Goal: Task Accomplishment & Management: Manage account settings

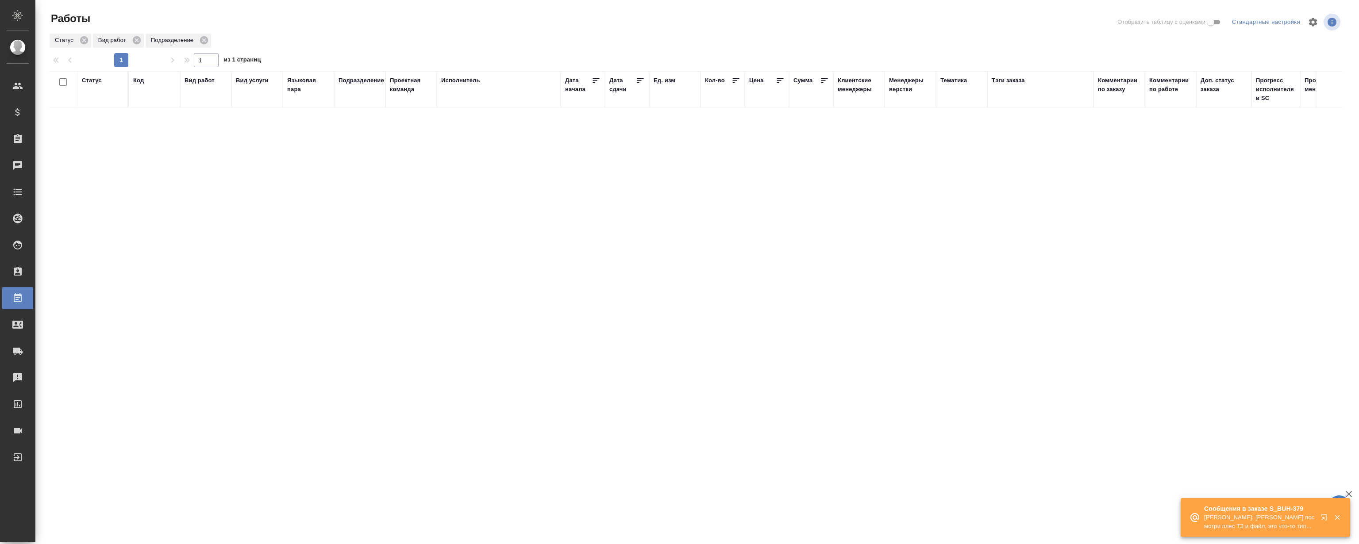
click at [1325, 516] on icon "button" at bounding box center [1326, 519] width 11 height 11
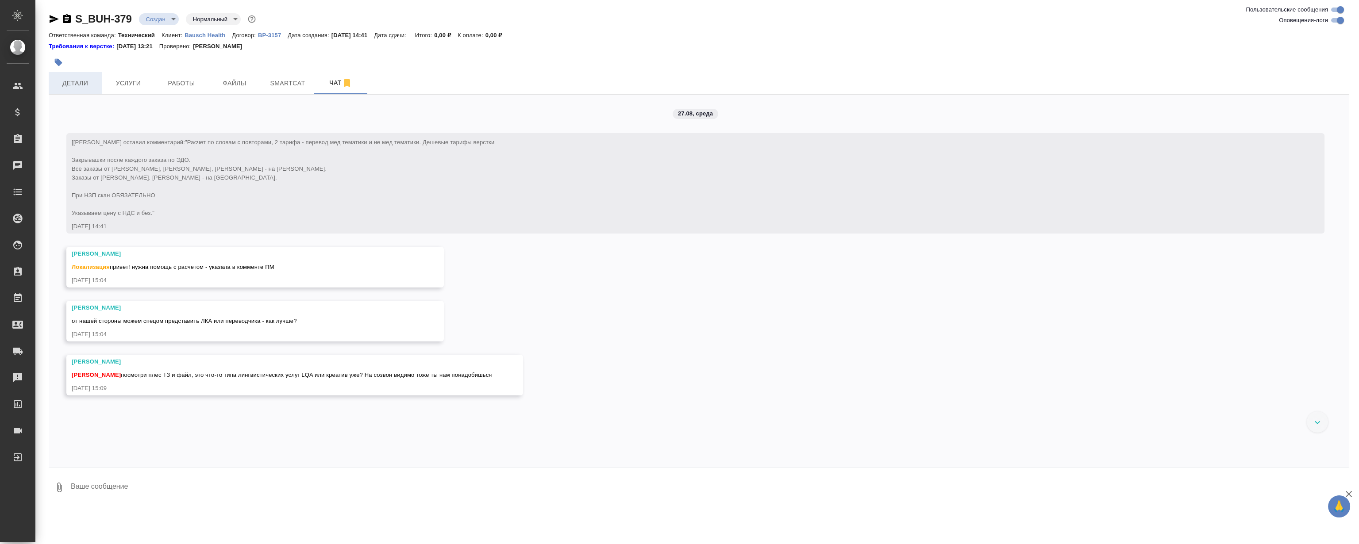
click at [75, 87] on span "Детали" at bounding box center [75, 83] width 42 height 11
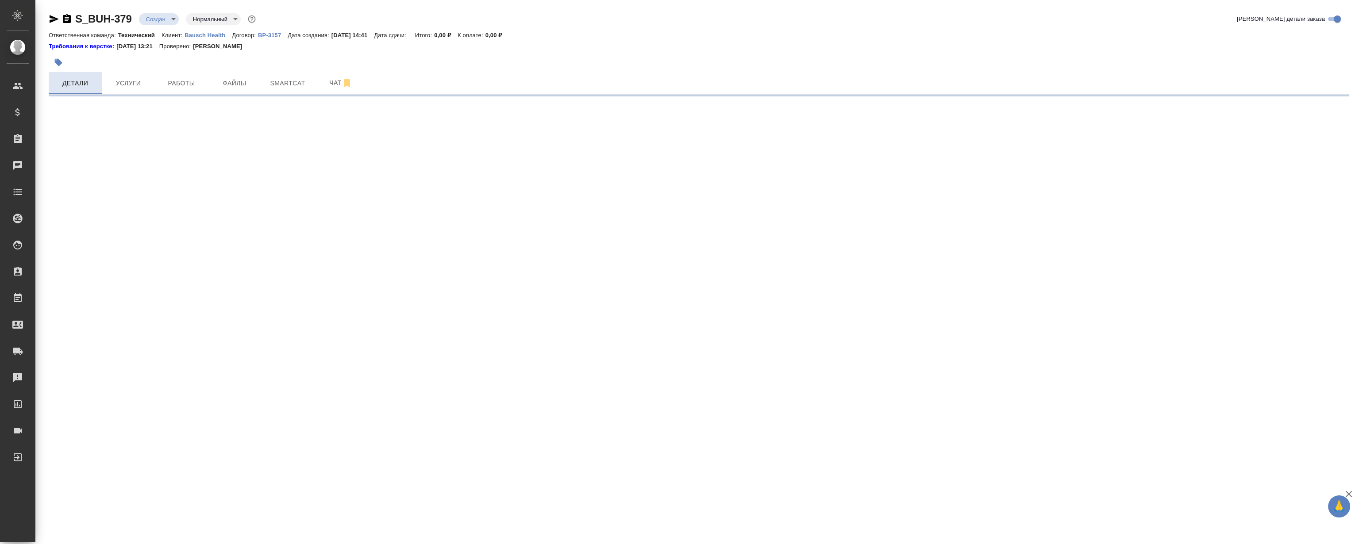
select select "RU"
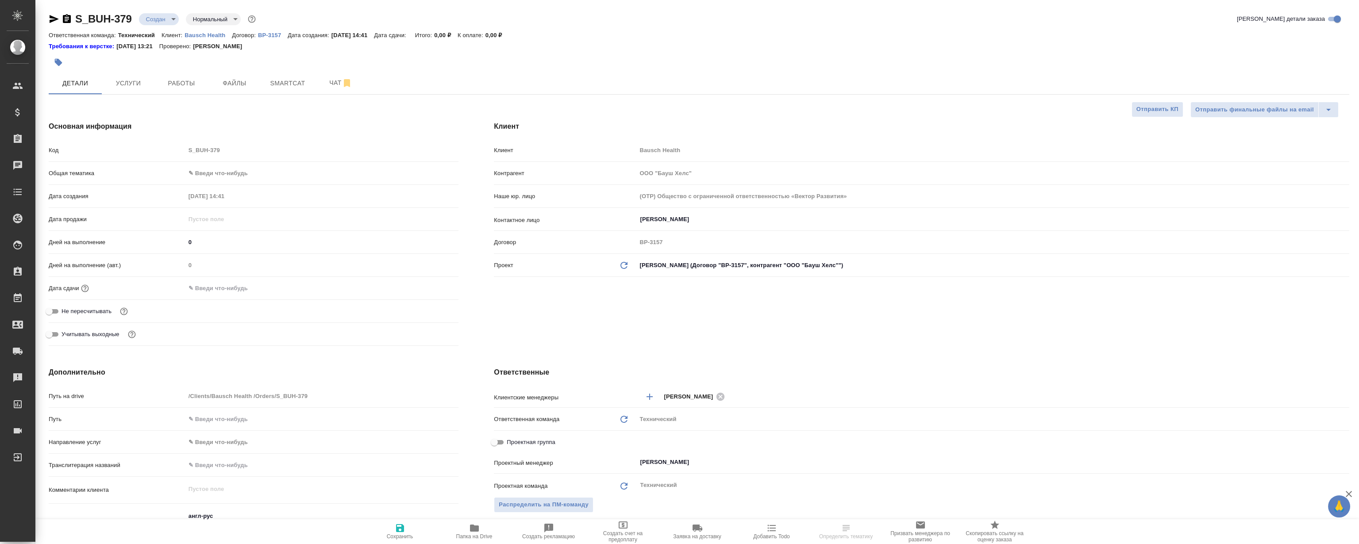
type textarea "x"
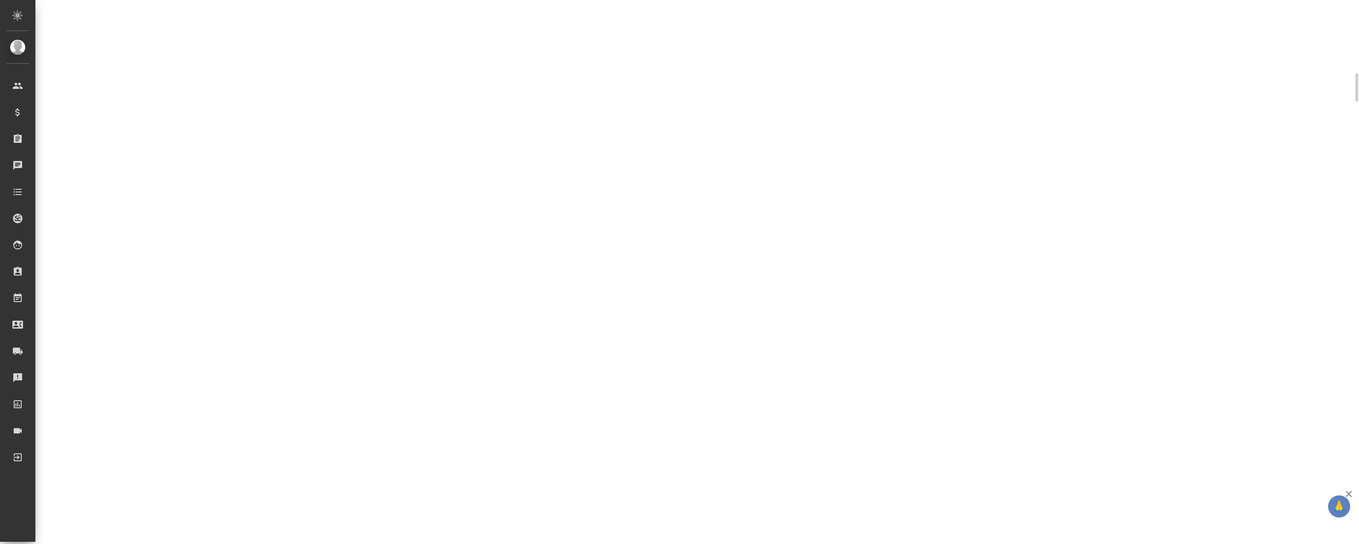
select select "RU"
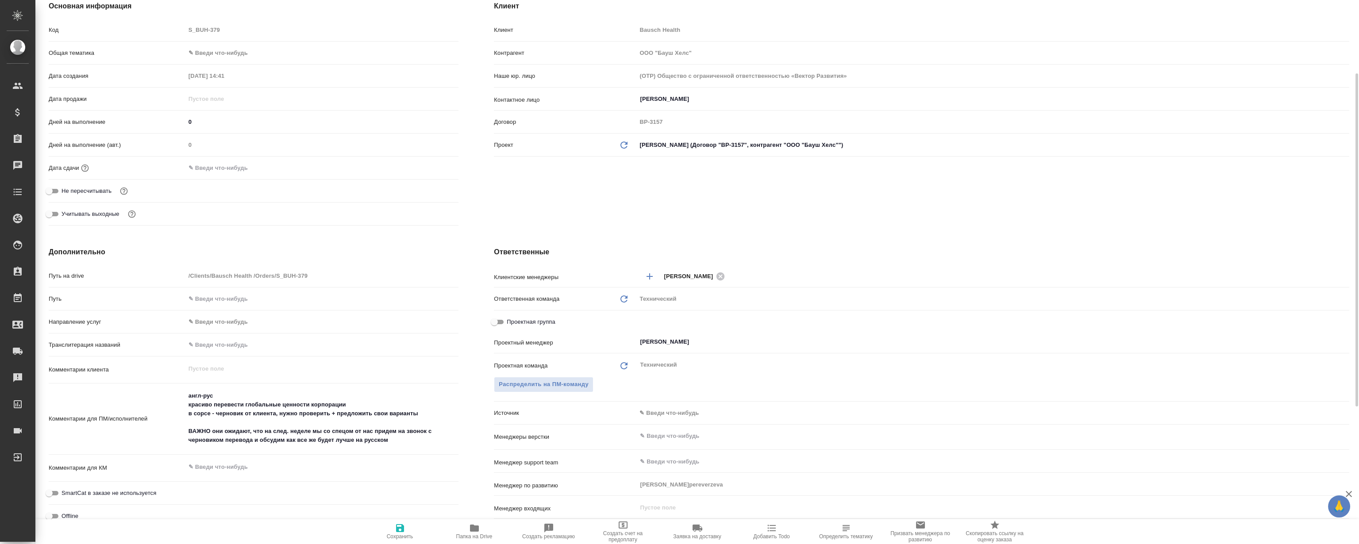
type textarea "x"
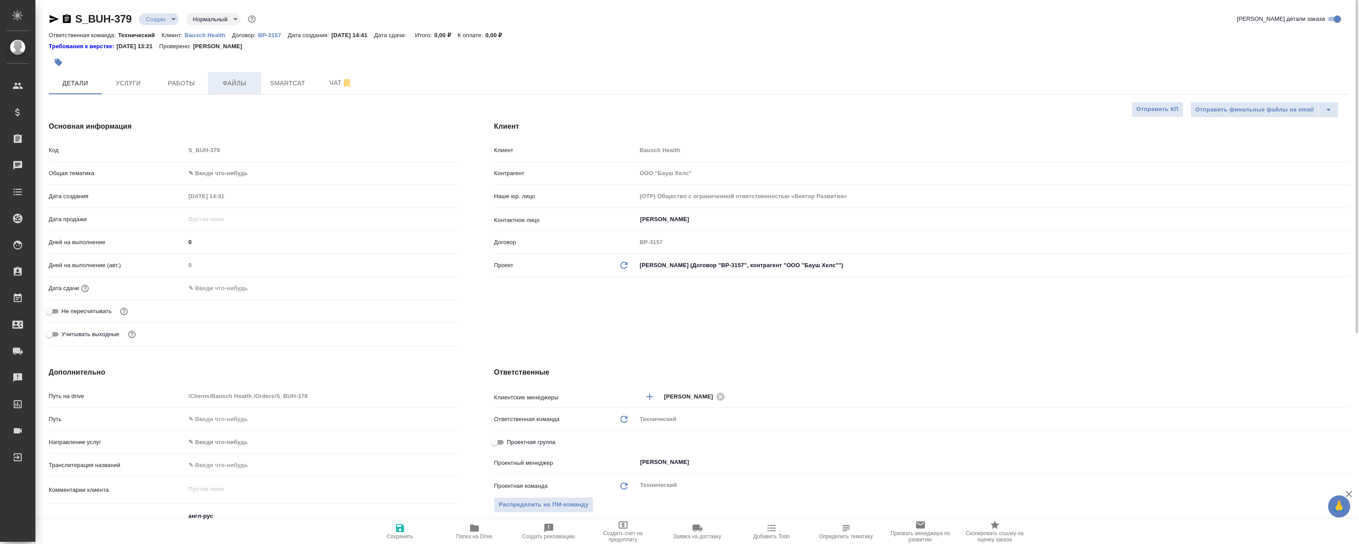
click at [246, 81] on span "Файлы" at bounding box center [234, 83] width 42 height 11
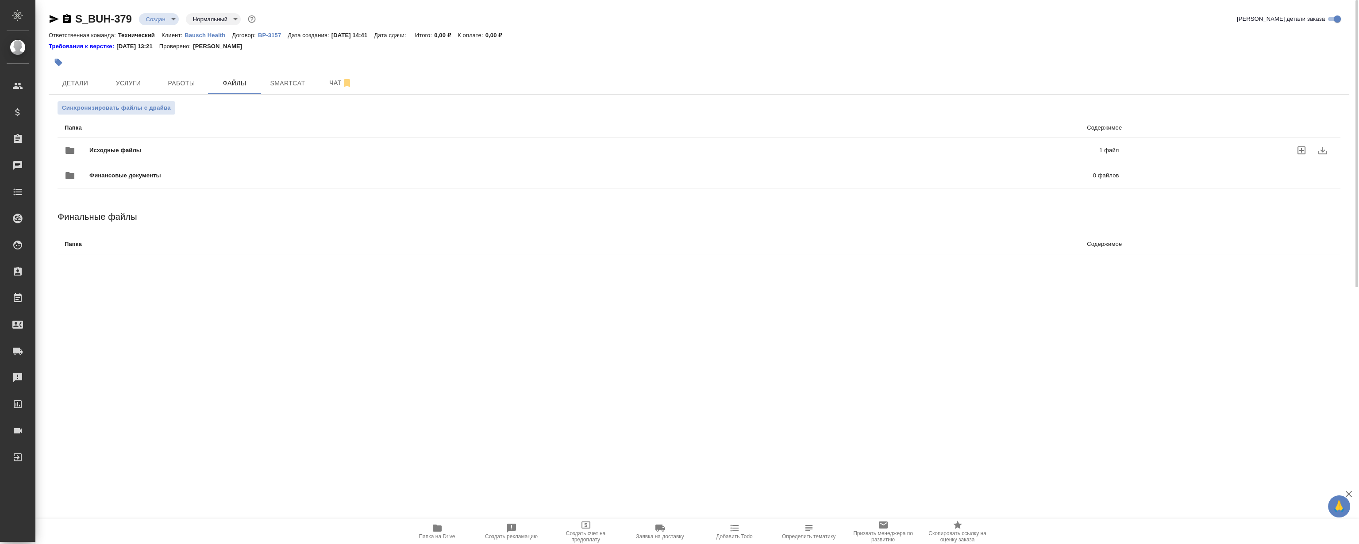
click at [363, 152] on span "Исходные файлы" at bounding box center [354, 150] width 531 height 9
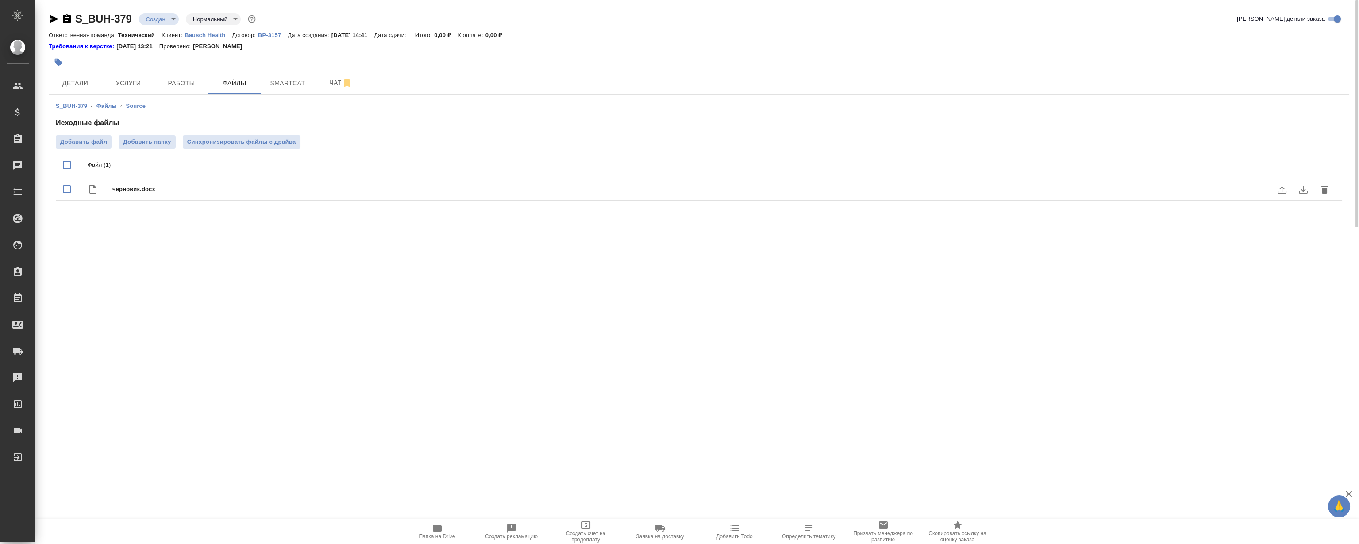
click at [1306, 190] on icon "download" at bounding box center [1303, 190] width 11 height 11
click at [73, 82] on span "Детали" at bounding box center [75, 83] width 42 height 11
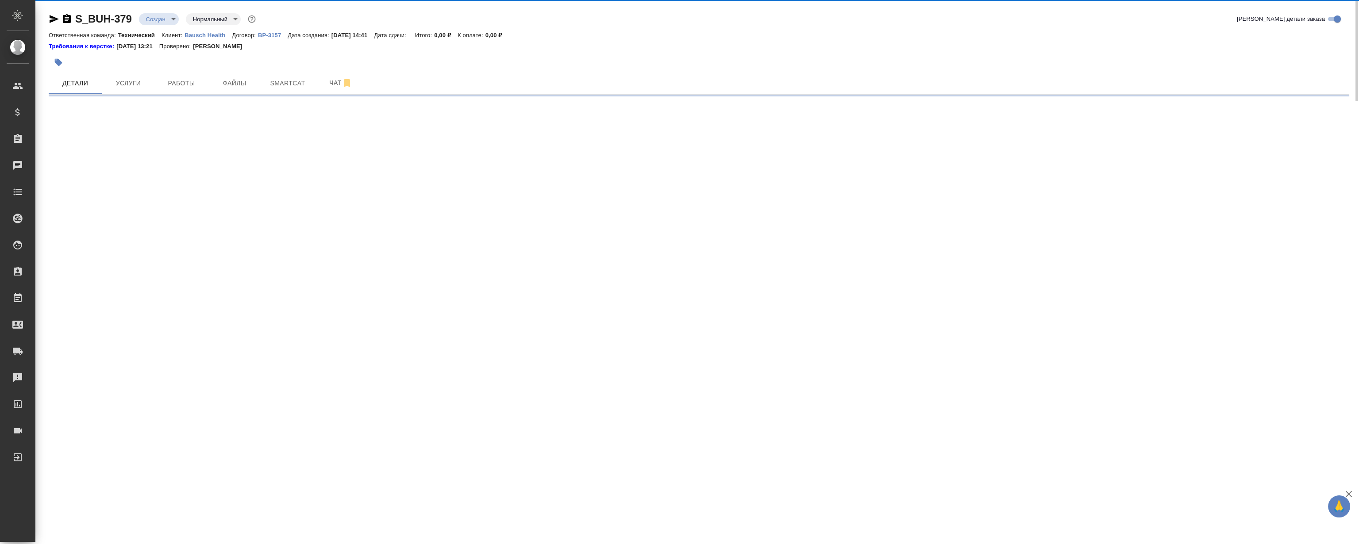
select select "RU"
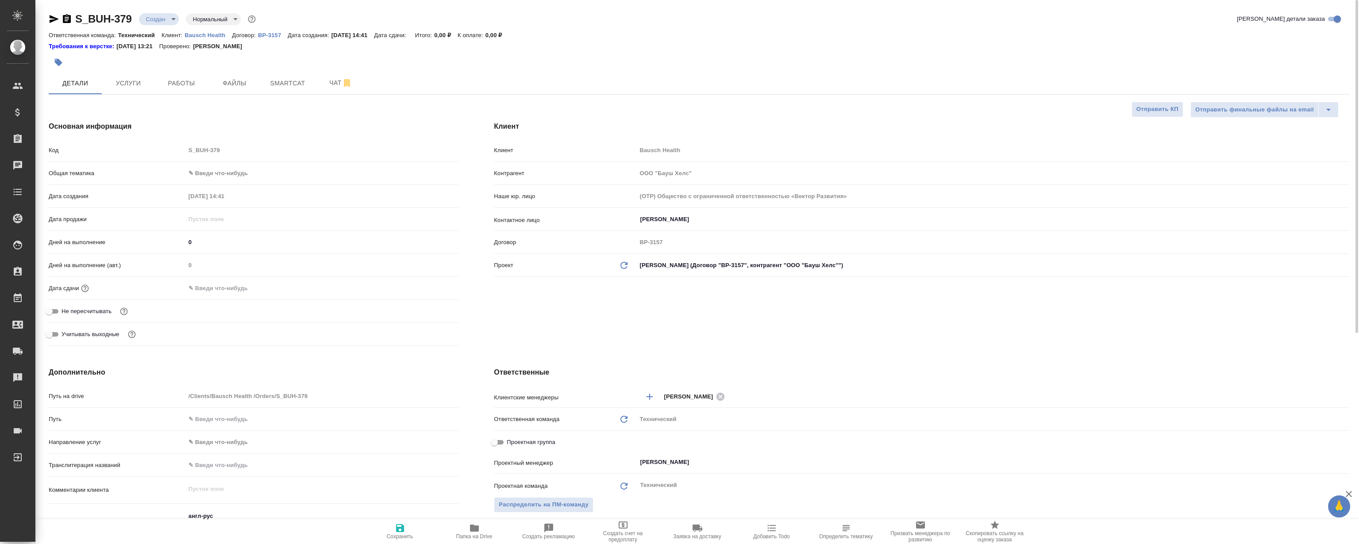
type textarea "x"
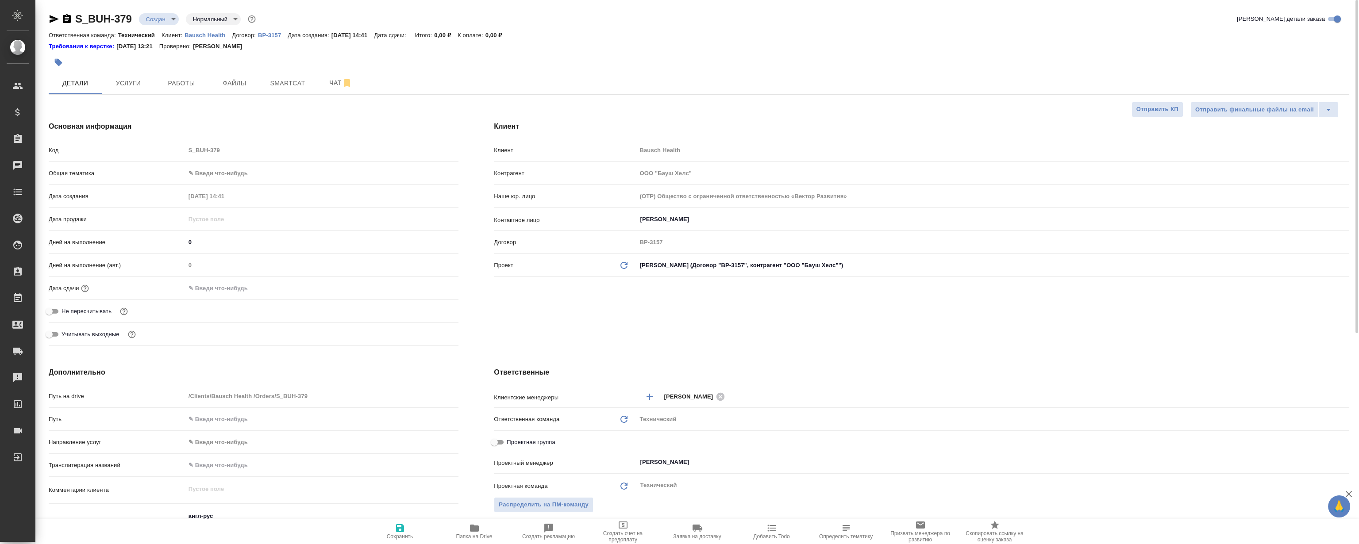
type textarea "x"
click at [321, 85] on span "Чат" at bounding box center [341, 82] width 42 height 11
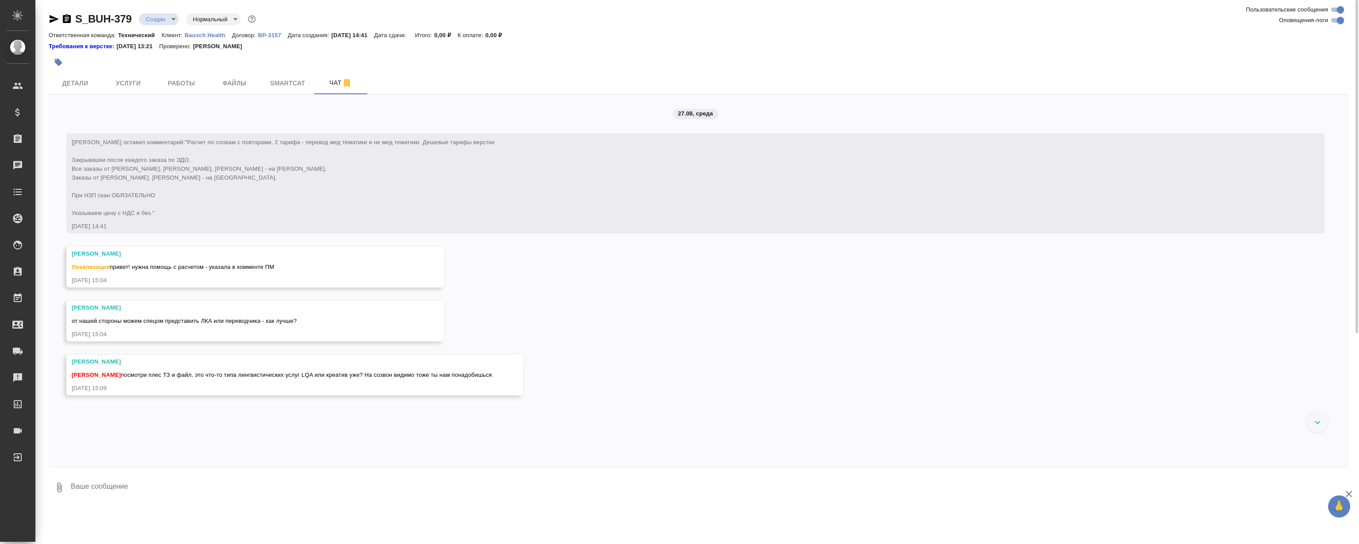
click at [571, 318] on div "27.08, среда [Никифорова Валерия] Клиент оставил комментарий: "Расчет по словам…" at bounding box center [699, 281] width 1301 height 373
click at [243, 322] on span "от нашей стороны можем спецом представить ЛКА или переводчика - как лучше?" at bounding box center [184, 321] width 225 height 7
click at [217, 320] on span "от нашей стороны можем спецом представить ЛКА или переводчика - как лучше?" at bounding box center [184, 321] width 225 height 7
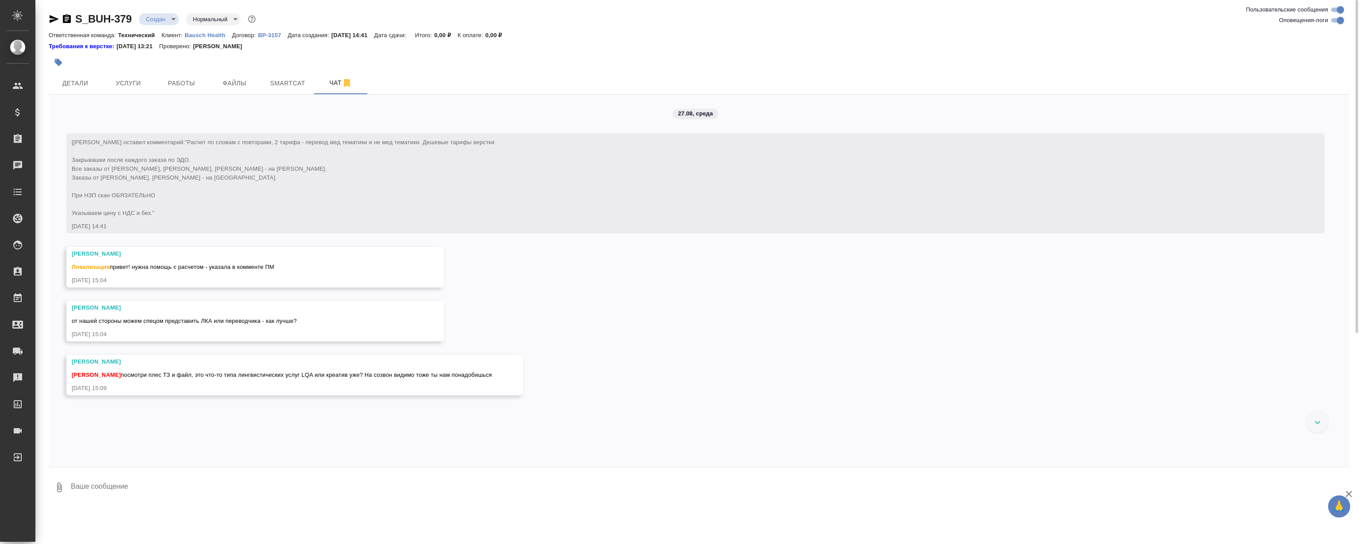
click at [199, 270] on span "Локализация привет! нужна помощь с расчетом - указала в комменте ПМ" at bounding box center [173, 267] width 203 height 7
click at [196, 263] on div "Локализация привет! нужна помощь с расчетом - указала в комменте ПМ" at bounding box center [242, 266] width 341 height 11
click at [180, 264] on span "Локализация привет! нужна помощь с расчетом - указала в комменте ПМ" at bounding box center [173, 267] width 203 height 7
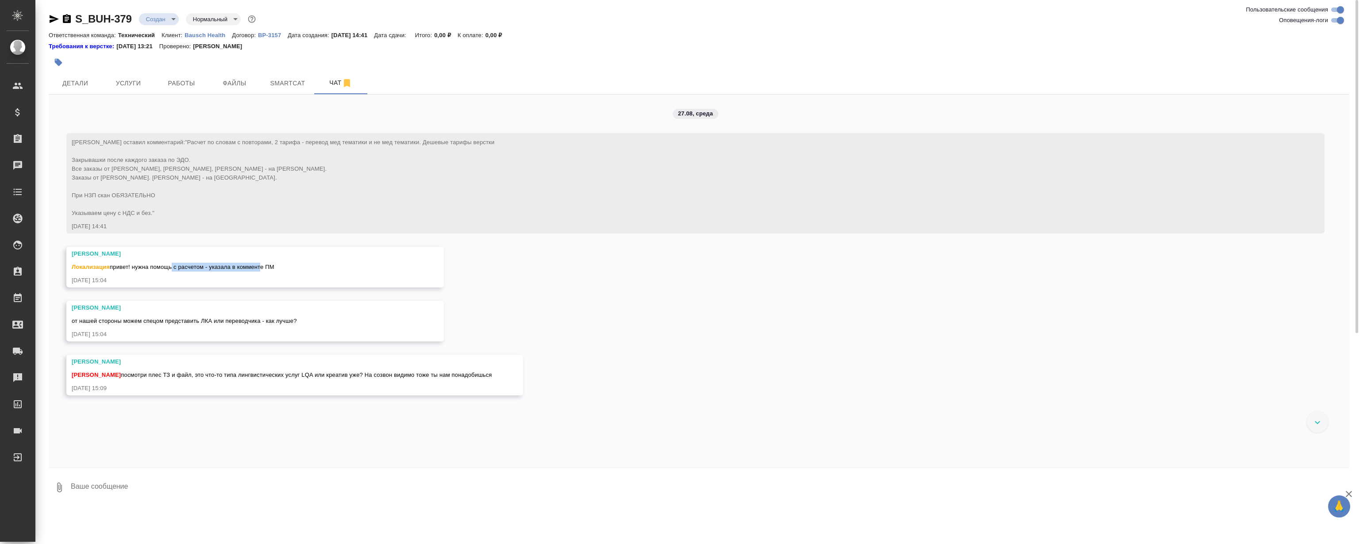
drag, startPoint x: 169, startPoint y: 266, endPoint x: 260, endPoint y: 264, distance: 90.7
click at [260, 264] on span "Локализация привет! нужна помощь с расчетом - указала в комменте ПМ" at bounding box center [173, 267] width 203 height 7
click at [244, 265] on span "Локализация привет! нужна помощь с расчетом - указала в комменте ПМ" at bounding box center [173, 267] width 203 height 7
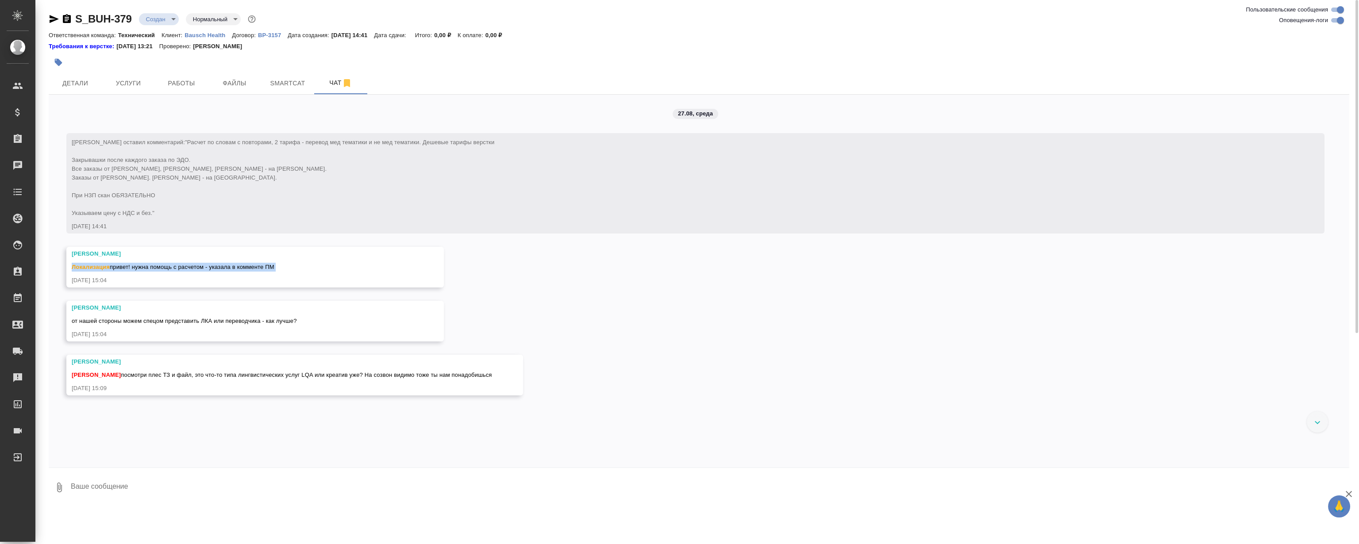
click at [216, 266] on span "Локализация привет! нужна помощь с расчетом - указала в комменте ПМ" at bounding box center [173, 267] width 203 height 7
click at [642, 292] on div "27.08, среда [Никифорова Валерия] Клиент оставил комментарий: "Расчет по словам…" at bounding box center [699, 281] width 1301 height 373
click at [587, 281] on div "27.08, среда [Никифорова Валерия] Клиент оставил комментарий: "Расчет по словам…" at bounding box center [699, 281] width 1301 height 373
click at [593, 274] on div "27.08, среда [Никифорова Валерия] Клиент оставил комментарий: "Расчет по словам…" at bounding box center [699, 281] width 1301 height 373
drag, startPoint x: 633, startPoint y: 274, endPoint x: 401, endPoint y: 205, distance: 241.7
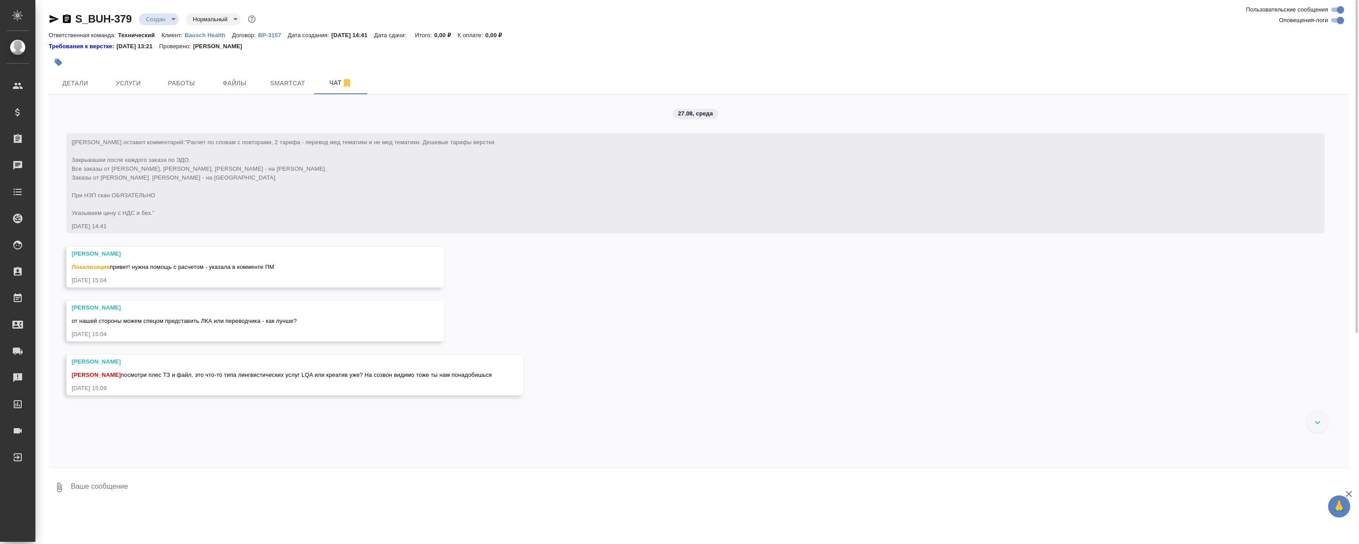
click at [633, 274] on div "27.08, среда [Никифорова Валерия] Клиент оставил комментарий: "Расчет по словам…" at bounding box center [699, 281] width 1301 height 373
click at [87, 81] on span "Детали" at bounding box center [75, 83] width 42 height 11
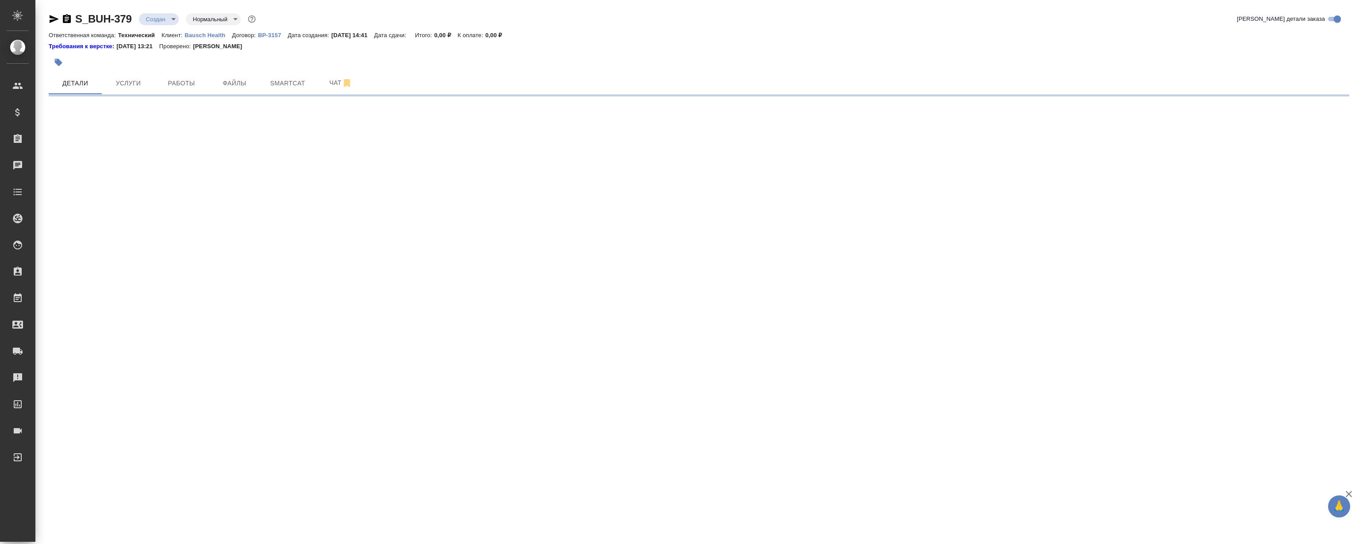
select select "RU"
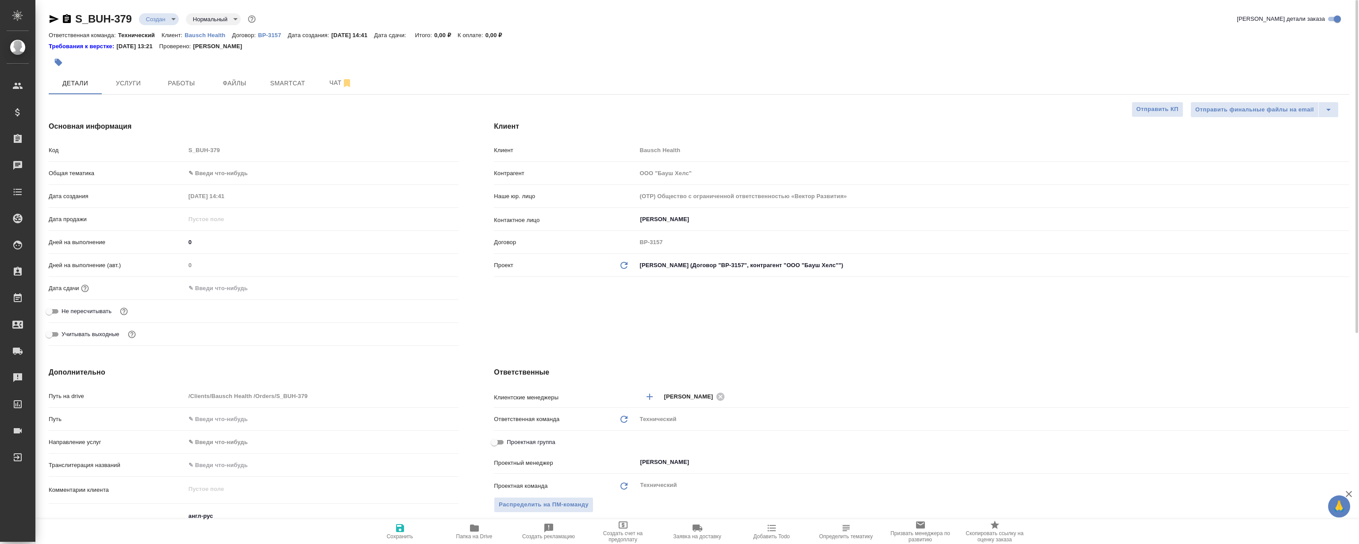
type textarea "x"
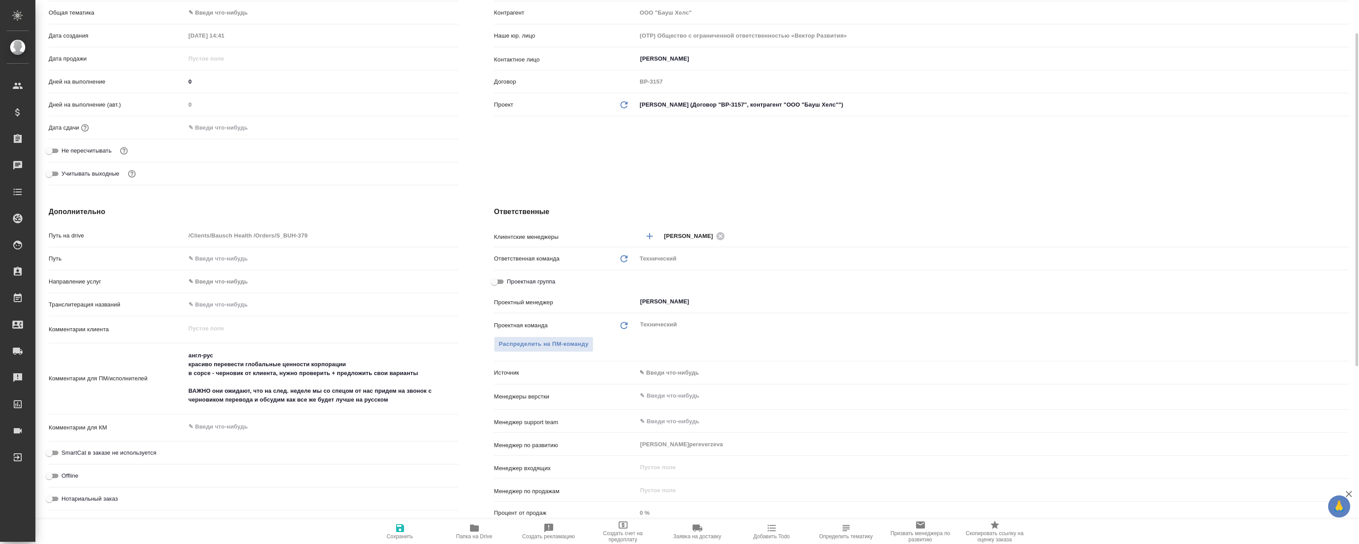
scroll to position [201, 0]
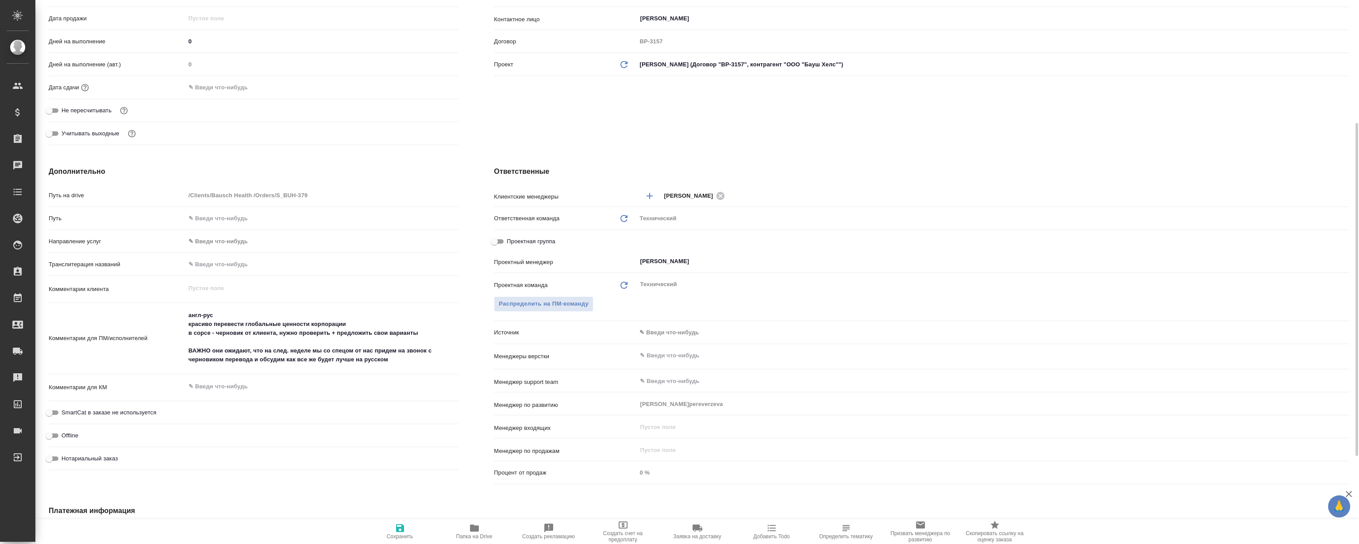
type textarea "x"
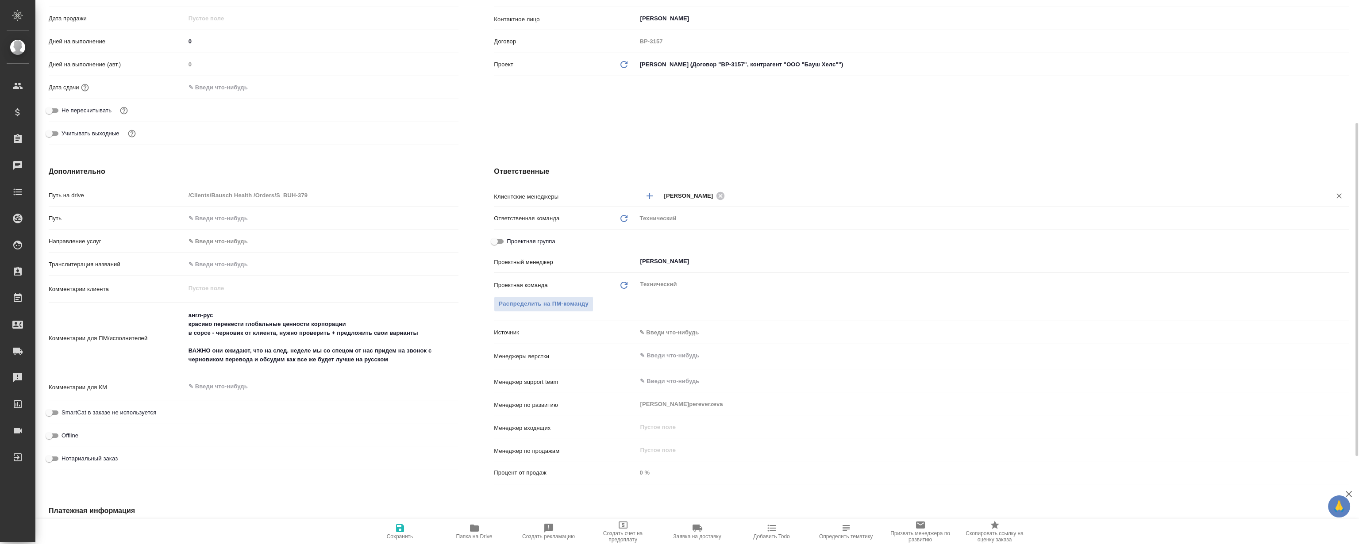
type textarea "x"
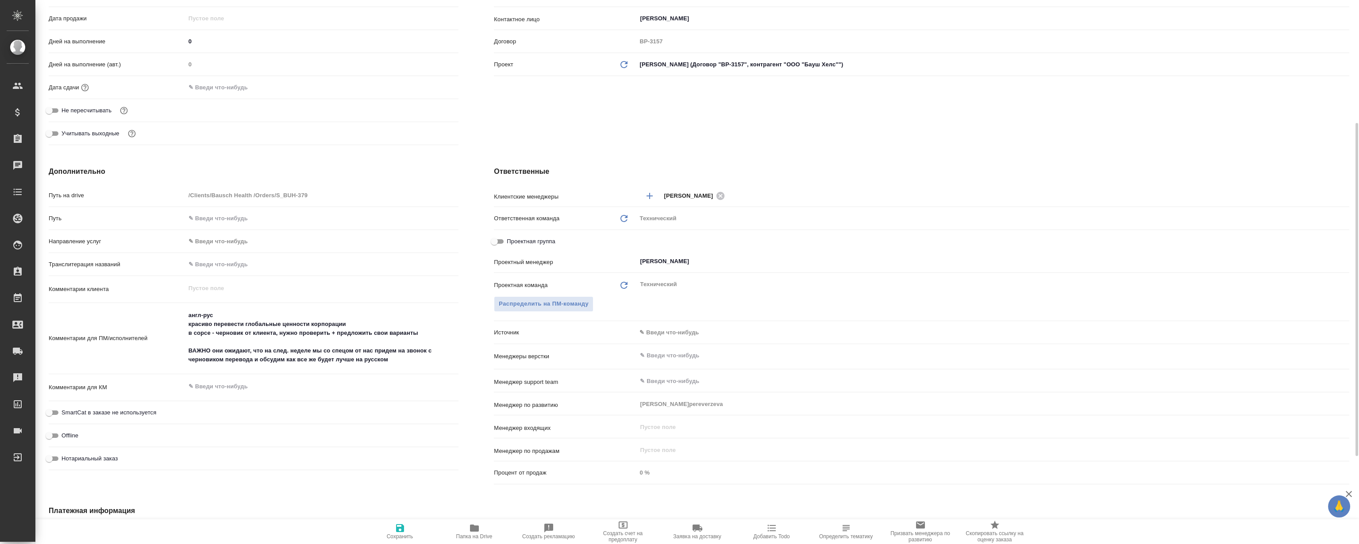
type textarea "x"
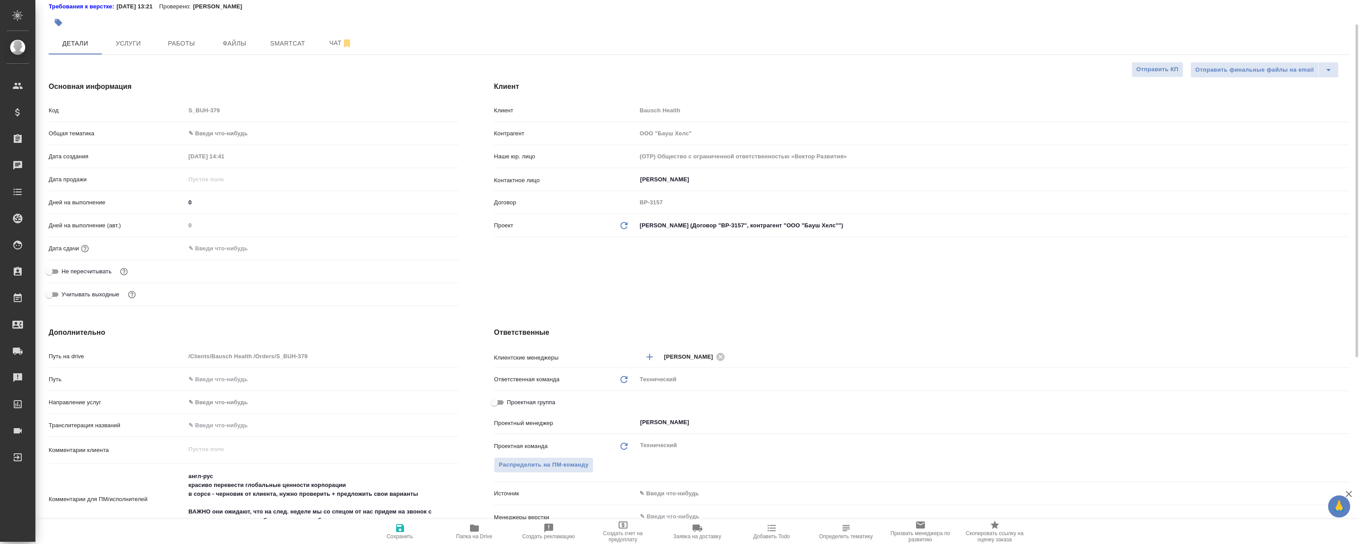
scroll to position [0, 0]
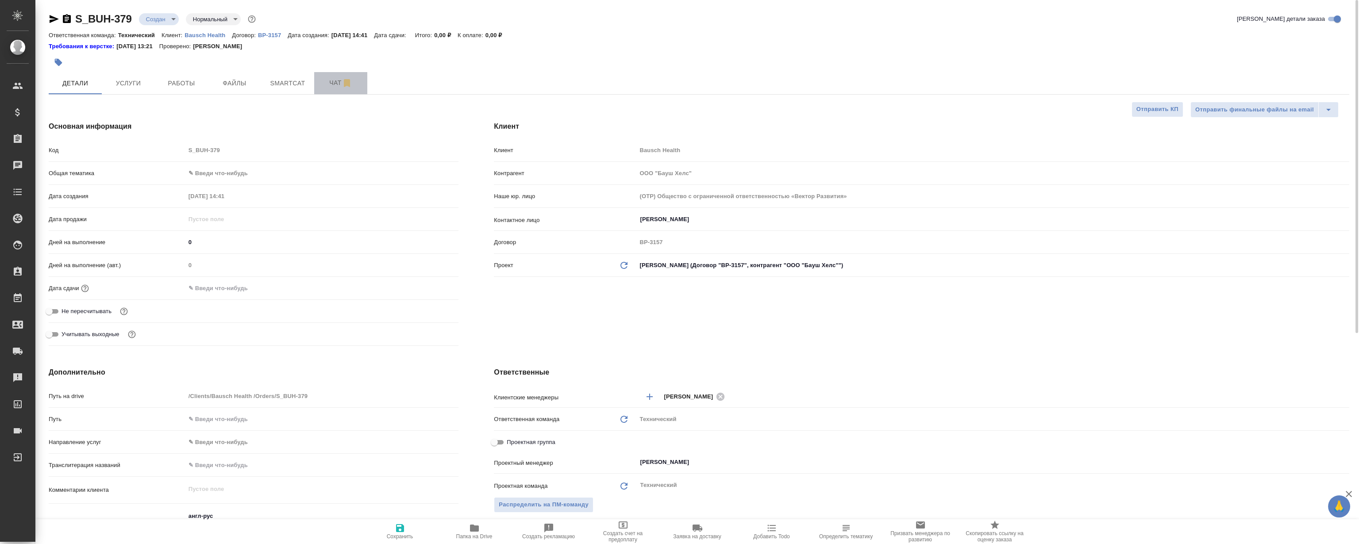
click at [332, 82] on span "Чат" at bounding box center [341, 82] width 42 height 11
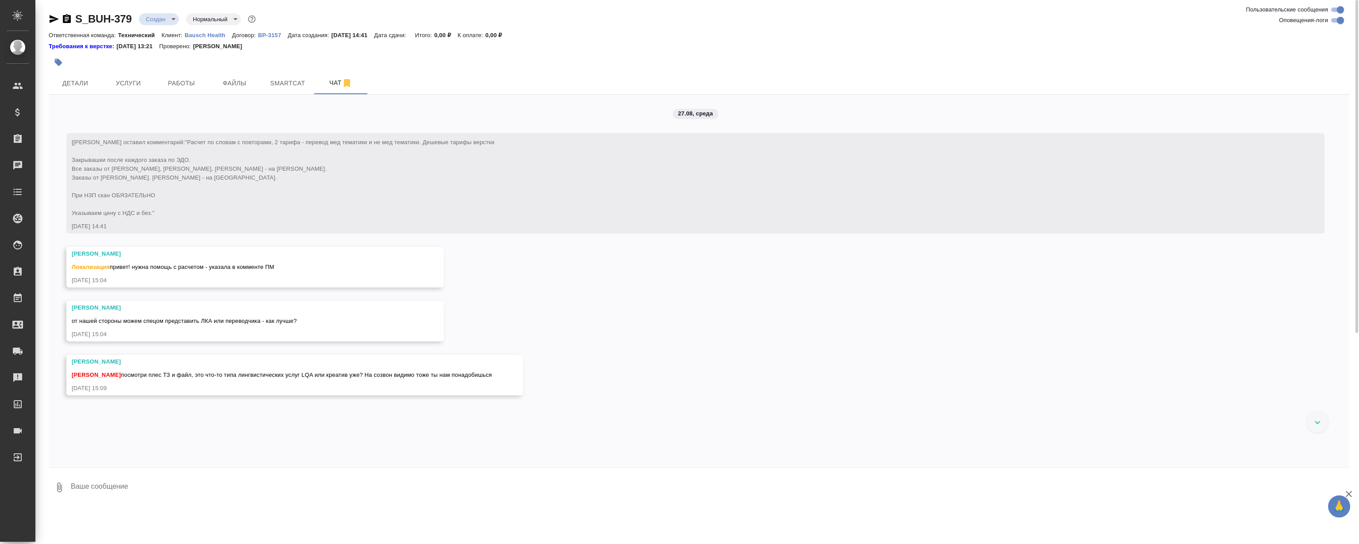
click at [204, 481] on textarea at bounding box center [710, 488] width 1280 height 30
type textarea "Y"
type textarea "Ничего не понял, просто нужно перевести, но при этом прийти к ним на поклон?)"
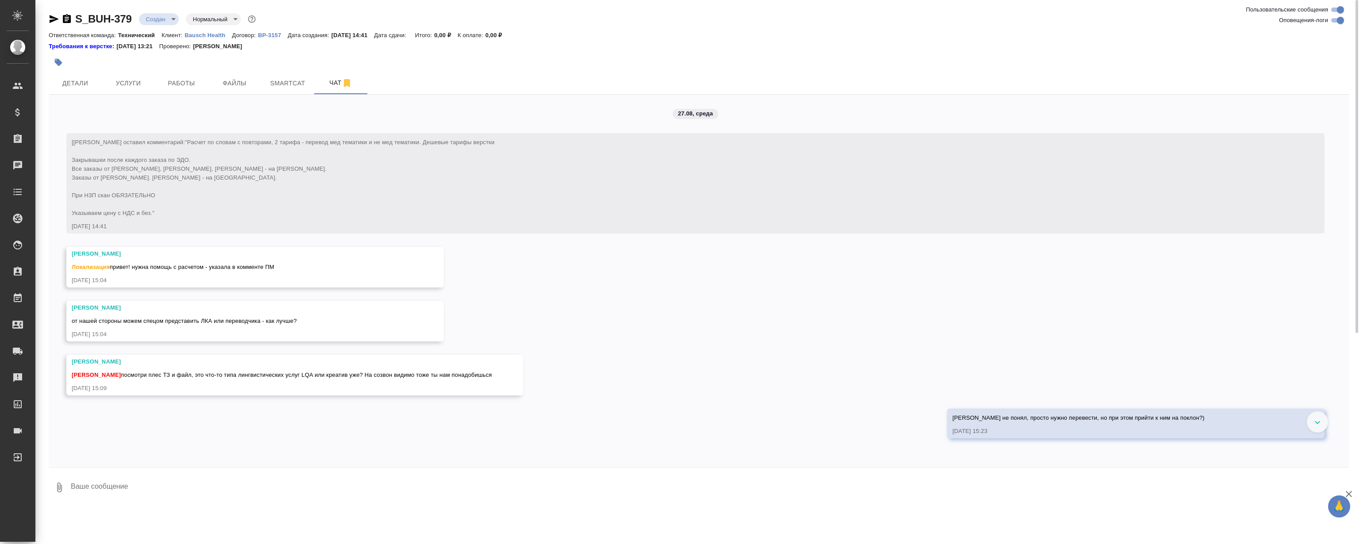
scroll to position [35, 0]
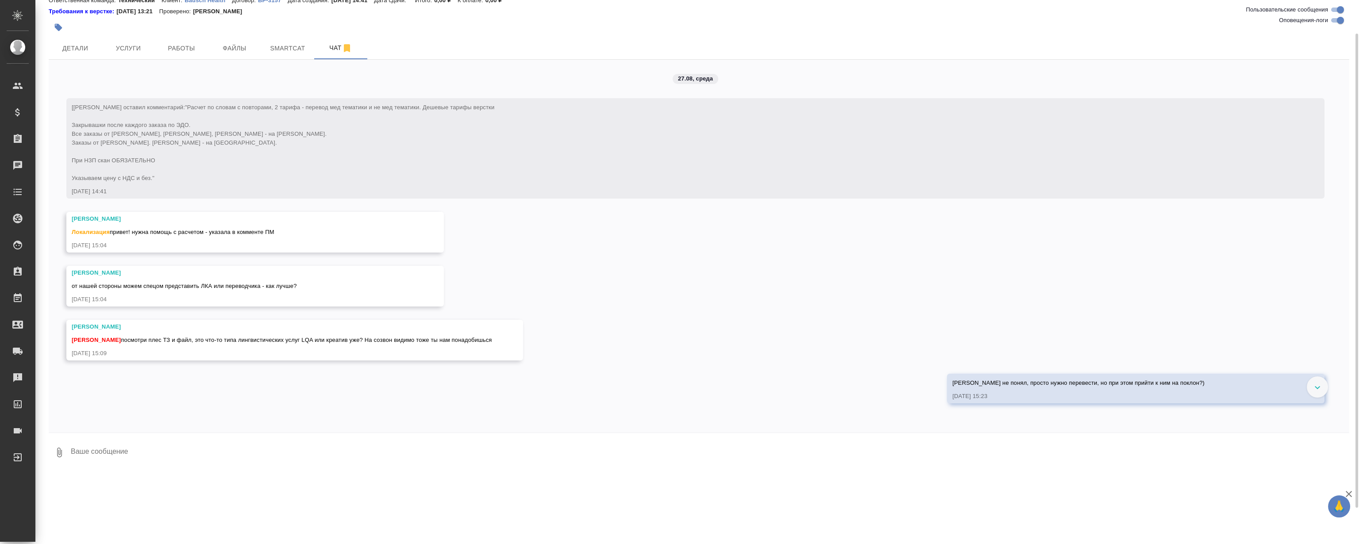
click at [762, 314] on div "27.08, среда [Никифорова Валерия] Клиент оставил комментарий: "Расчет по словам…" at bounding box center [699, 246] width 1301 height 373
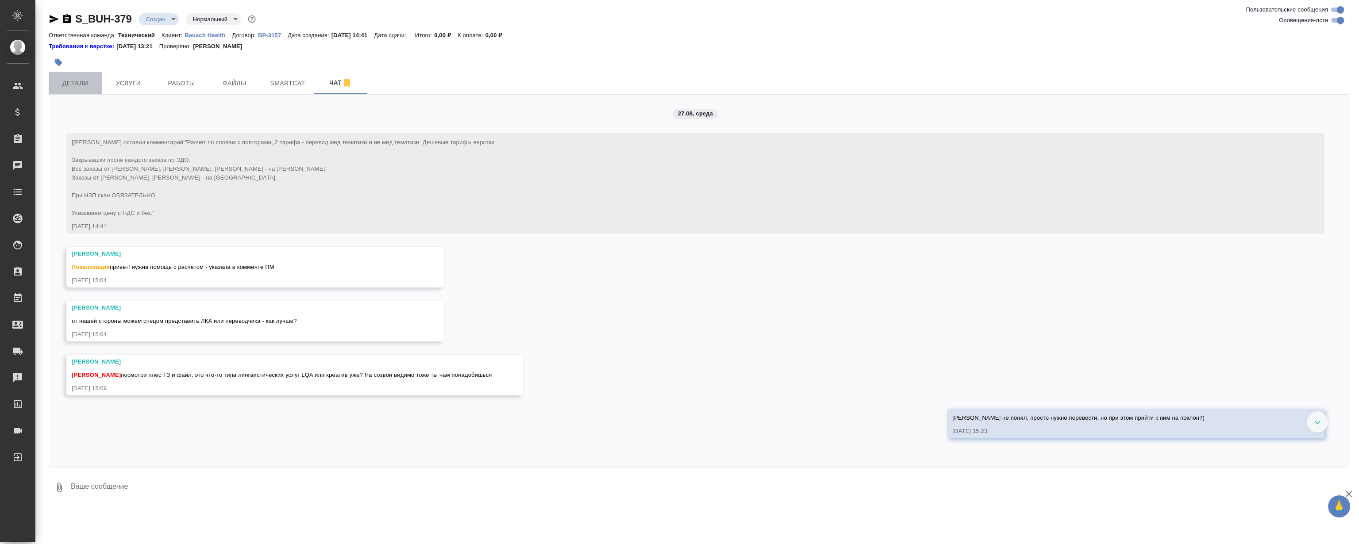
click at [75, 87] on span "Детали" at bounding box center [75, 83] width 42 height 11
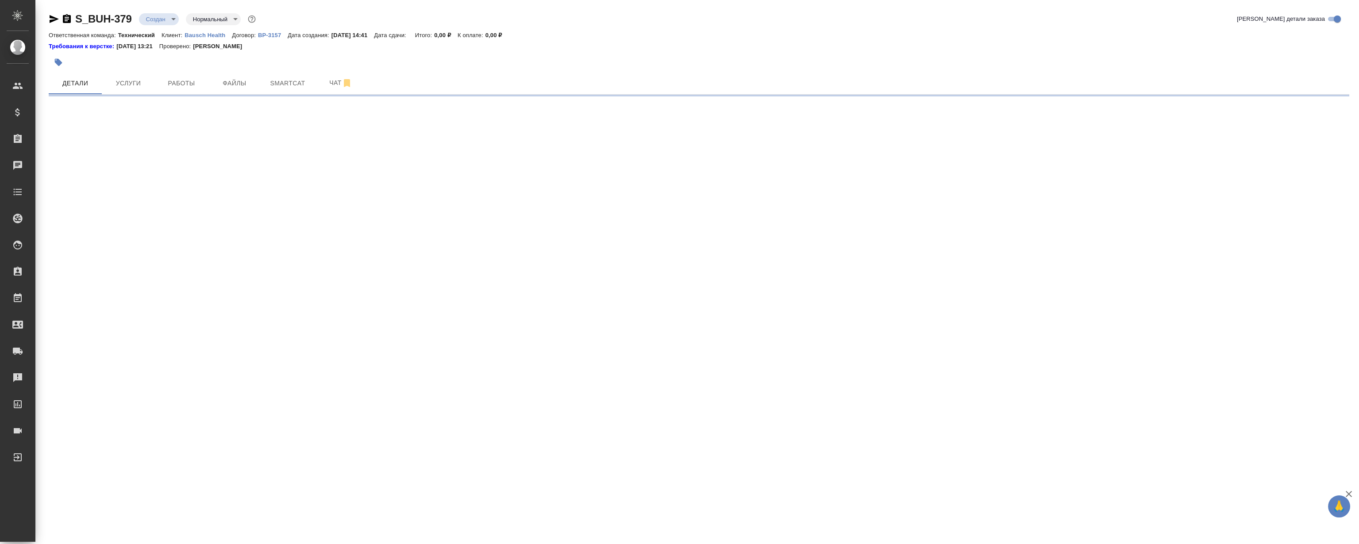
select select "RU"
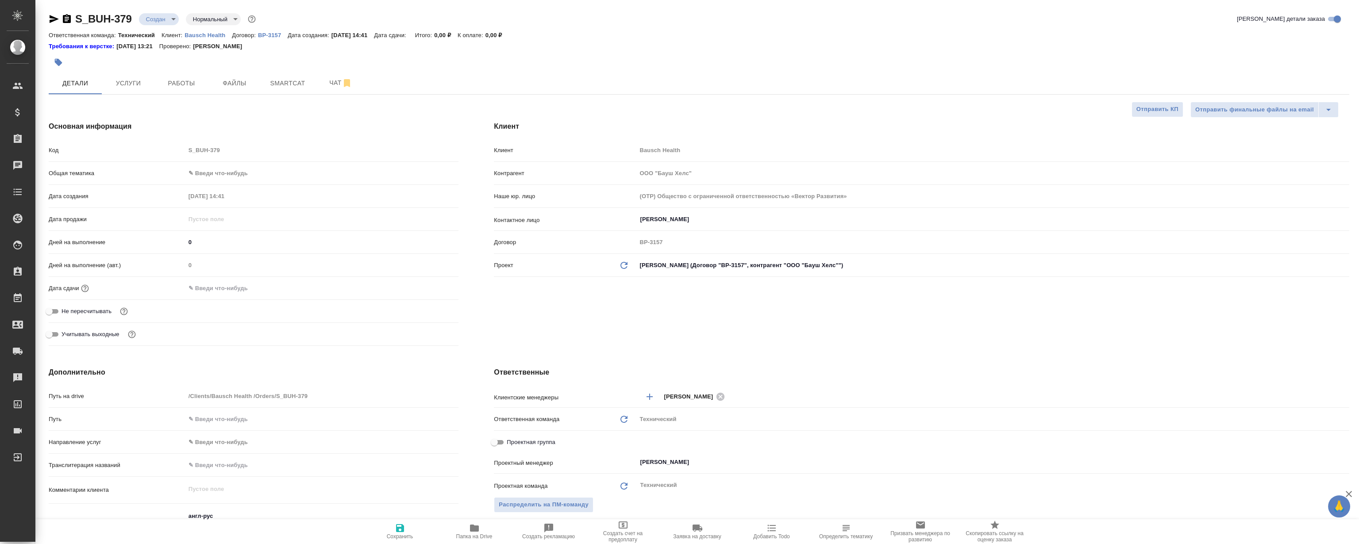
type textarea "x"
click at [1346, 491] on icon "button" at bounding box center [1349, 494] width 11 height 11
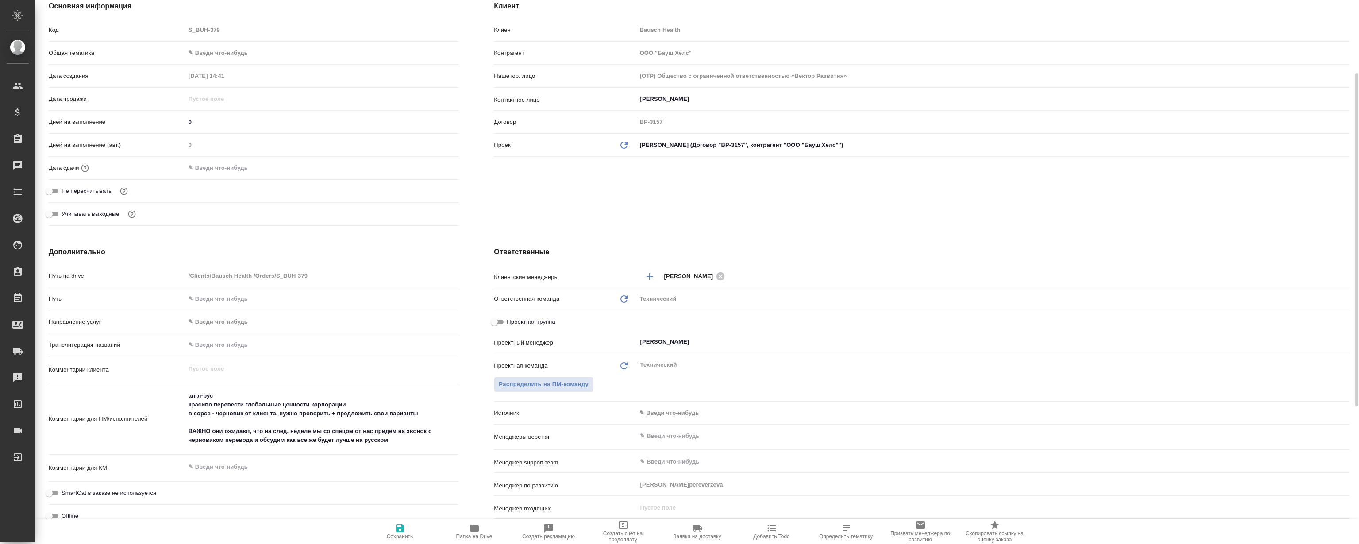
type textarea "x"
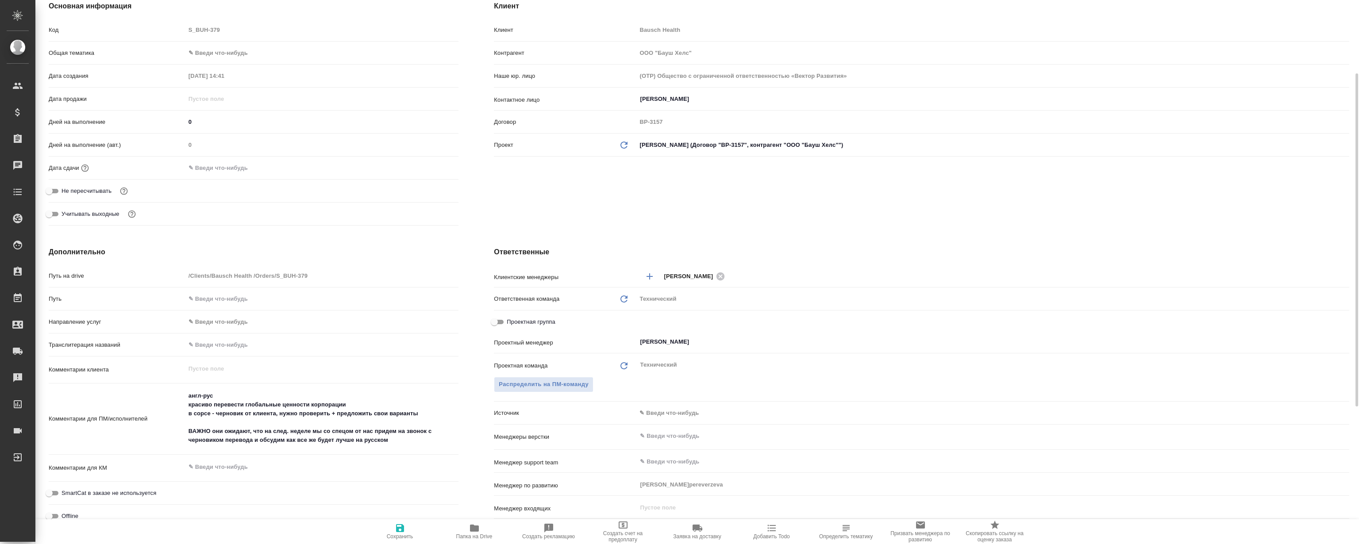
type textarea "x"
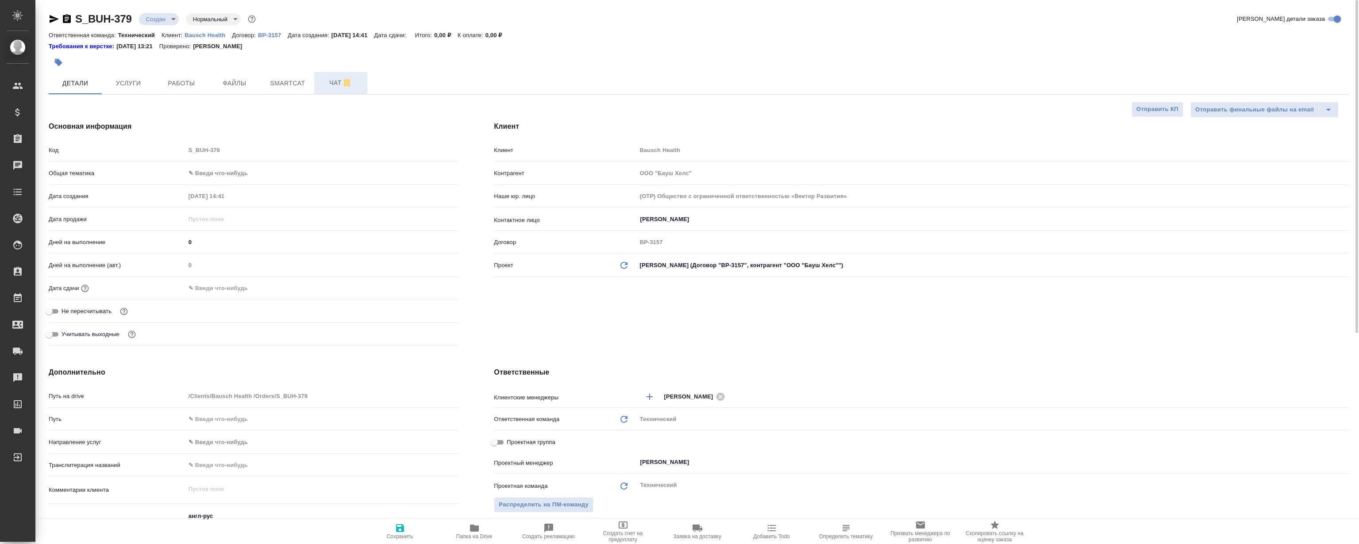
click at [323, 85] on span "Чат" at bounding box center [341, 82] width 42 height 11
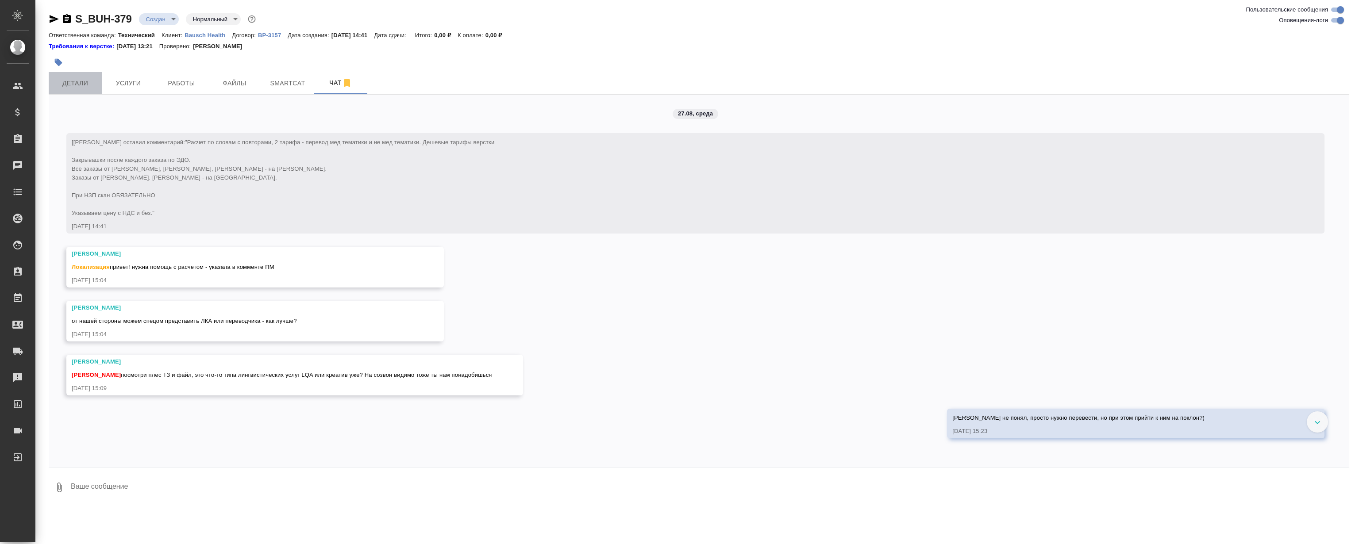
click at [73, 78] on span "Детали" at bounding box center [75, 83] width 42 height 11
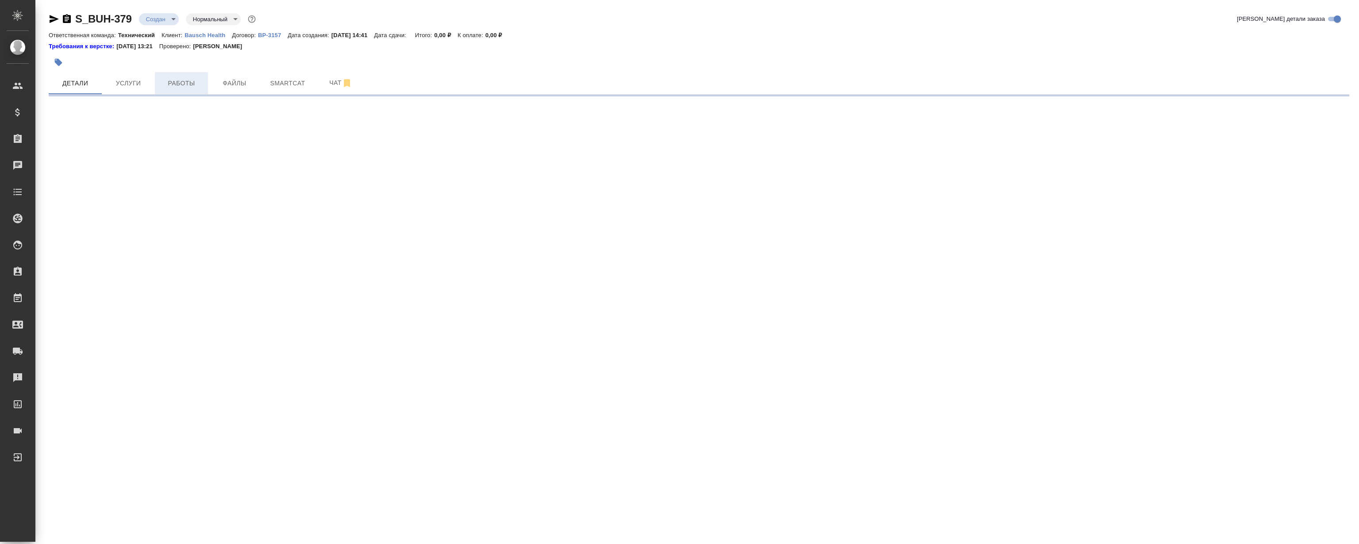
select select "RU"
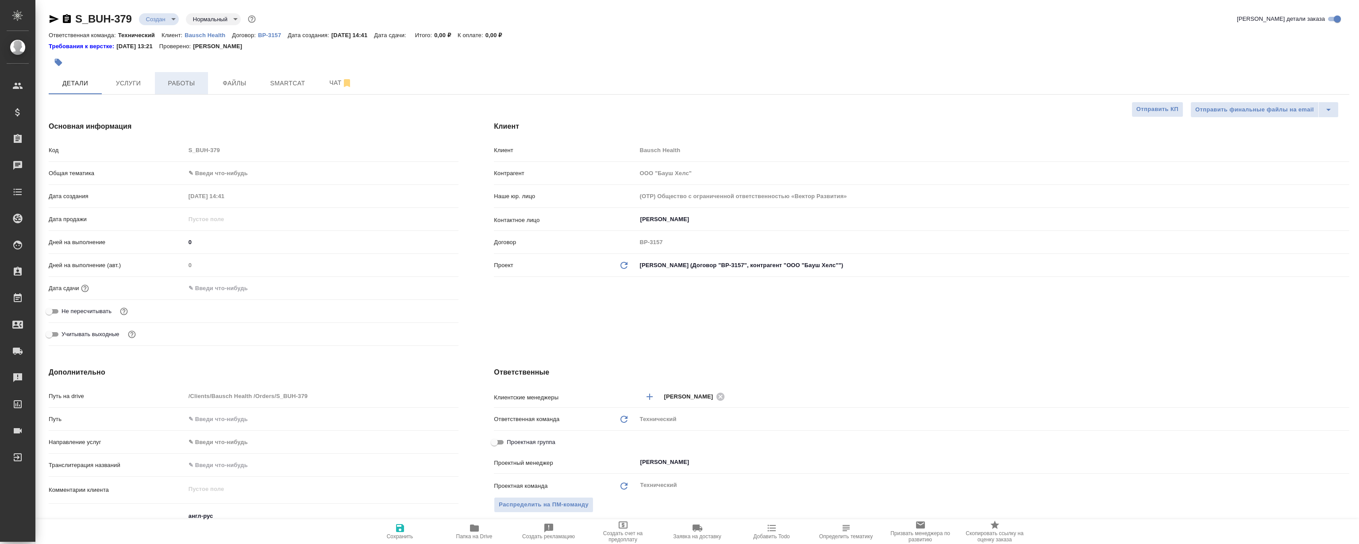
type textarea "x"
click at [328, 83] on span "Чат" at bounding box center [341, 82] width 42 height 11
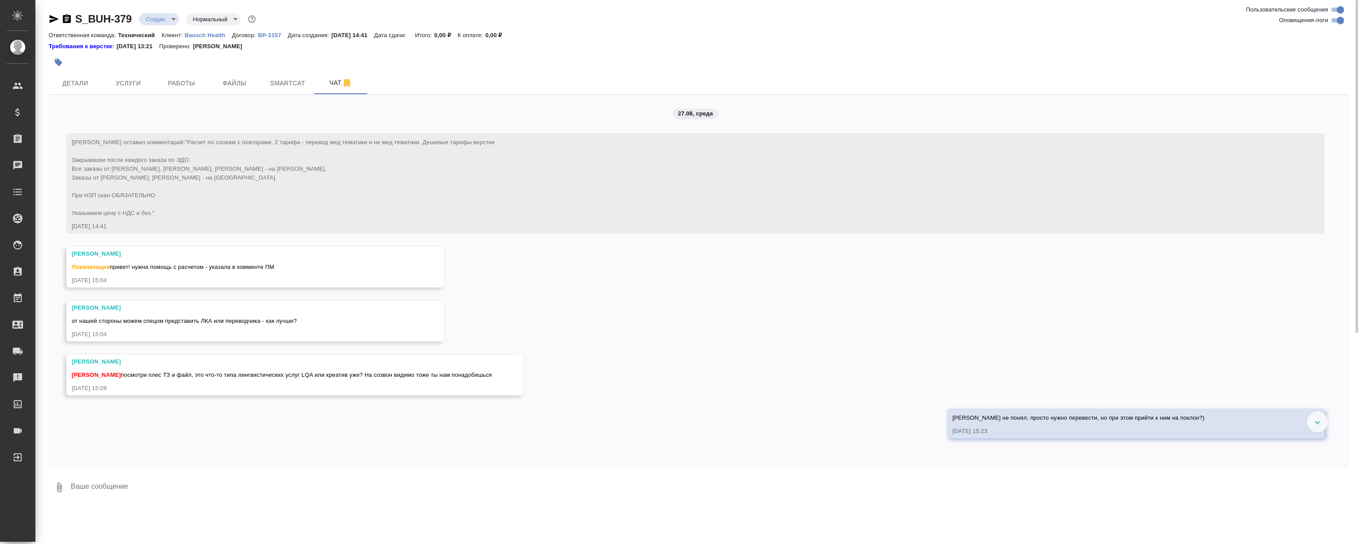
drag, startPoint x: 266, startPoint y: 484, endPoint x: 389, endPoint y: 468, distance: 124.5
click at [268, 483] on textarea at bounding box center [710, 488] width 1280 height 30
type textarea "По ТЗ им нужен просто хороший перевод на русский, а так это от них какие-то наб…"
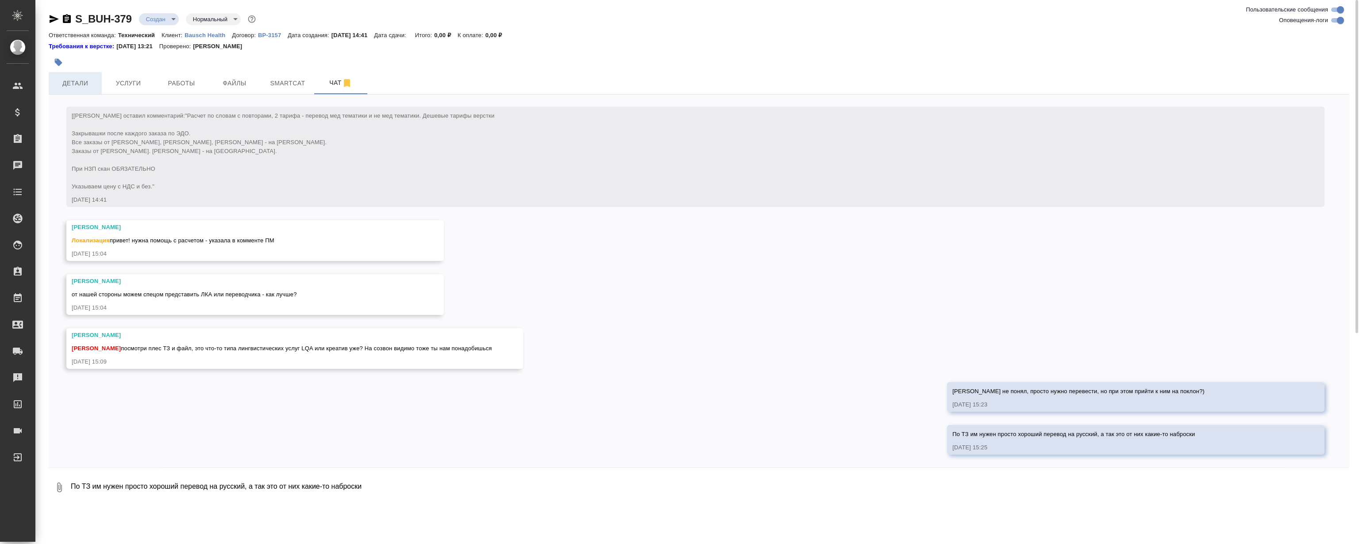
click at [86, 90] on button "Детали" at bounding box center [75, 83] width 53 height 22
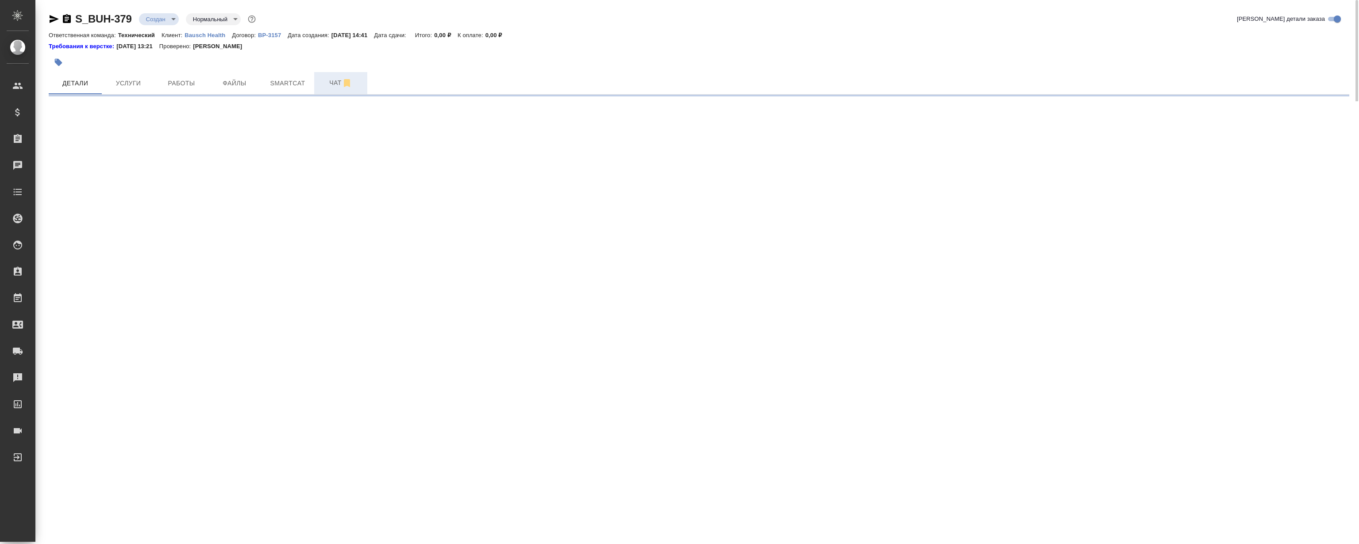
select select "RU"
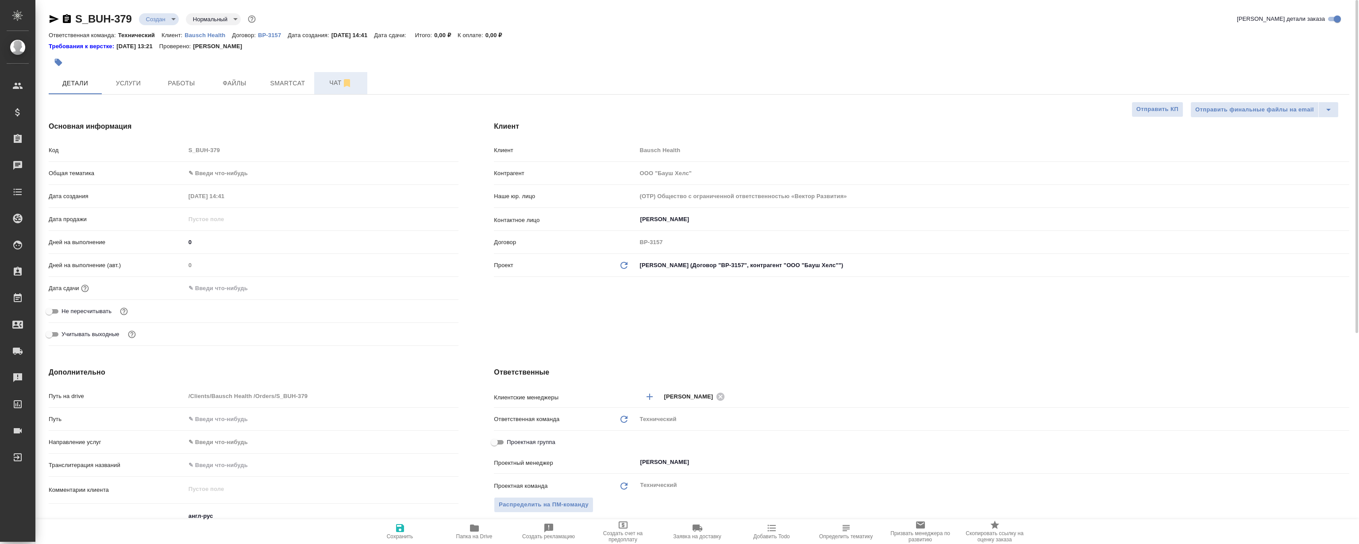
type textarea "x"
click at [322, 79] on span "Чат" at bounding box center [341, 82] width 42 height 11
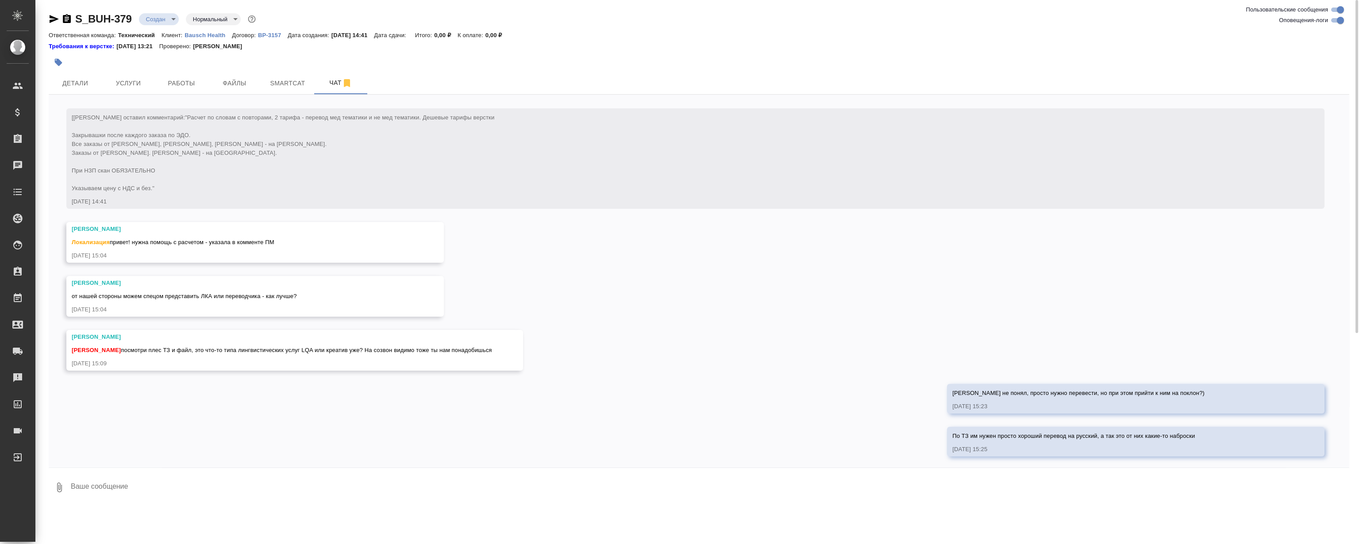
scroll to position [27, 0]
click at [846, 269] on div "27.08, среда [Никифорова Валерия] Клиент оставил комментарий: "Расчет по словам…" at bounding box center [699, 281] width 1301 height 373
click at [692, 317] on div "27.08, среда [Никифорова Валерия] Клиент оставил комментарий: "Расчет по словам…" at bounding box center [699, 281] width 1301 height 373
click at [191, 37] on p "Bausch Health" at bounding box center [208, 35] width 47 height 7
click at [726, 217] on div "27.08, среда [Никифорова Валерия] Клиент оставил комментарий: "Расчет по словам…" at bounding box center [699, 281] width 1301 height 373
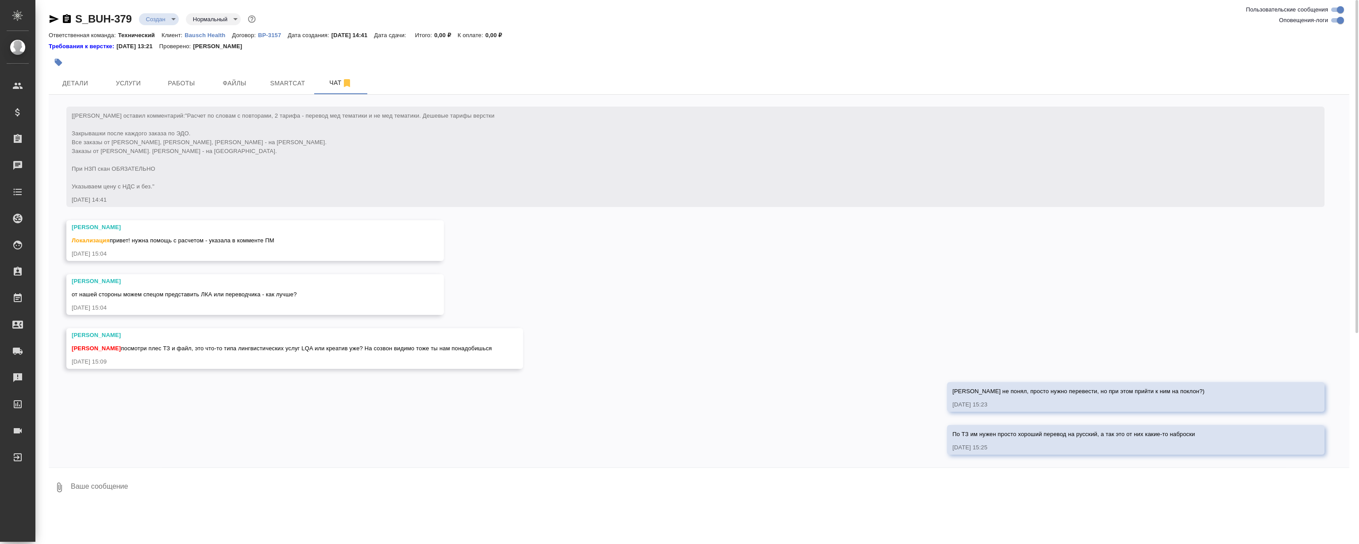
click at [731, 208] on div "27.08, среда [Никифорова Валерия] Клиент оставил комментарий: "Расчет по словам…" at bounding box center [699, 281] width 1301 height 373
click at [727, 285] on div "27.08, среда [Никифорова Валерия] Клиент оставил комментарий: "Расчет по словам…" at bounding box center [699, 281] width 1301 height 373
click at [744, 272] on div "27.08, среда [Никифорова Валерия] Клиент оставил комментарий: "Расчет по словам…" at bounding box center [699, 281] width 1301 height 373
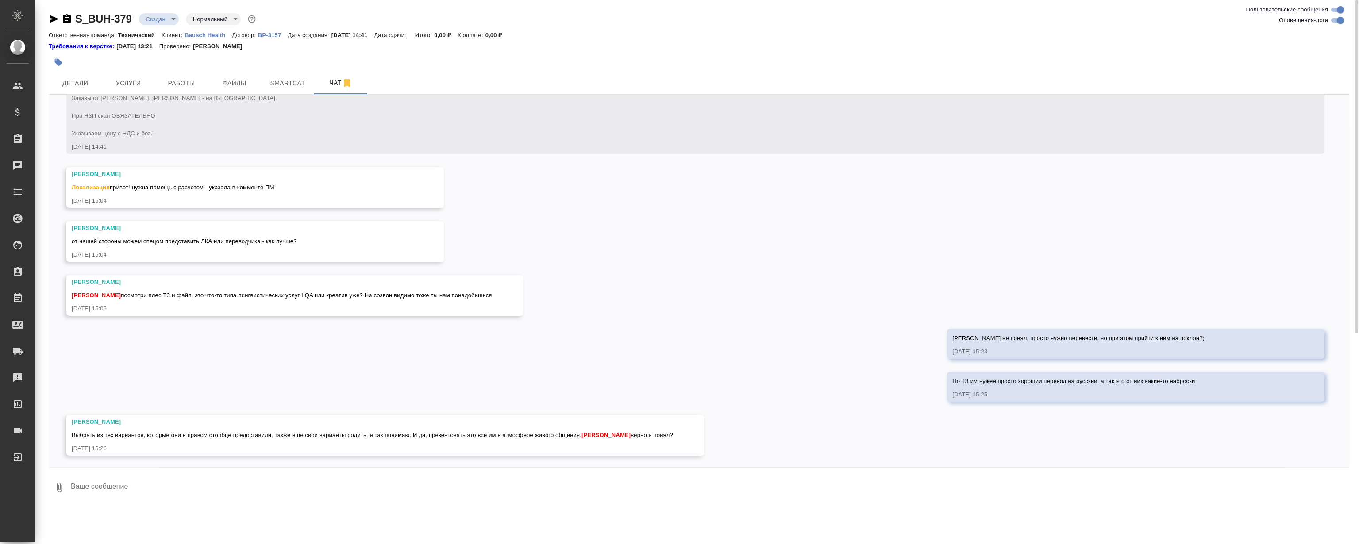
scroll to position [81, 0]
click at [742, 266] on div "27.08, среда [Никифорова Валерия] Клиент оставил комментарий: "Расчет по словам…" at bounding box center [699, 281] width 1301 height 373
click at [770, 236] on div "27.08, среда [Никифорова Валерия] Клиент оставил комментарий: "Расчет по словам…" at bounding box center [699, 281] width 1301 height 373
click at [740, 277] on div "27.08, среда [Никифорова Валерия] Клиент оставил комментарий: "Расчет по словам…" at bounding box center [699, 281] width 1301 height 373
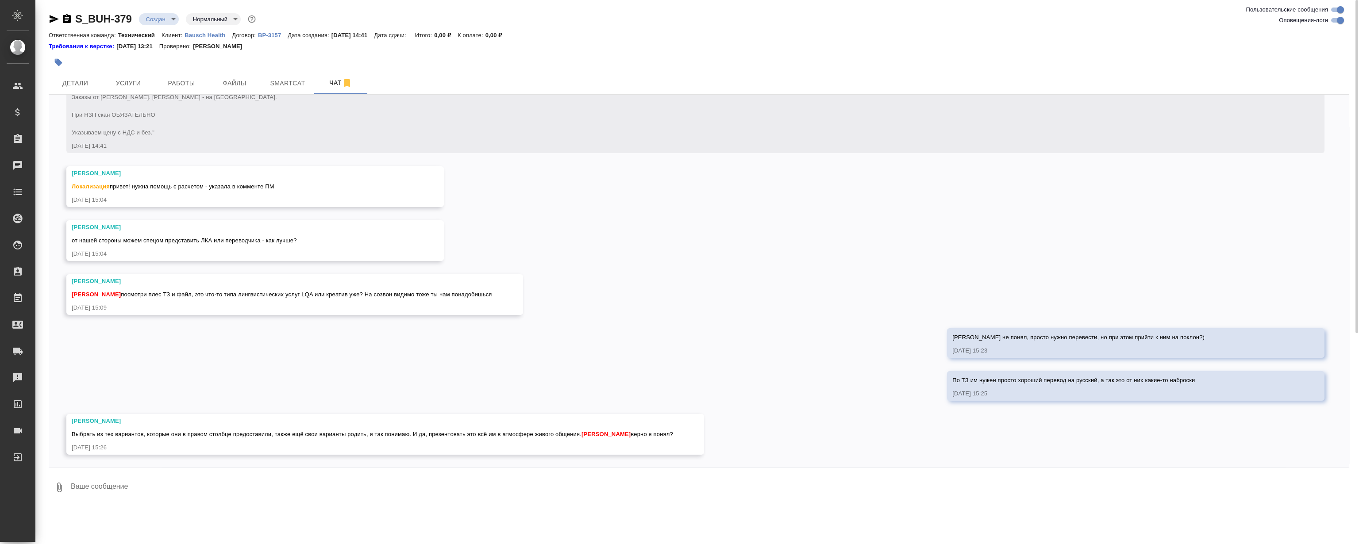
click at [735, 257] on div "27.08, среда [Никифорова Валерия] Клиент оставил комментарий: "Расчет по словам…" at bounding box center [699, 281] width 1301 height 373
click at [701, 224] on div "27.08, среда [Никифорова Валерия] Клиент оставил комментарий: "Расчет по словам…" at bounding box center [699, 281] width 1301 height 373
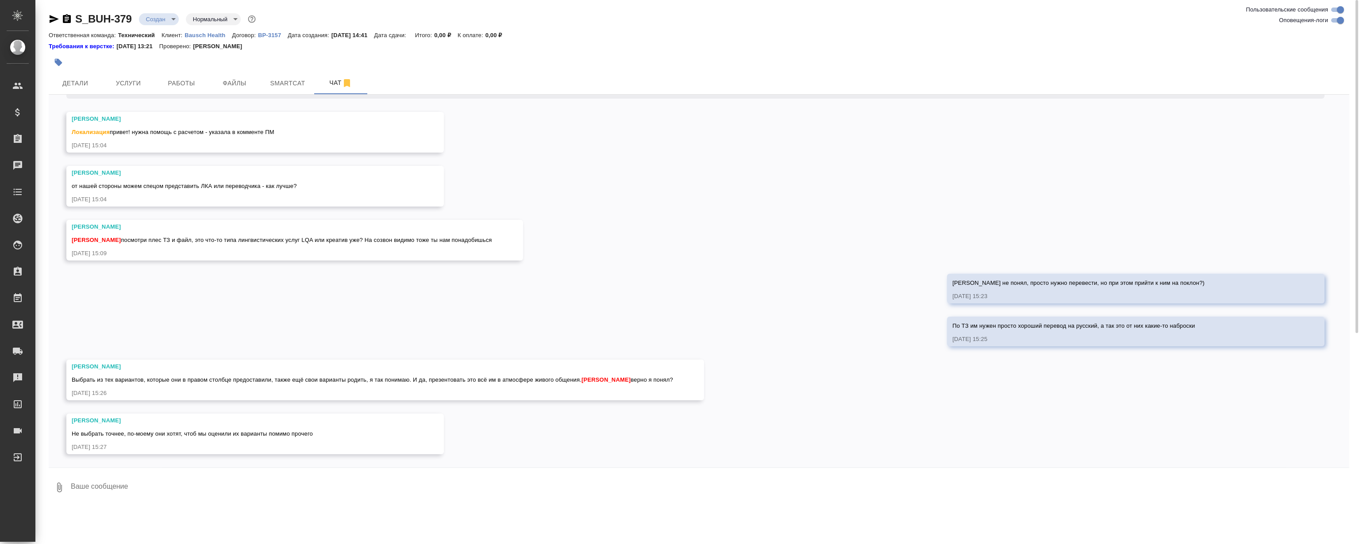
click at [644, 282] on div "27.08, среда [Никифорова Валерия] Клиент оставил комментарий: "Расчет по словам…" at bounding box center [699, 281] width 1301 height 373
click at [243, 490] on textarea at bounding box center [710, 488] width 1280 height 30
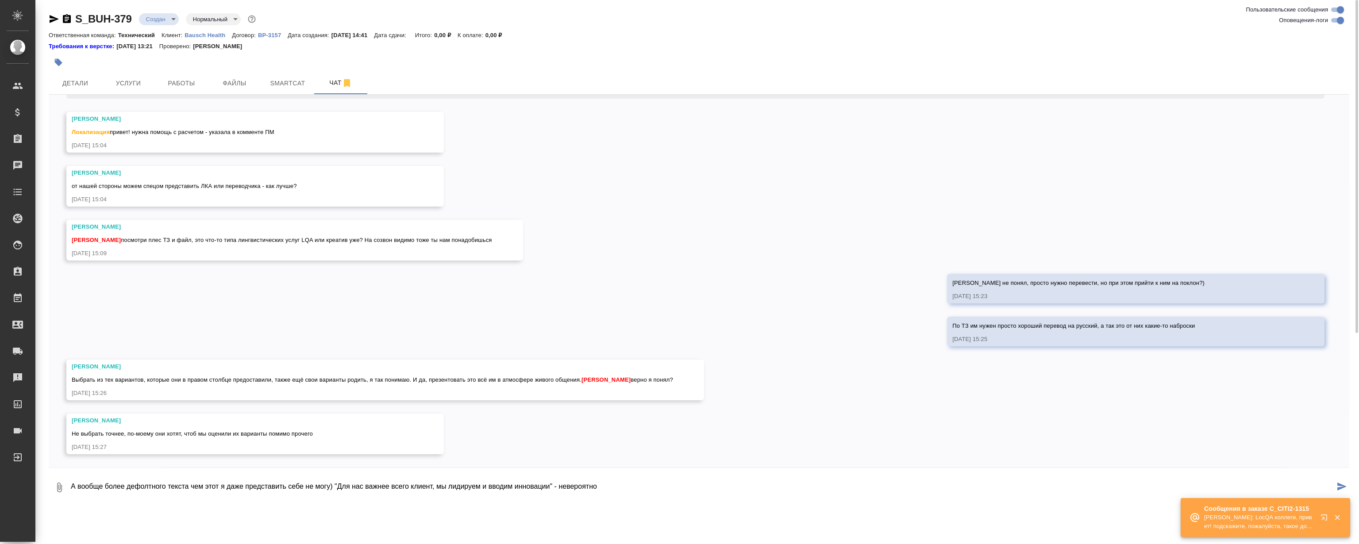
type textarea "А вообще более дефолтного текста чем этот я даже представить себе не могу) "Для…"
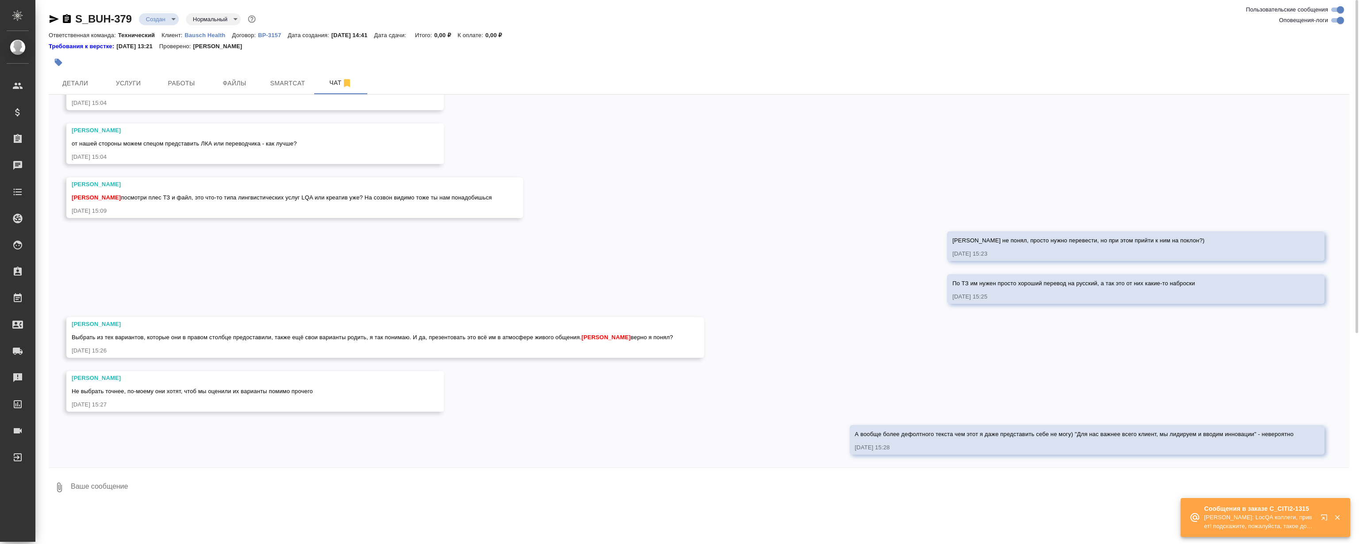
click at [854, 262] on div "27.08, среда [Никифорова Валерия] Клиент оставил комментарий: "Расчет по словам…" at bounding box center [699, 281] width 1301 height 373
click at [838, 270] on div "27.08, среда [Никифорова Валерия] Клиент оставил комментарий: "Расчет по словам…" at bounding box center [699, 281] width 1301 height 373
click at [961, 493] on textarea at bounding box center [710, 488] width 1280 height 30
click at [959, 481] on textarea at bounding box center [710, 488] width 1280 height 30
type textarea "Д"
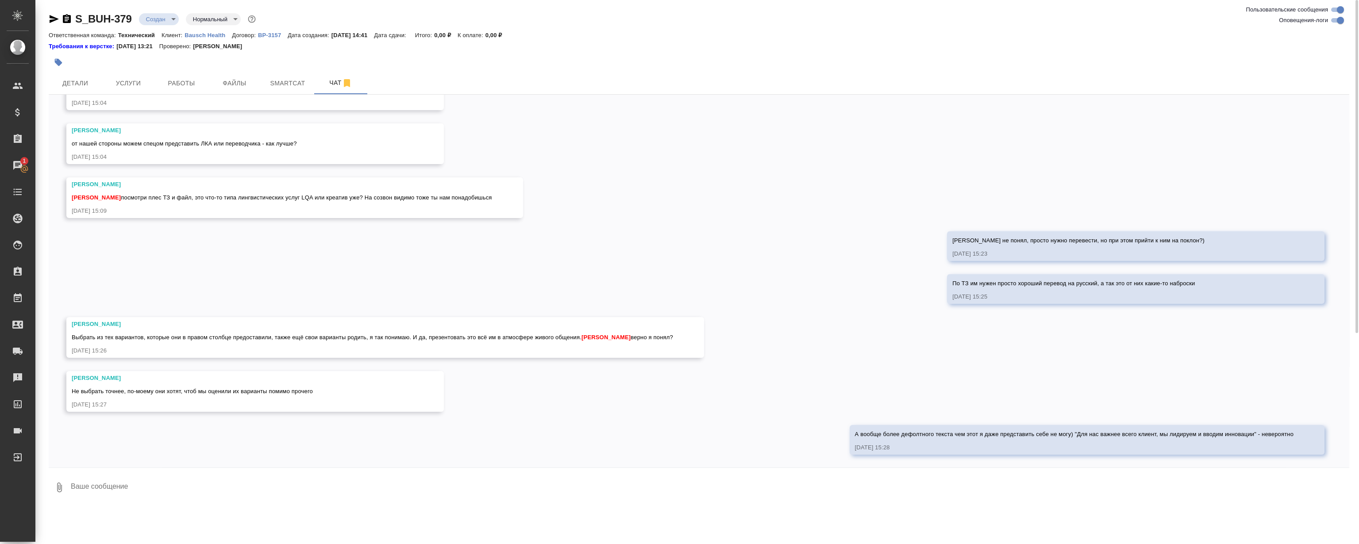
click at [949, 274] on div "По ТЗ им нужен просто хороший перевод на русский, а так это от них какие-то наб…" at bounding box center [1136, 289] width 378 height 30
click at [798, 287] on div "27.08, среда [Никифорова Валерия] Клиент оставил комментарий: "Расчет по словам…" at bounding box center [699, 281] width 1301 height 373
click at [747, 192] on div "27.08, среда [Никифорова Валерия] Клиент оставил комментарий: "Расчет по словам…" at bounding box center [699, 281] width 1301 height 373
click at [732, 182] on div "27.08, среда [Никифорова Валерия] Клиент оставил комментарий: "Расчет по словам…" at bounding box center [699, 281] width 1301 height 373
click at [771, 193] on div "27.08, среда [Никифорова Валерия] Клиент оставил комментарий: "Расчет по словам…" at bounding box center [699, 281] width 1301 height 373
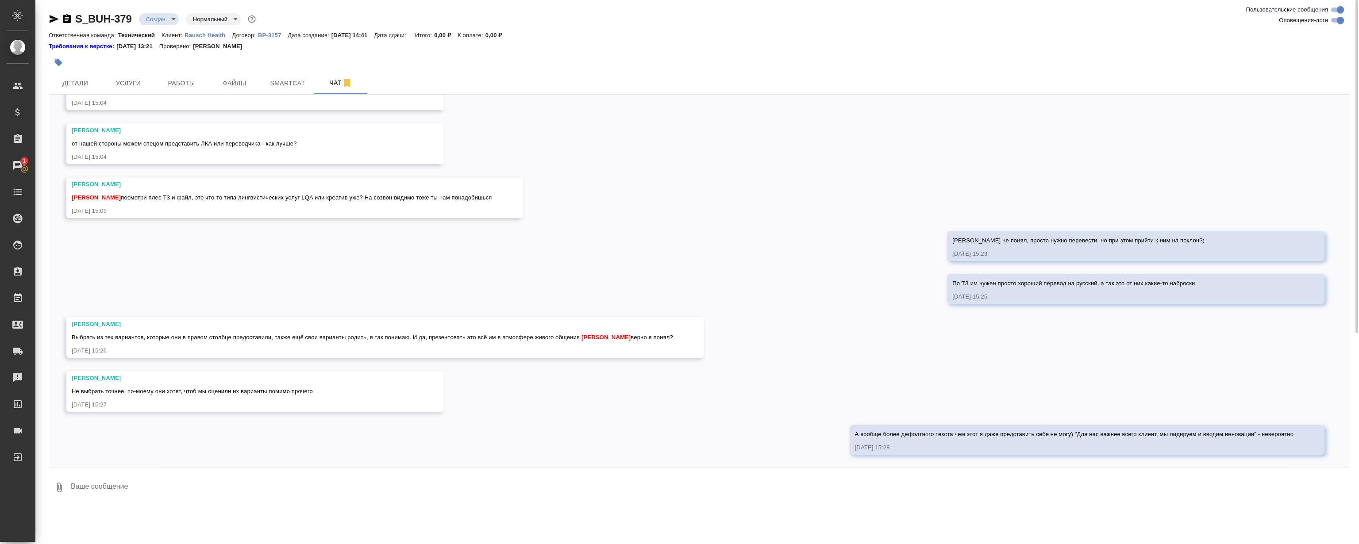
click at [749, 218] on div "27.08, среда [Никифорова Валерия] Клиент оставил комментарий: "Расчет по словам…" at bounding box center [699, 281] width 1301 height 373
click at [769, 227] on div "27.08, среда [Никифорова Валерия] Клиент оставил комментарий: "Расчет по словам…" at bounding box center [699, 281] width 1301 height 373
click at [764, 208] on div "27.08, среда [Никифорова Валерия] Клиент оставил комментарий: "Расчет по словам…" at bounding box center [699, 281] width 1301 height 373
click at [767, 215] on div "27.08, среда [Никифорова Валерия] Клиент оставил комментарий: "Расчет по словам…" at bounding box center [699, 281] width 1301 height 373
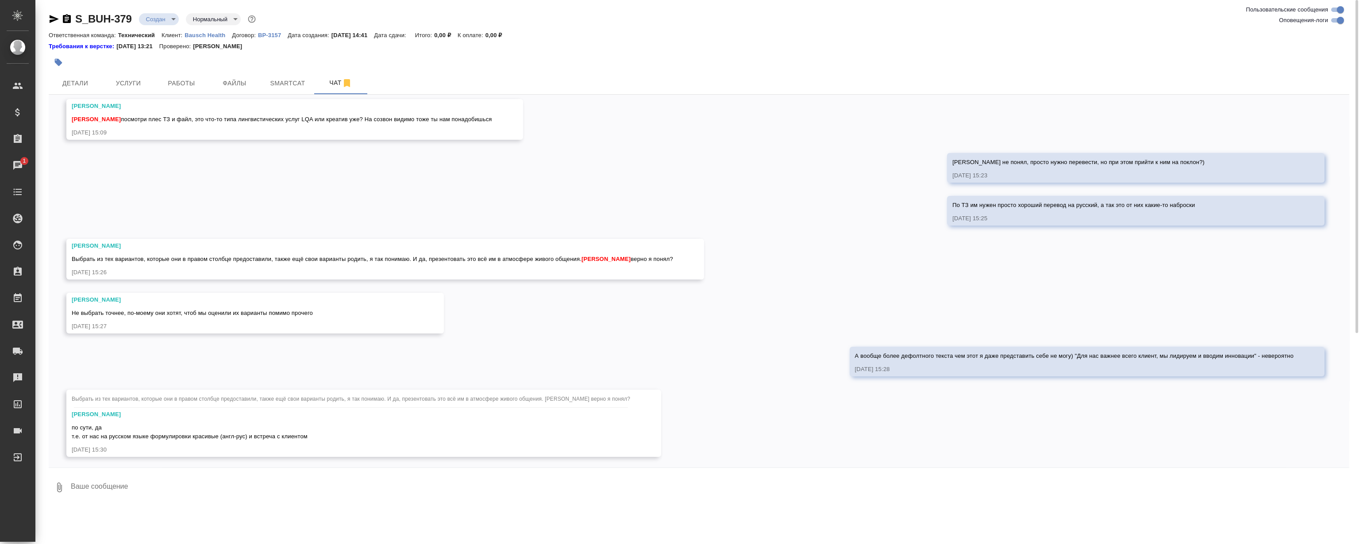
scroll to position [258, 0]
click at [713, 235] on div "27.08, среда [Никифорова Валерия] Клиент оставил комментарий: "Расчет по словам…" at bounding box center [699, 281] width 1301 height 373
click at [773, 240] on div "27.08, среда [Никифорова Валерия] Клиент оставил комментарий: "Расчет по словам…" at bounding box center [699, 281] width 1301 height 373
click at [772, 240] on div "27.08, среда [Никифорова Валерия] Клиент оставил комментарий: "Расчет по словам…" at bounding box center [699, 281] width 1301 height 373
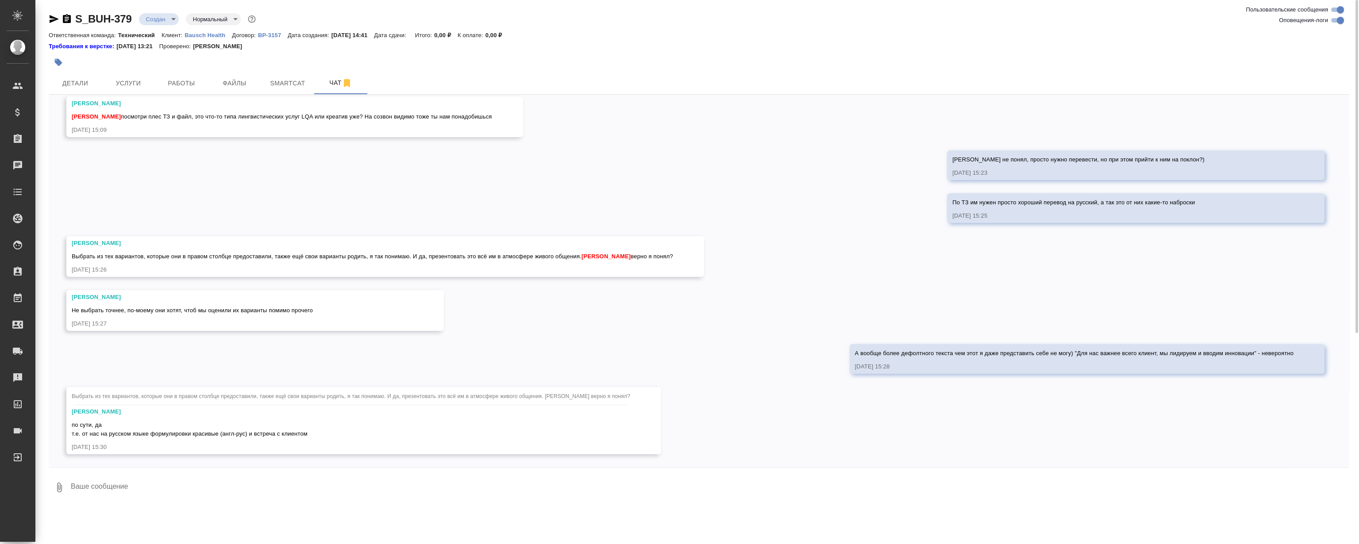
click at [850, 227] on div "27.08, среда [Никифорова Валерия] Клиент оставил комментарий: "Расчет по словам…" at bounding box center [699, 281] width 1301 height 373
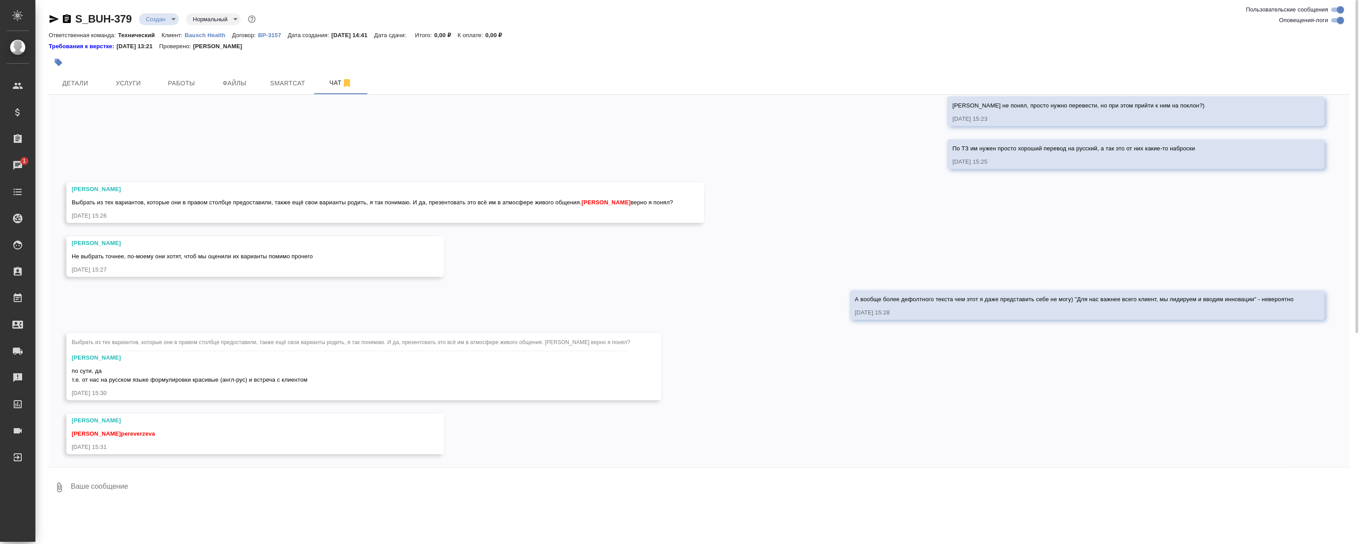
scroll to position [313, 0]
click at [669, 182] on div "Муталимов Марк Выбрать из тех вариантов, которые они в правом столбце предостав…" at bounding box center [385, 202] width 638 height 41
click at [591, 160] on div "27.08, среда [Никифорова Валерия] Клиент оставил комментарий: "Расчет по словам…" at bounding box center [699, 281] width 1301 height 373
click at [624, 160] on div "27.08, среда [Никифорова Валерия] Клиент оставил комментарий: "Расчет по словам…" at bounding box center [699, 281] width 1301 height 373
click at [765, 315] on div "27.08, среда [Никифорова Валерия] Клиент оставил комментарий: "Расчет по словам…" at bounding box center [699, 281] width 1301 height 373
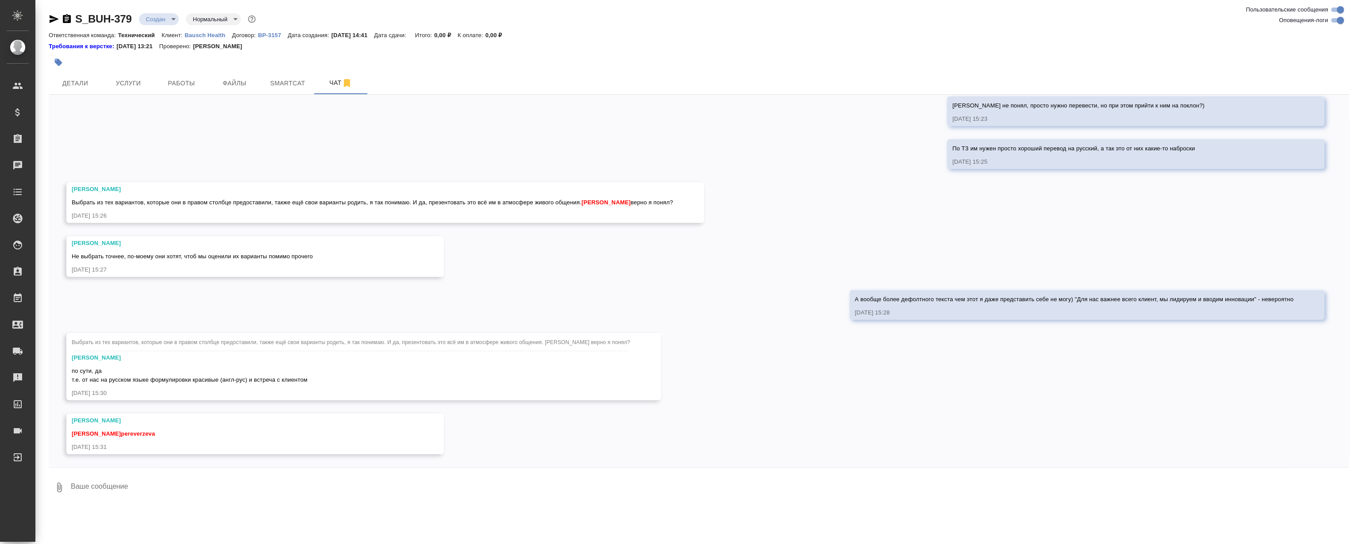
click at [662, 257] on div "27.08, среда [Никифорова Валерия] Клиент оставил комментарий: "Расчет по словам…" at bounding box center [699, 281] width 1301 height 373
click at [664, 269] on div "27.08, среда [Никифорова Валерия] Клиент оставил комментарий: "Расчет по словам…" at bounding box center [699, 281] width 1301 height 373
click at [82, 85] on span "Детали" at bounding box center [75, 83] width 42 height 11
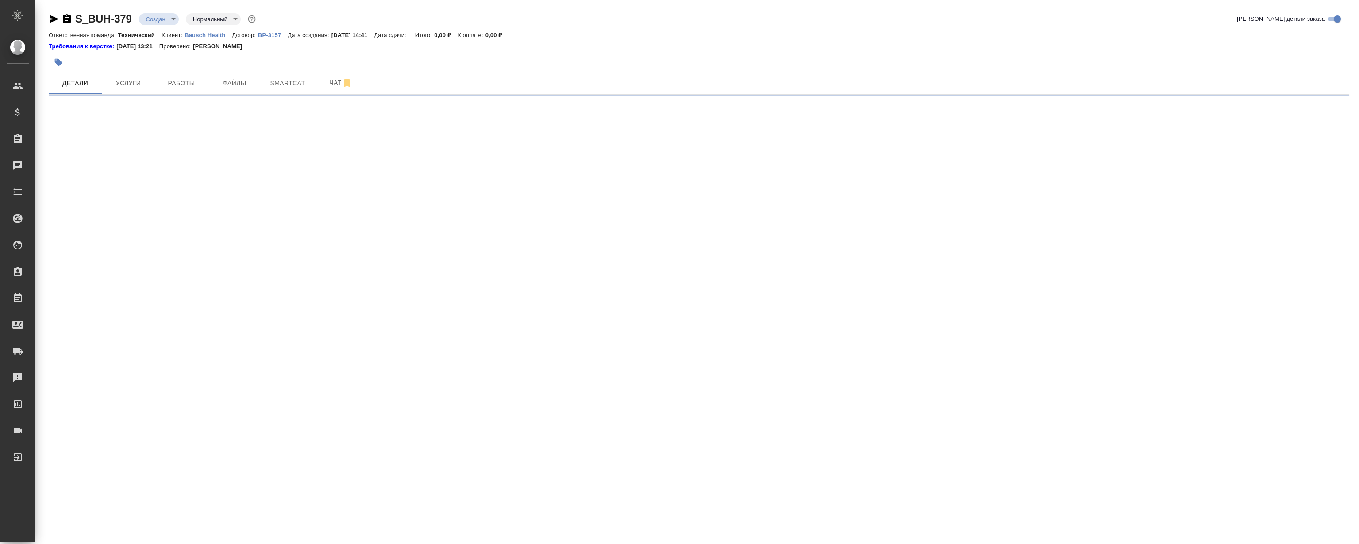
select select "RU"
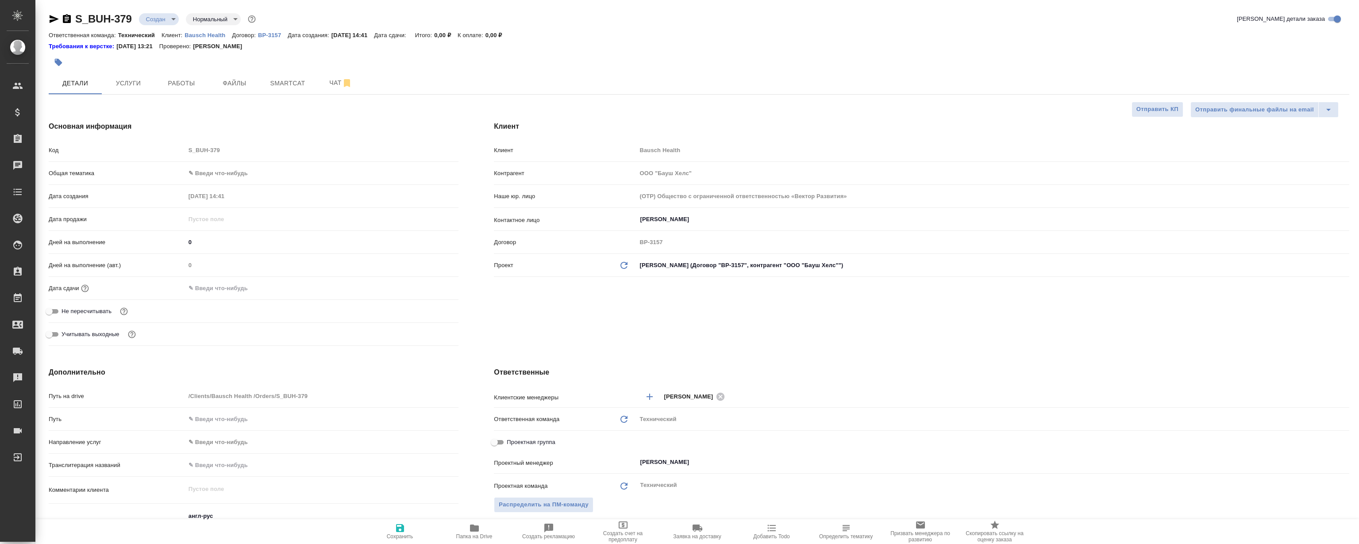
type textarea "x"
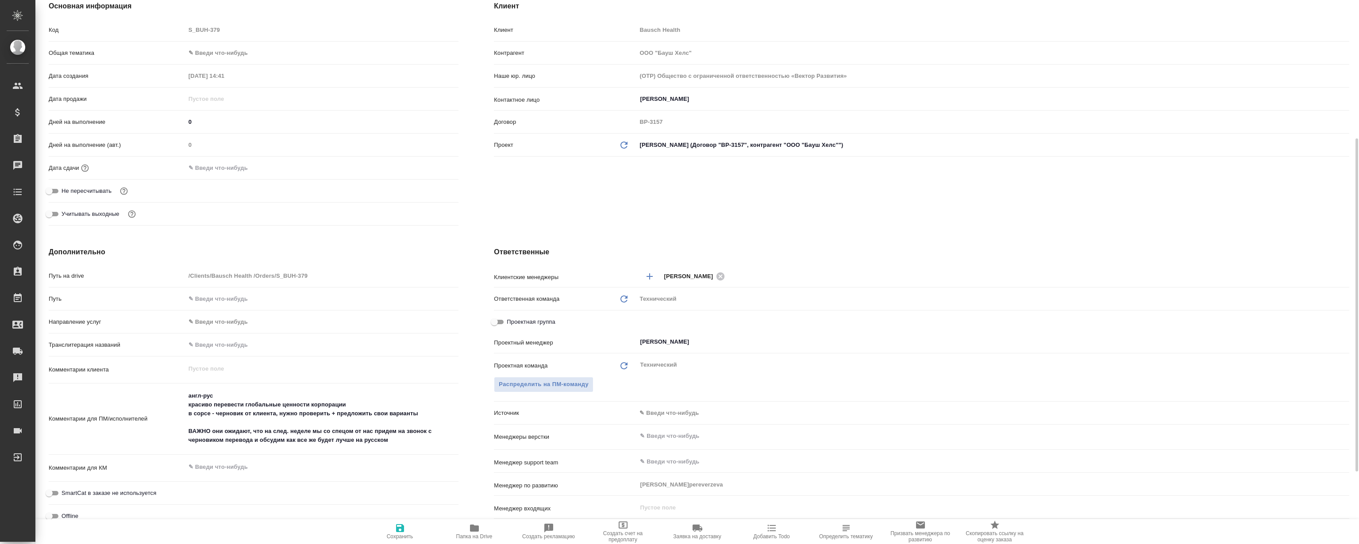
scroll to position [161, 0]
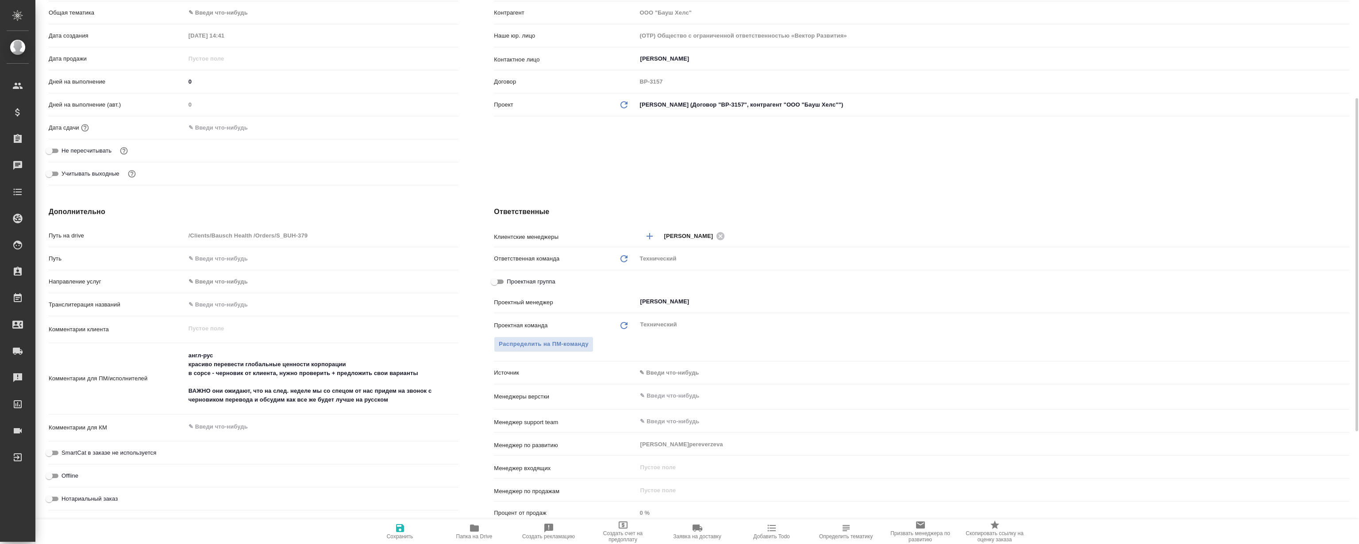
click at [367, 210] on h4 "Дополнительно" at bounding box center [254, 212] width 410 height 11
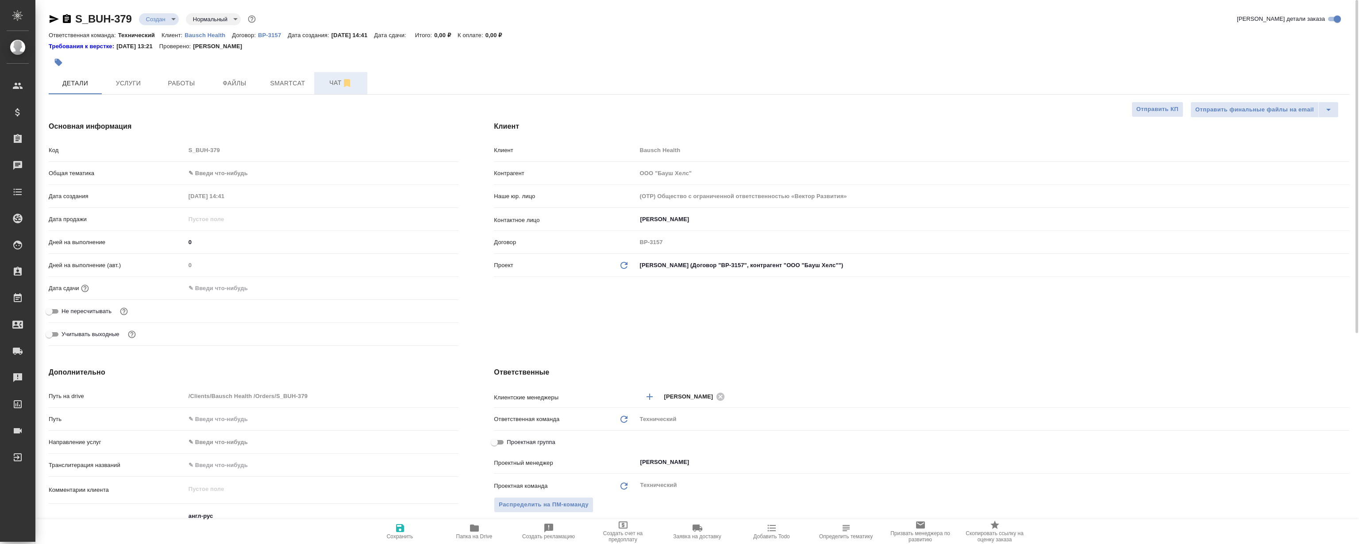
click at [328, 81] on span "Чат" at bounding box center [341, 82] width 42 height 11
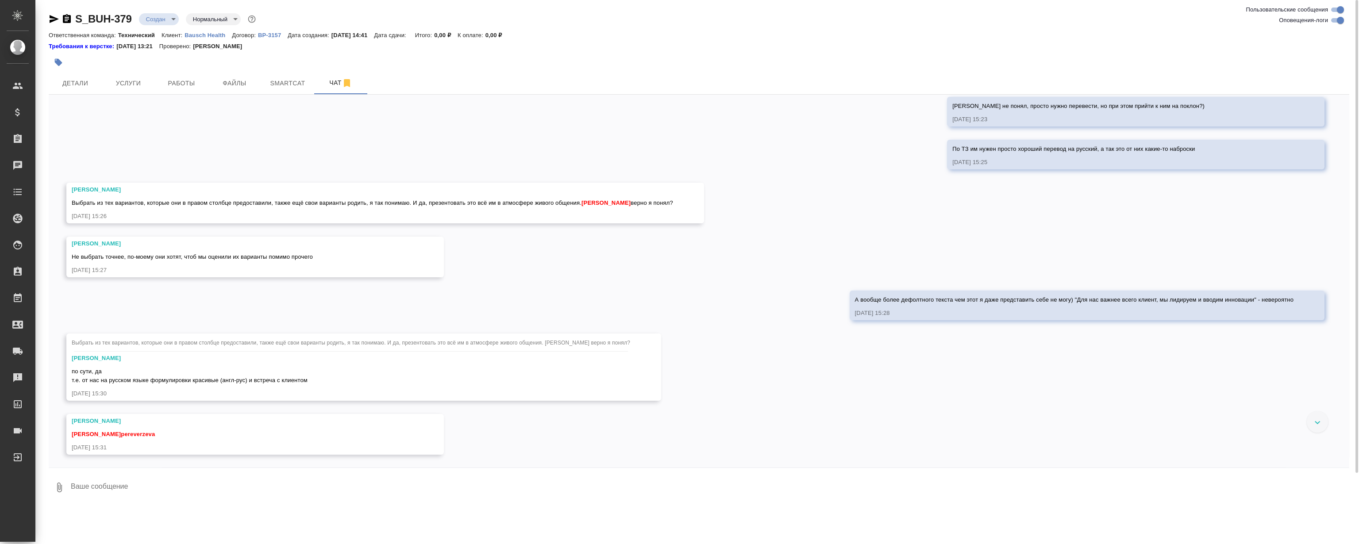
scroll to position [313, 0]
click at [733, 364] on div "27.08, среда [Никифорова Валерия] Клиент оставил комментарий: "Расчет по словам…" at bounding box center [699, 281] width 1301 height 373
click at [794, 279] on div "27.08, среда [Никифорова Валерия] Клиент оставил комментарий: "Расчет по словам…" at bounding box center [699, 281] width 1301 height 373
drag, startPoint x: 1347, startPoint y: 0, endPoint x: 736, endPoint y: 19, distance: 611.5
click at [1022, 66] on div at bounding box center [699, 62] width 1301 height 19
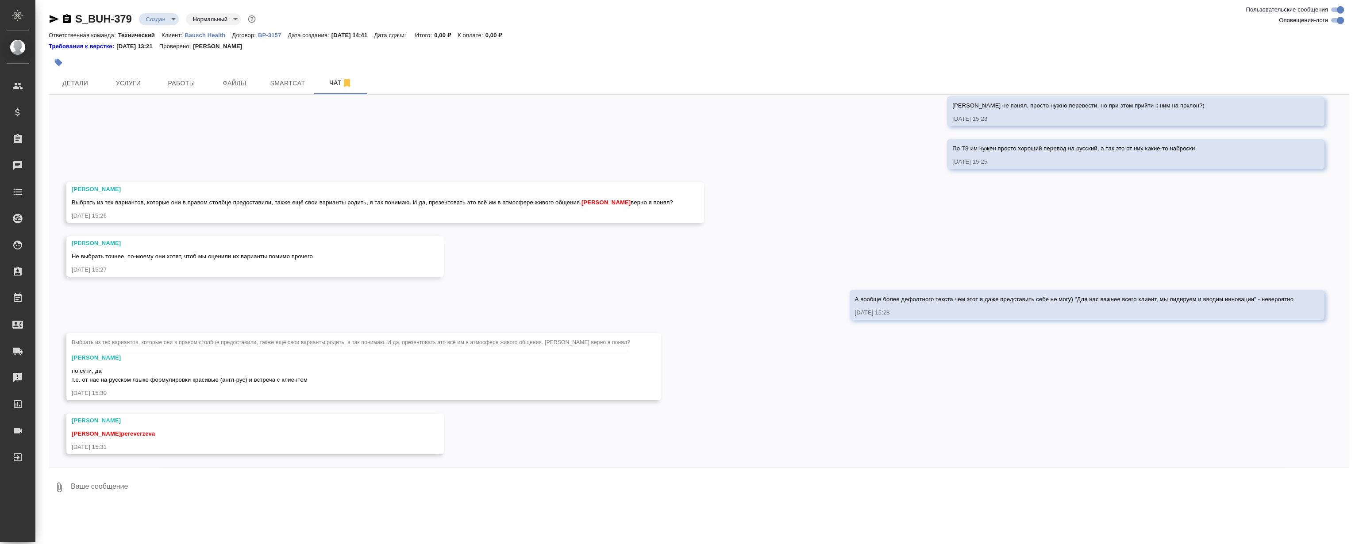
click at [777, 127] on div "27.08, среда [Никифорова Валерия] Клиент оставил комментарий: "Расчет по словам…" at bounding box center [699, 281] width 1301 height 373
click at [638, 99] on div "27.08, среда [Никифорова Валерия] Клиент оставил комментарий: "Расчет по словам…" at bounding box center [699, 281] width 1301 height 373
click at [666, 111] on div "27.08, среда [Никифорова Валерия] Клиент оставил комментарий: "Расчет по словам…" at bounding box center [699, 281] width 1301 height 373
click at [774, 224] on div "27.08, среда [Никифорова Валерия] Клиент оставил комментарий: "Расчет по словам…" at bounding box center [699, 281] width 1301 height 373
click at [771, 220] on div "27.08, среда [Никифорова Валерия] Клиент оставил комментарий: "Расчет по словам…" at bounding box center [699, 281] width 1301 height 373
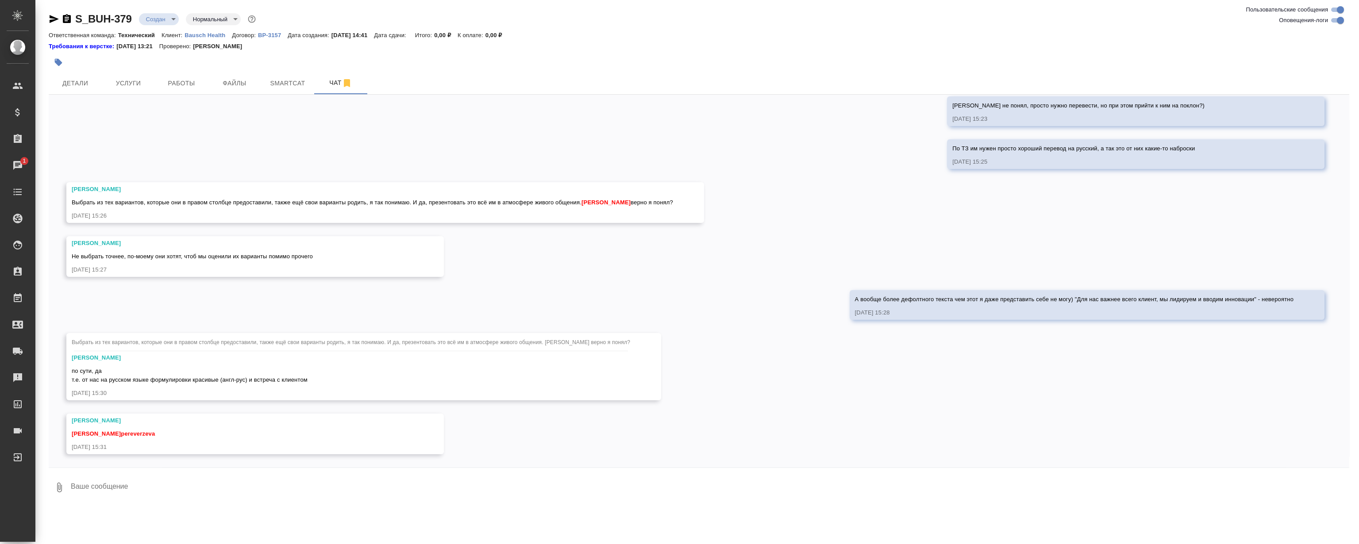
click at [718, 355] on div "27.08, среда [Никифорова Валерия] Клиент оставил комментарий: "Расчет по словам…" at bounding box center [699, 281] width 1301 height 373
click at [809, 178] on div "27.08, среда [Никифорова Валерия] Клиент оставил комментарий: "Расчет по словам…" at bounding box center [699, 281] width 1301 height 373
click at [814, 187] on div "27.08, среда [Никифорова Валерия] Клиент оставил комментарий: "Расчет по словам…" at bounding box center [699, 281] width 1301 height 373
click at [832, 185] on div "27.08, среда [Никифорова Валерия] Клиент оставил комментарий: "Расчет по словам…" at bounding box center [699, 281] width 1301 height 373
click at [828, 187] on div "27.08, среда [Никифорова Валерия] Клиент оставил комментарий: "Расчет по словам…" at bounding box center [699, 281] width 1301 height 373
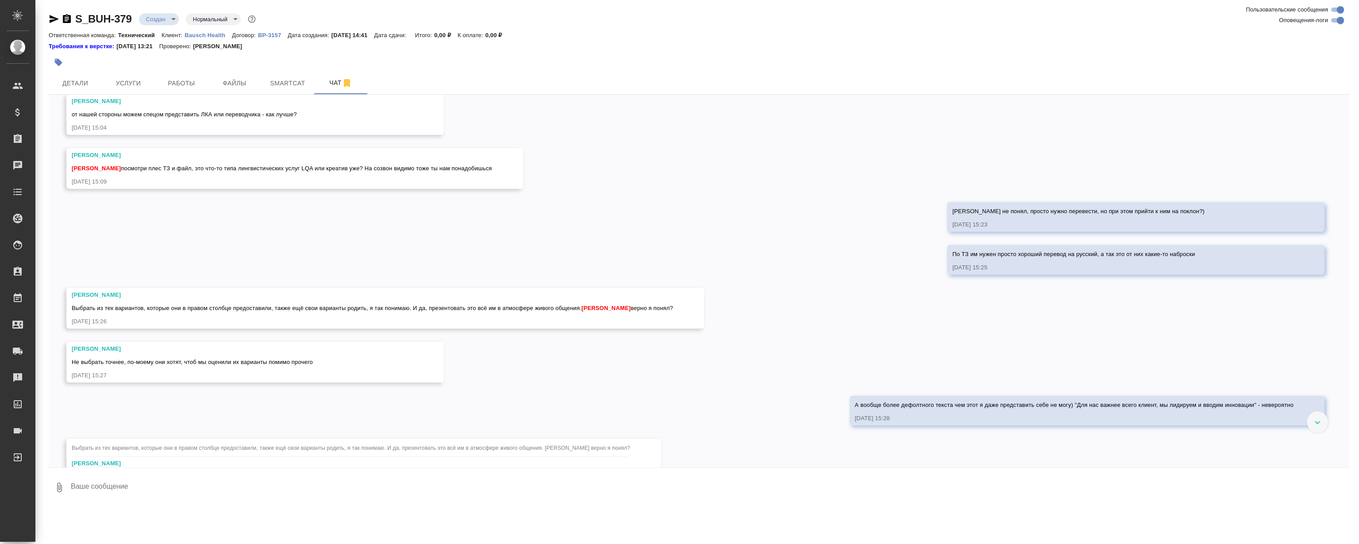
scroll to position [192, 0]
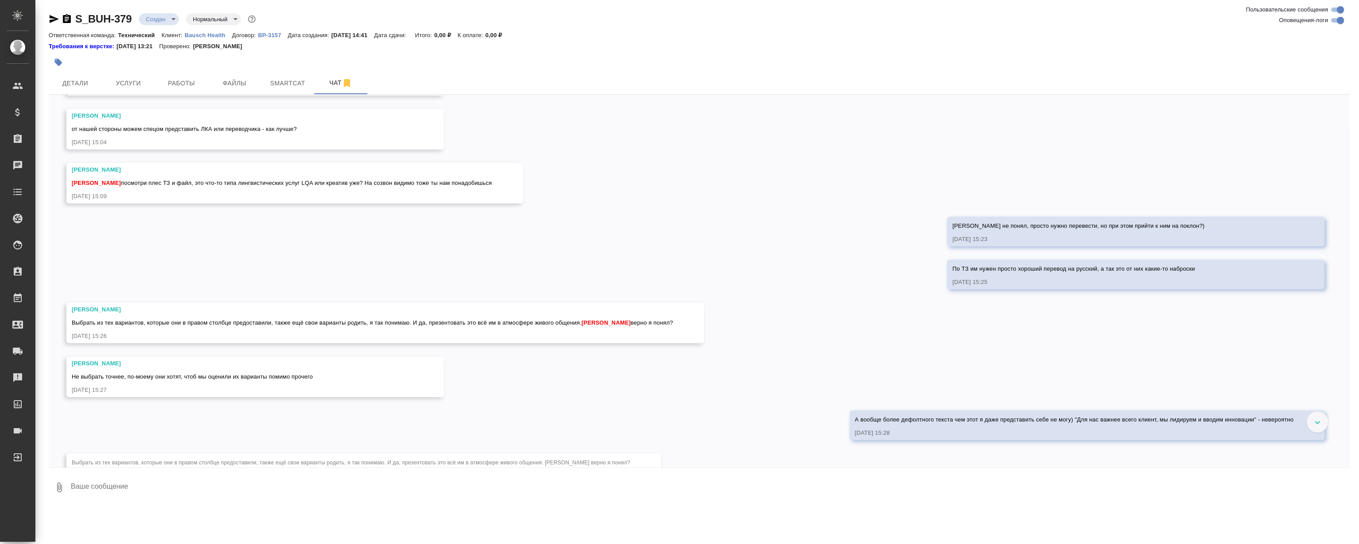
click at [852, 271] on div "27.08, среда [Никифорова Валерия] Клиент оставил комментарий: "Расчет по словам…" at bounding box center [699, 281] width 1301 height 373
click at [850, 271] on div "27.08, среда [Никифорова Валерия] Клиент оставил комментарий: "Расчет по словам…" at bounding box center [699, 281] width 1301 height 373
click at [850, 270] on div "27.08, среда [Никифорова Валерия] Клиент оставил комментарий: "Расчет по словам…" at bounding box center [699, 281] width 1301 height 373
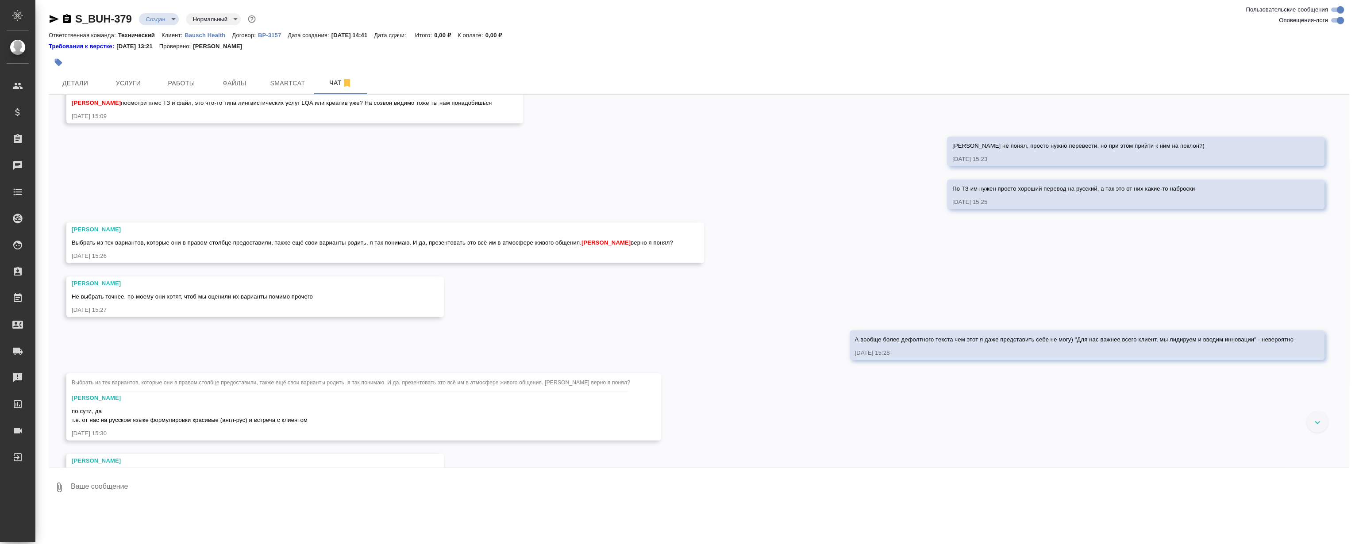
scroll to position [313, 0]
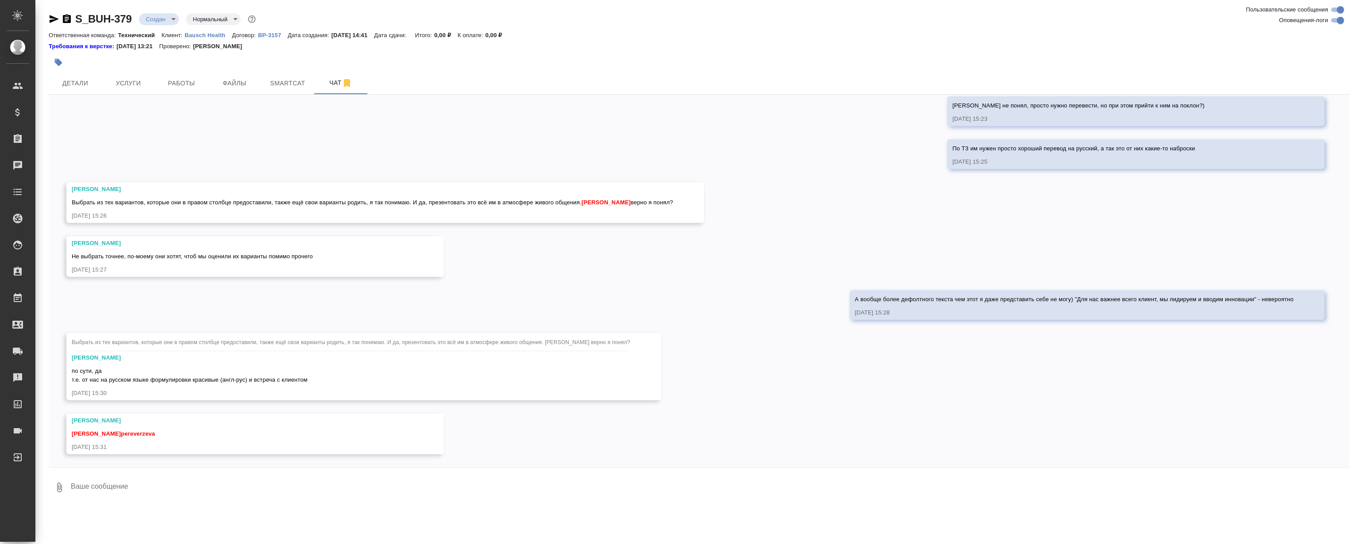
click at [839, 207] on div "27.08, среда [Никифорова Валерия] Клиент оставил комментарий: "Расчет по словам…" at bounding box center [699, 281] width 1301 height 373
click at [853, 167] on div "27.08, среда [Никифорова Валерия] Клиент оставил комментарий: "Расчет по словам…" at bounding box center [699, 281] width 1301 height 373
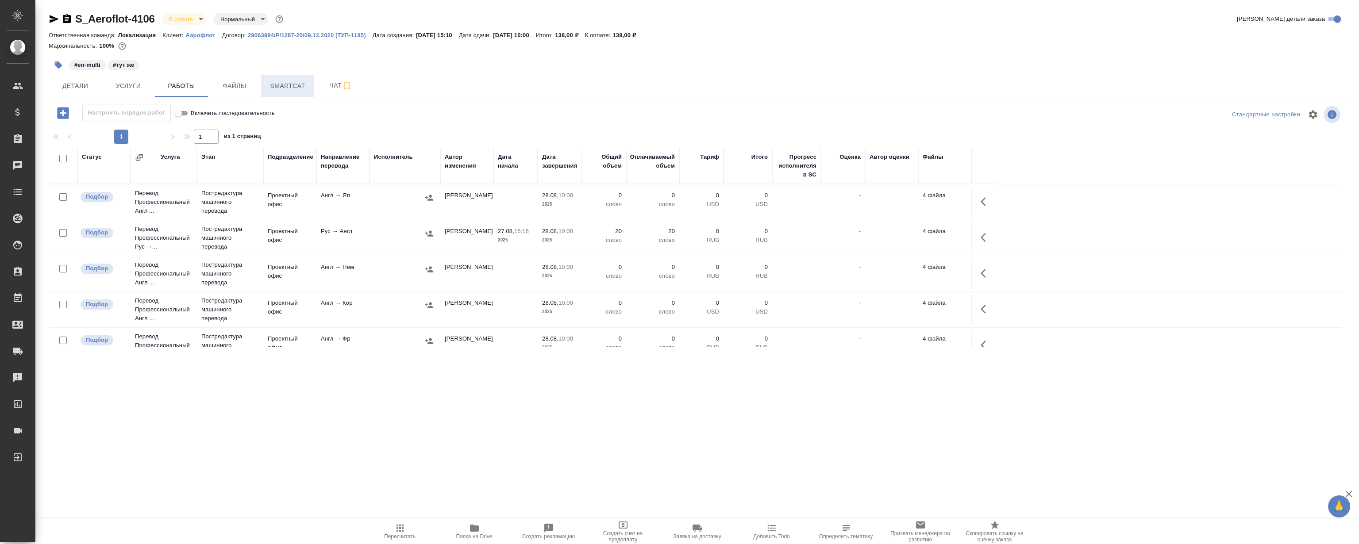
click at [292, 88] on span "Smartcat" at bounding box center [287, 86] width 42 height 11
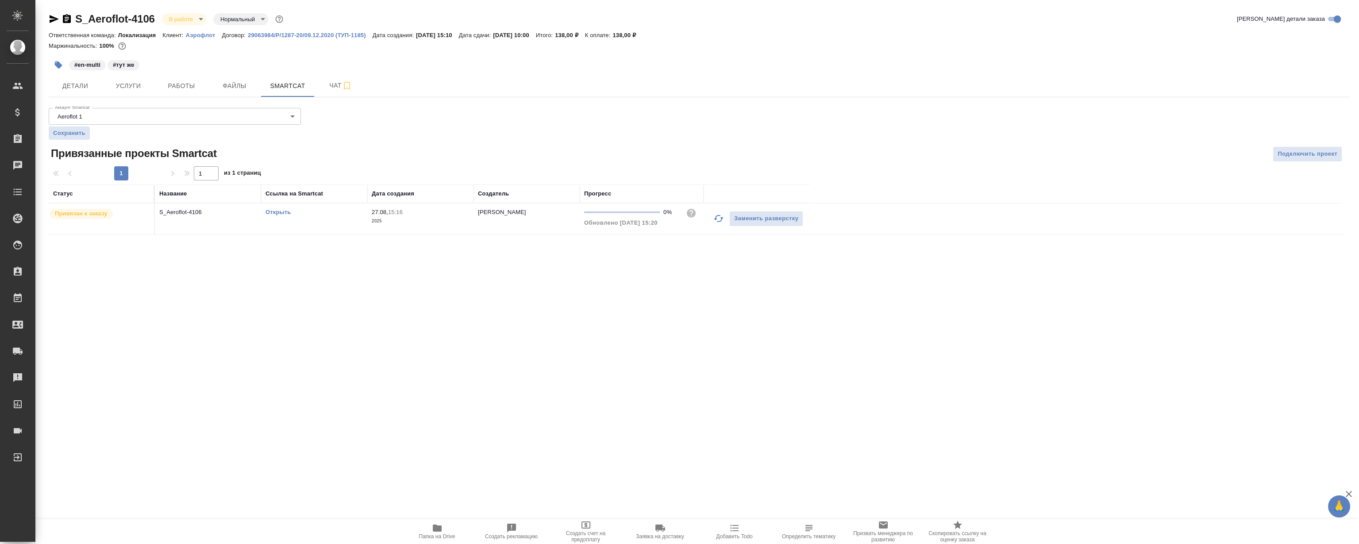
click at [278, 213] on link "Открыть" at bounding box center [278, 212] width 25 height 7
click at [190, 83] on span "Работы" at bounding box center [181, 86] width 42 height 11
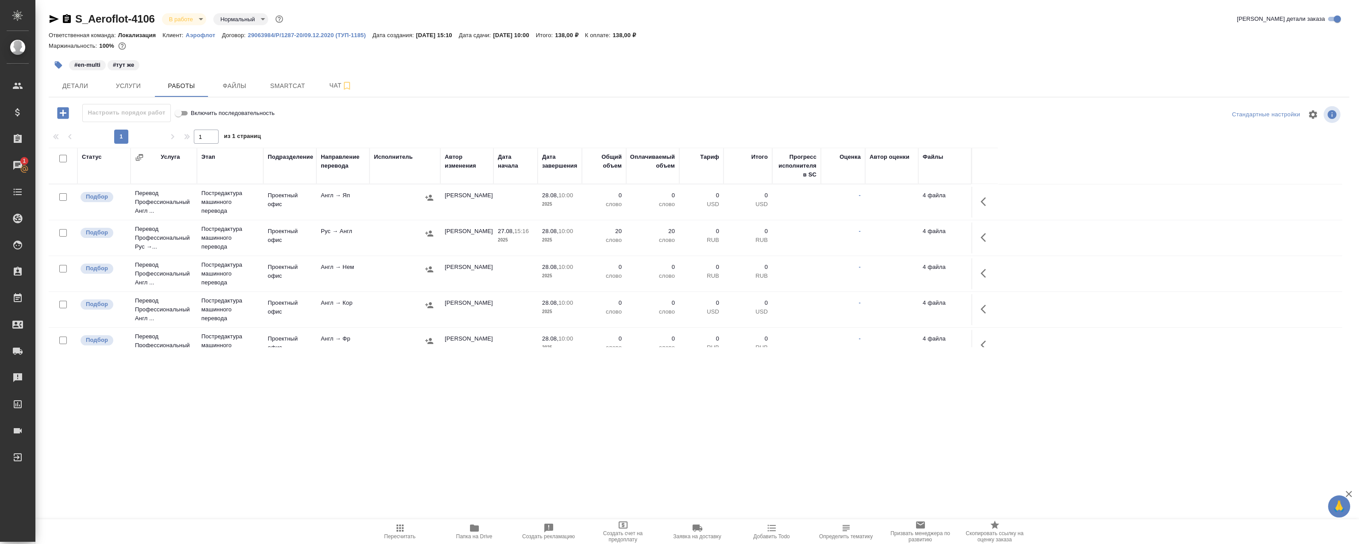
click at [982, 235] on icon "button" at bounding box center [986, 237] width 11 height 11
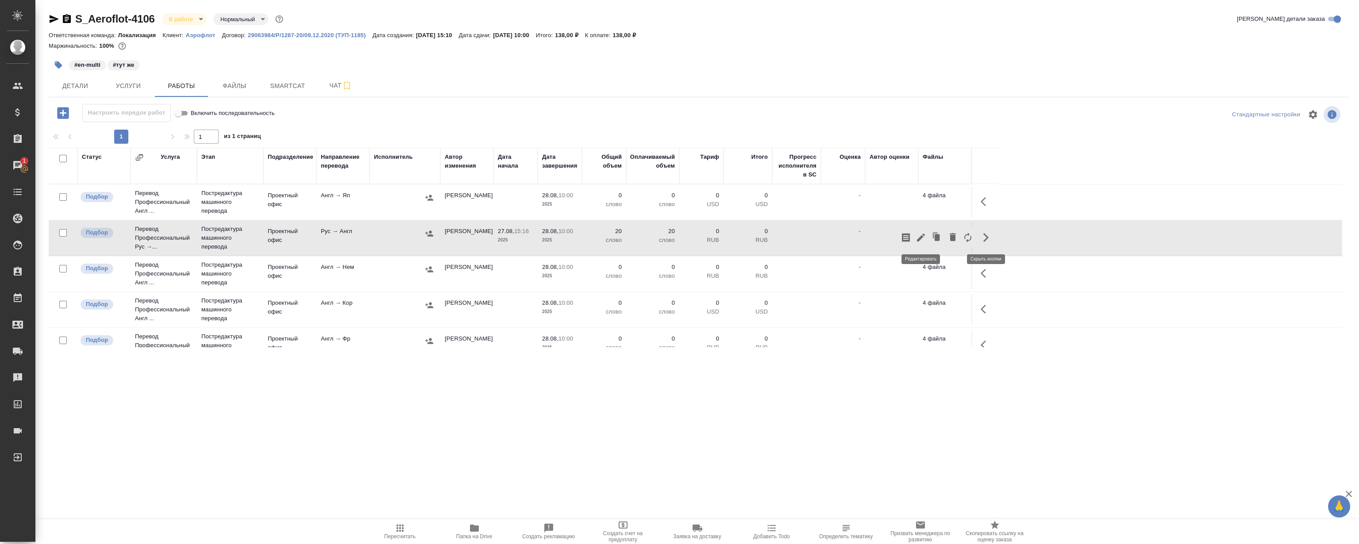
click at [917, 238] on icon "button" at bounding box center [921, 237] width 11 height 11
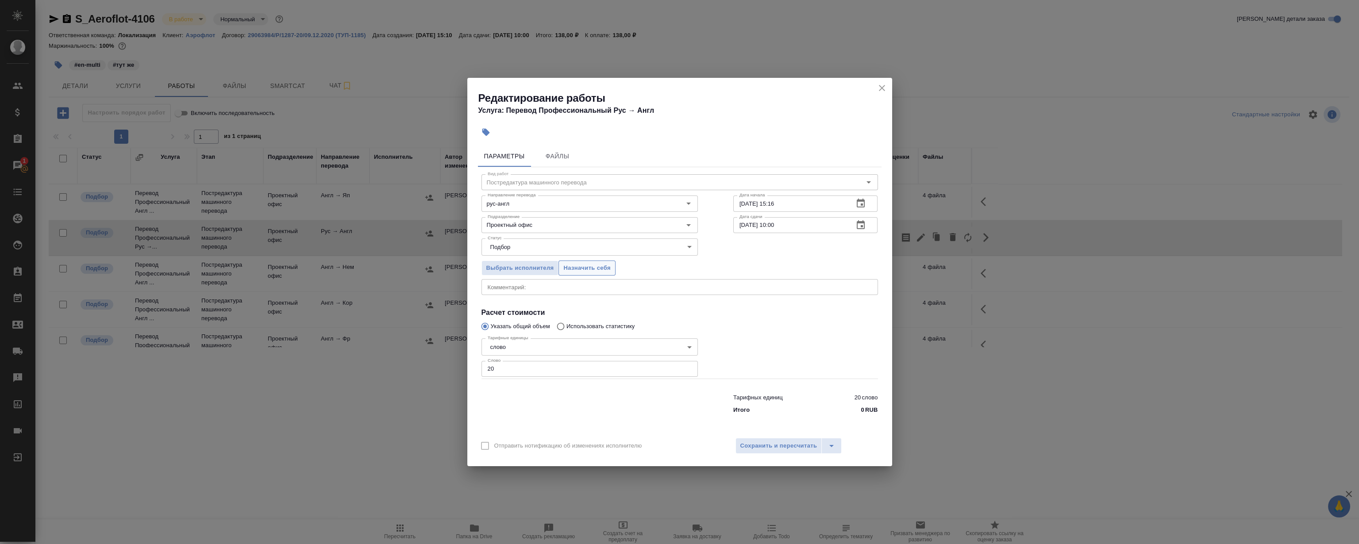
click at [582, 266] on span "Назначить себя" at bounding box center [586, 268] width 47 height 10
click at [880, 88] on icon "close" at bounding box center [882, 88] width 11 height 11
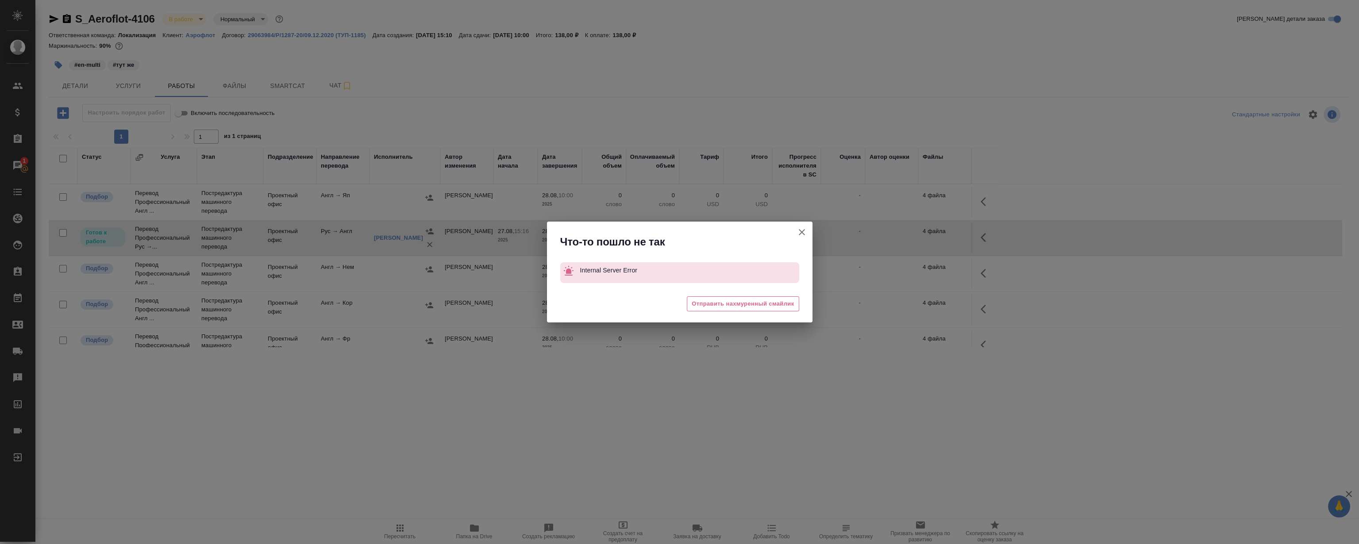
click at [805, 231] on icon "button" at bounding box center [802, 232] width 11 height 11
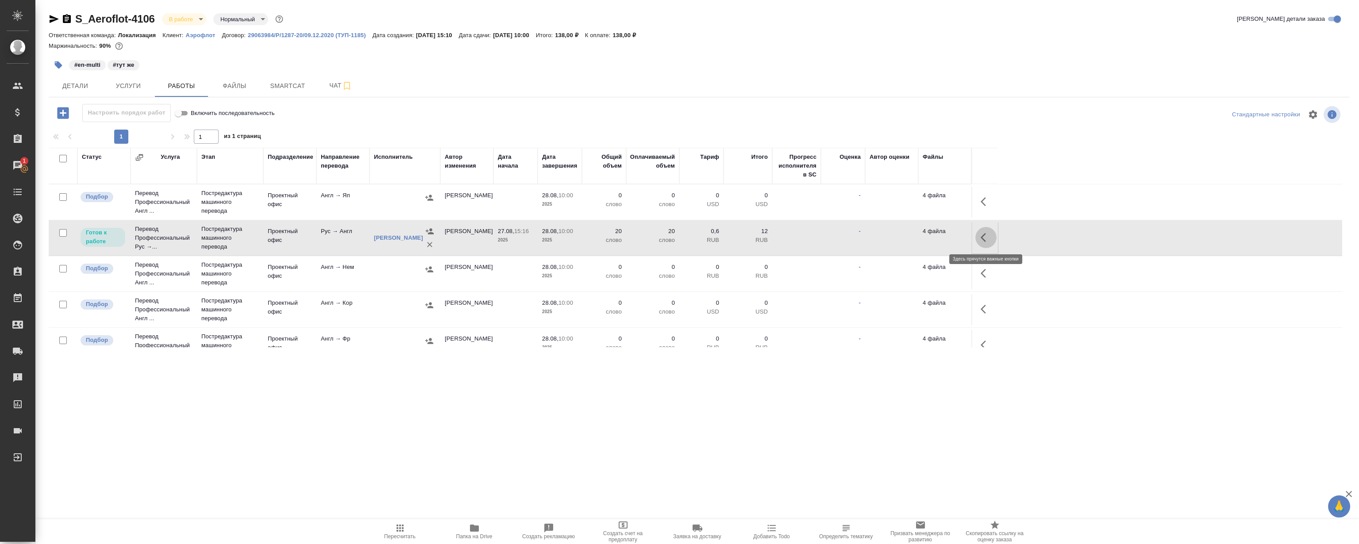
click at [987, 233] on icon "button" at bounding box center [986, 237] width 11 height 11
click at [918, 238] on icon "button" at bounding box center [921, 237] width 11 height 11
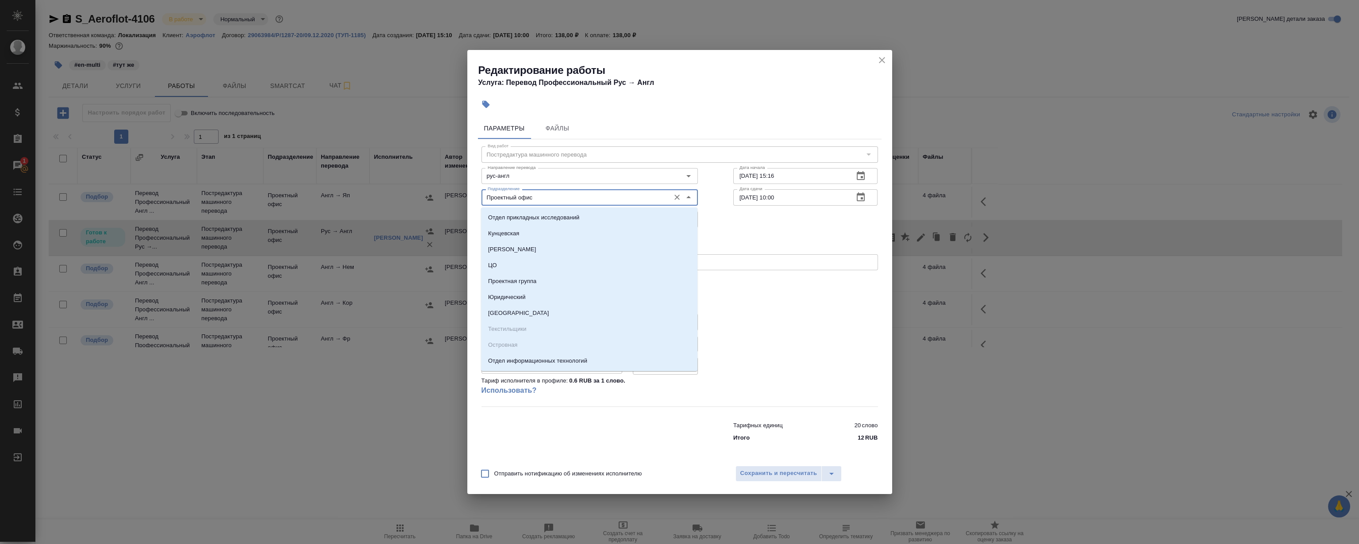
click at [545, 193] on input "Проектный офис" at bounding box center [574, 197] width 181 height 11
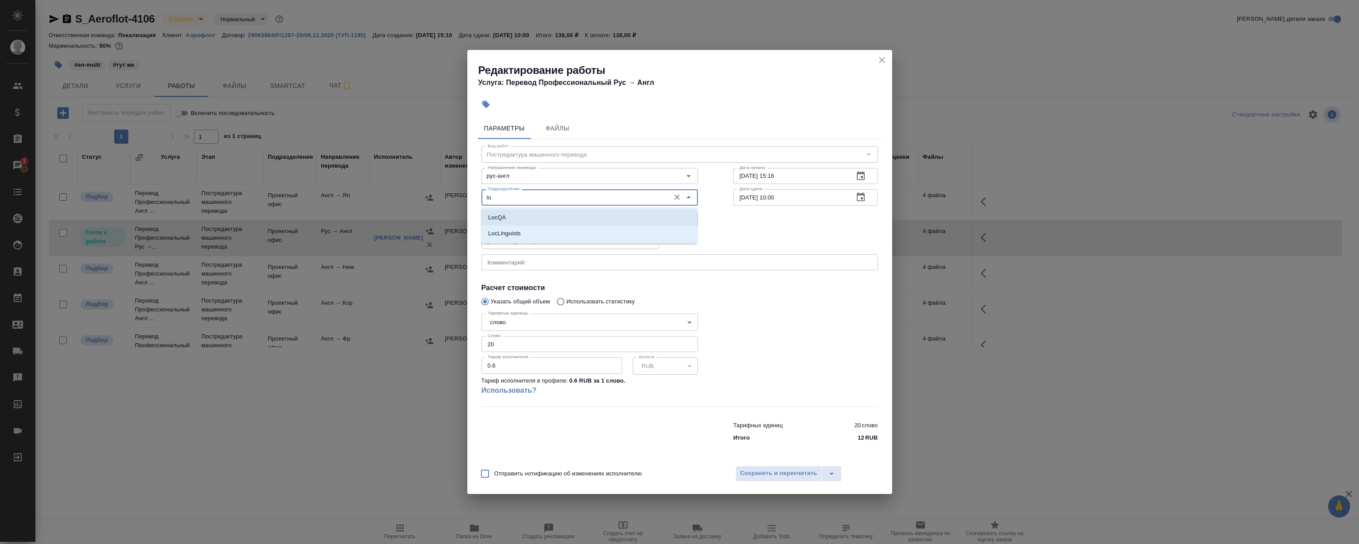
click at [496, 216] on p "LocQA" at bounding box center [497, 217] width 18 height 9
type input "LocQA"
click at [532, 214] on body "🙏 .cls-1 fill:#fff; AWATERA Magerramov Ruslan Клиенты Спецификации Заказы 1 Чат…" at bounding box center [679, 272] width 1359 height 544
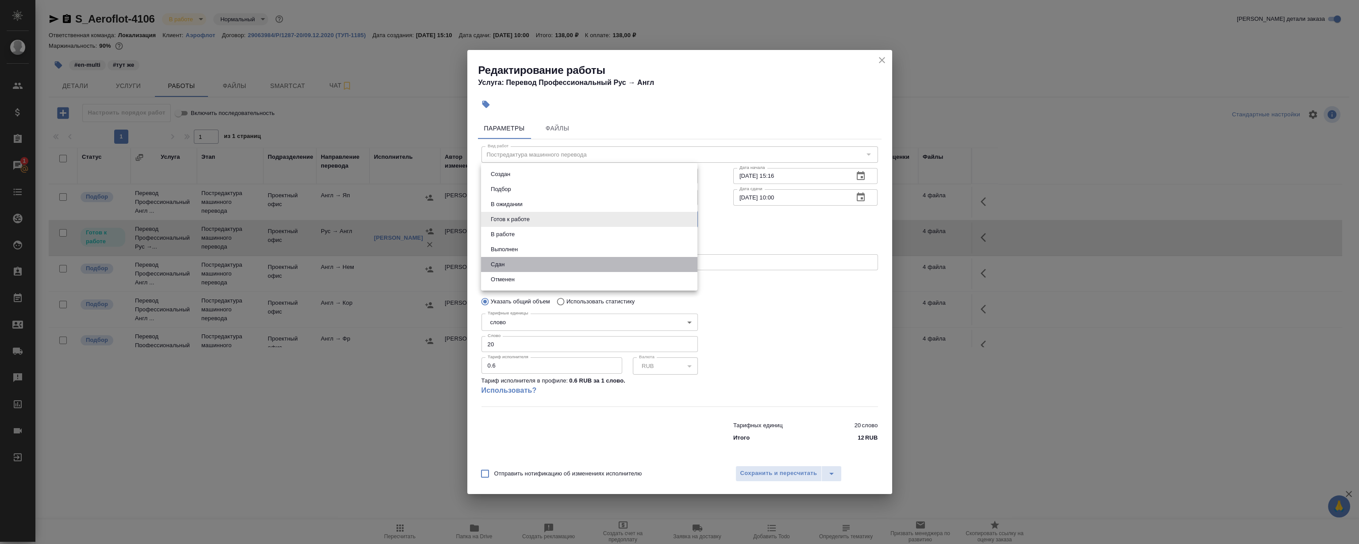
click at [511, 261] on li "Сдан" at bounding box center [589, 264] width 216 height 15
type input "closed"
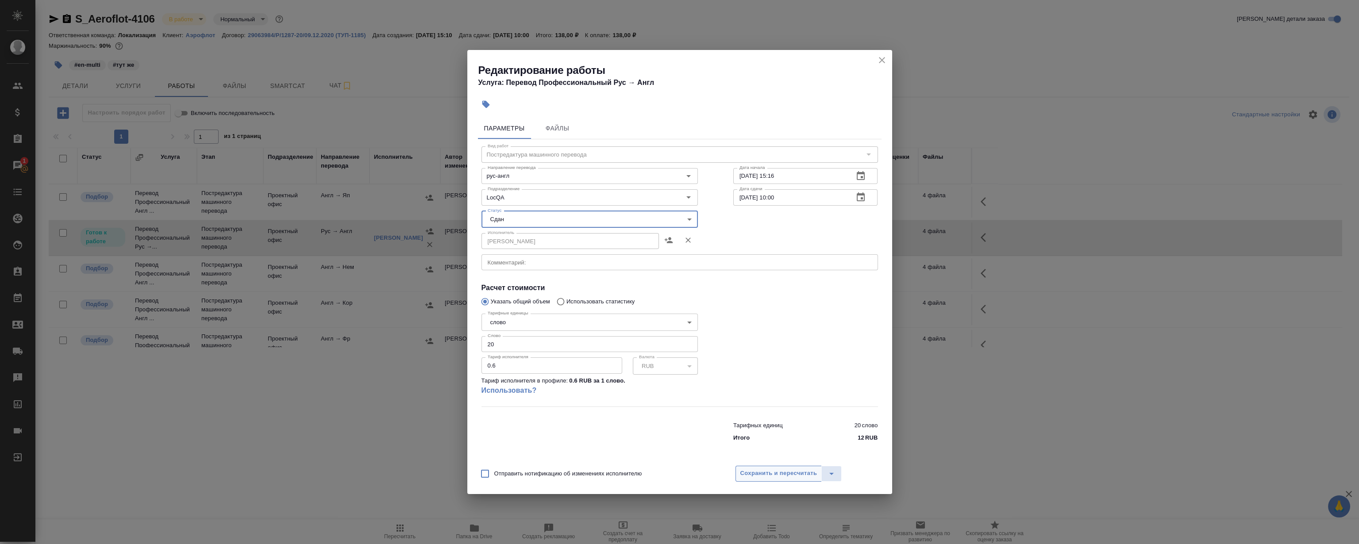
click at [763, 469] on span "Сохранить и пересчитать" at bounding box center [778, 474] width 77 height 10
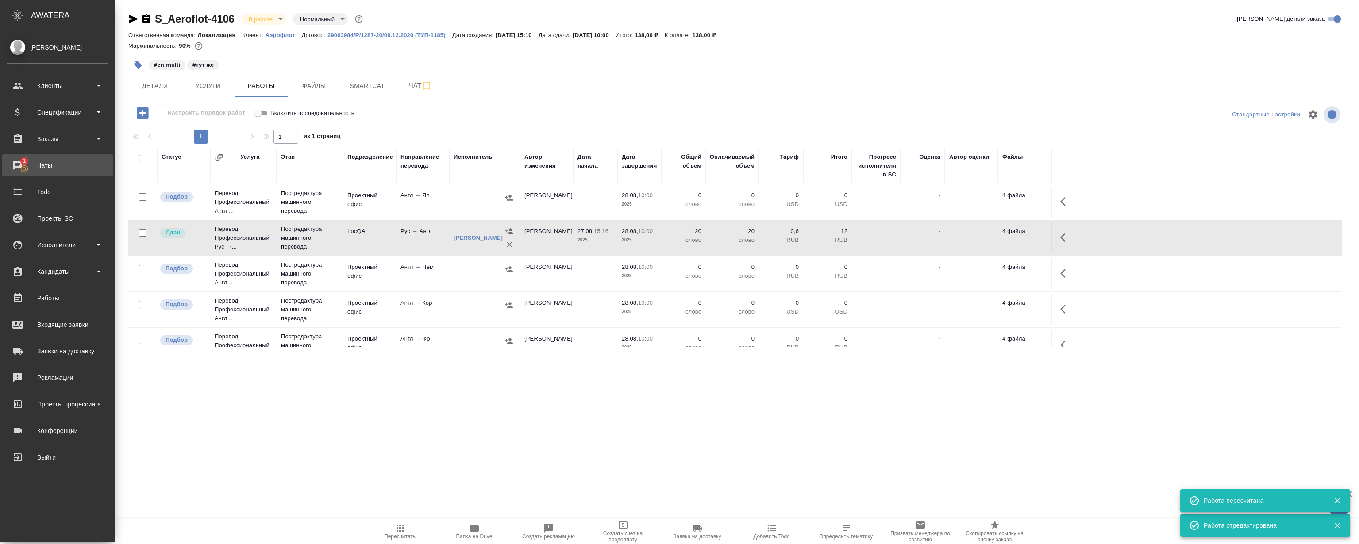
click at [15, 167] on div "Чаты" at bounding box center [58, 165] width 102 height 13
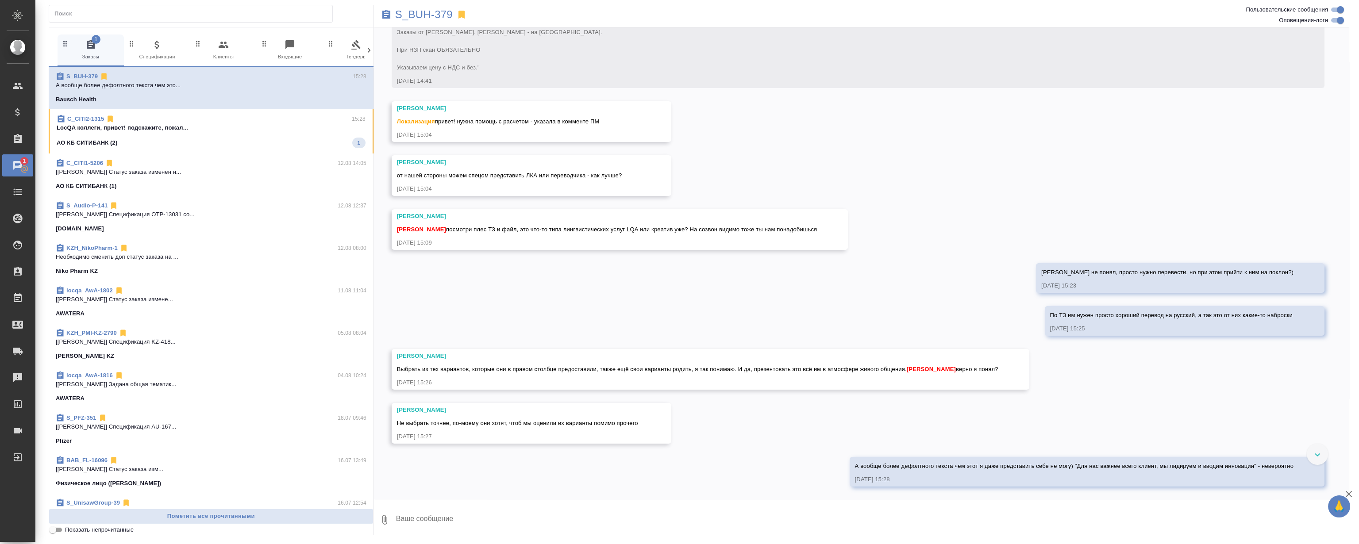
scroll to position [87, 0]
click at [250, 135] on span "C_CITI2-1315 15:28 LocQA коллеги, привет! подскажите, пожал... АО КБ СИТИБАНК (…" at bounding box center [211, 132] width 309 height 34
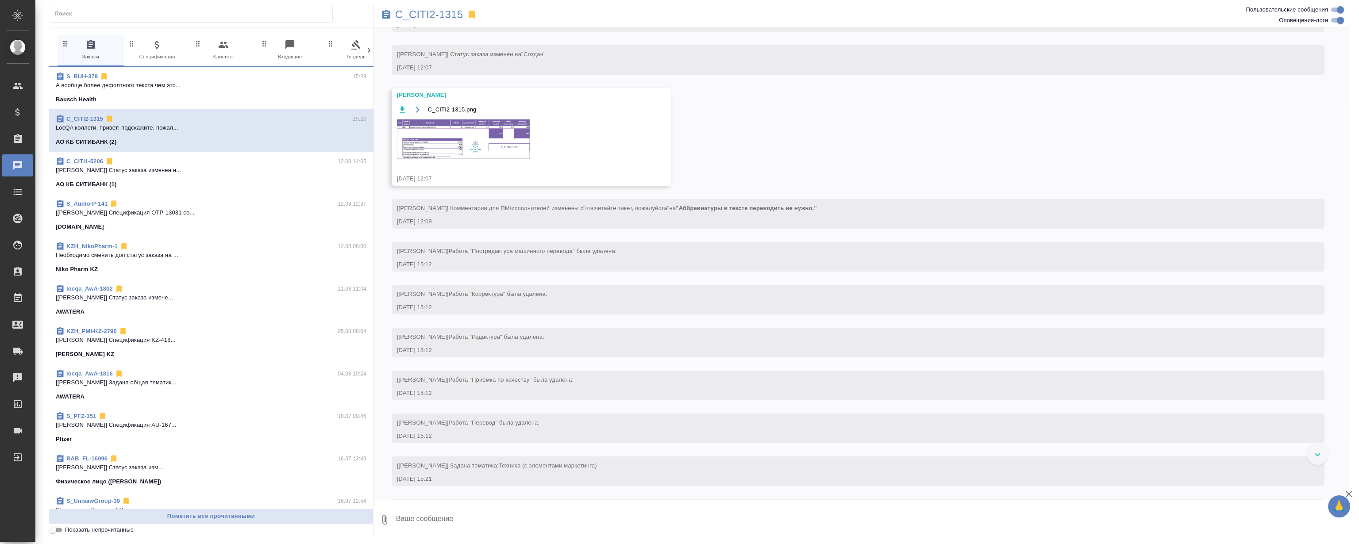
scroll to position [246, 0]
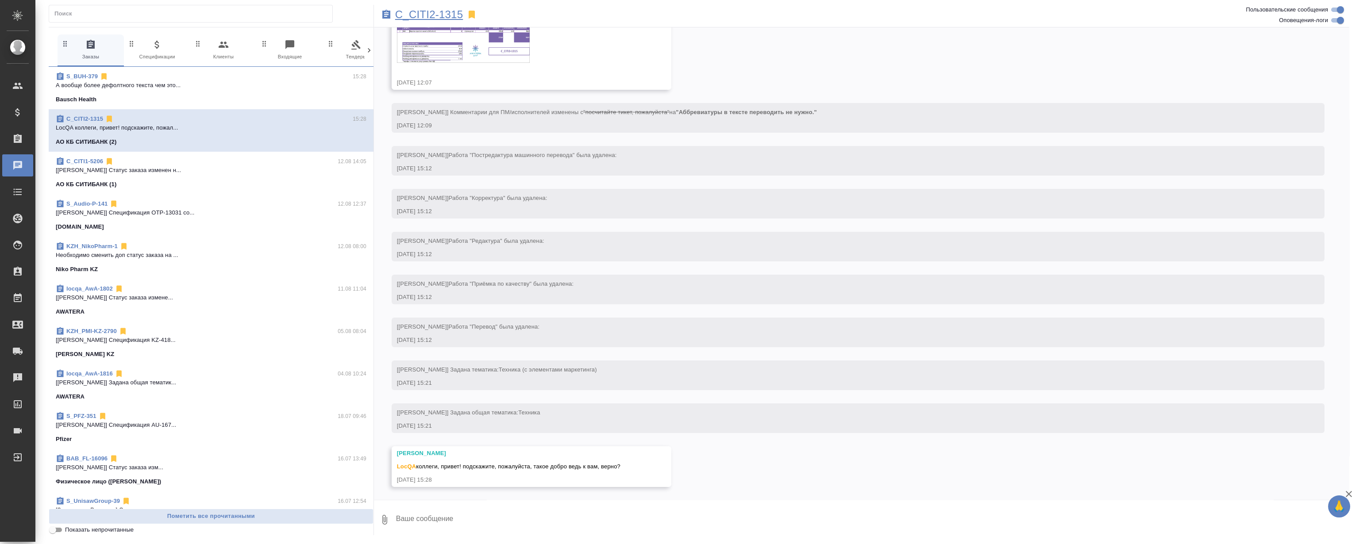
click at [428, 14] on p "C_CITI2-1315" at bounding box center [429, 14] width 68 height 9
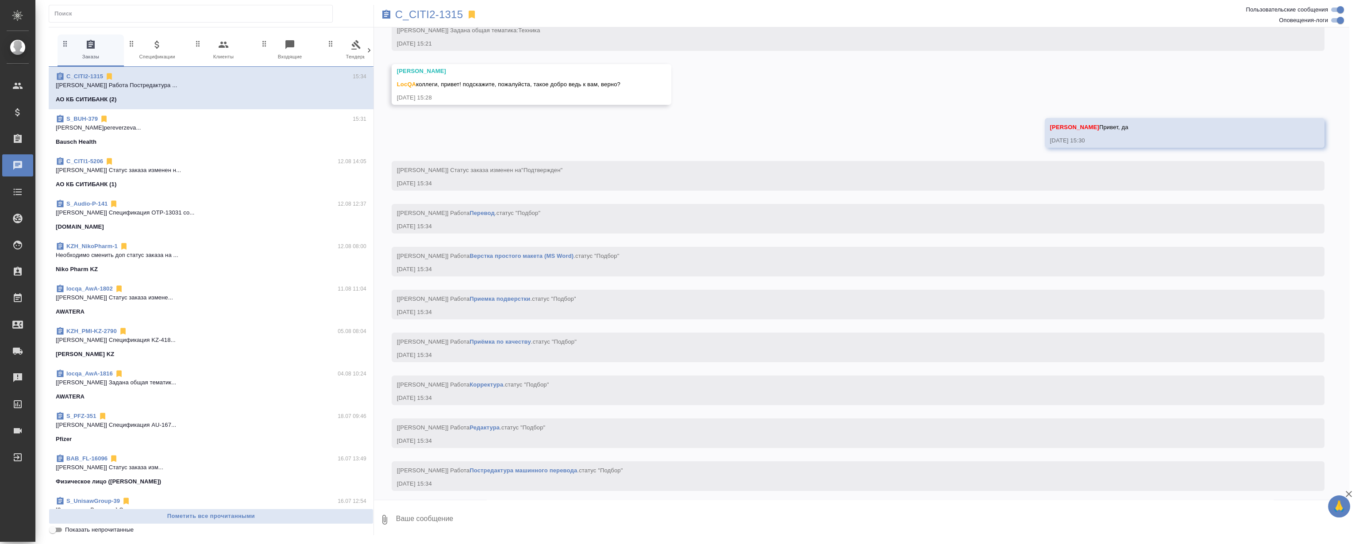
scroll to position [632, 0]
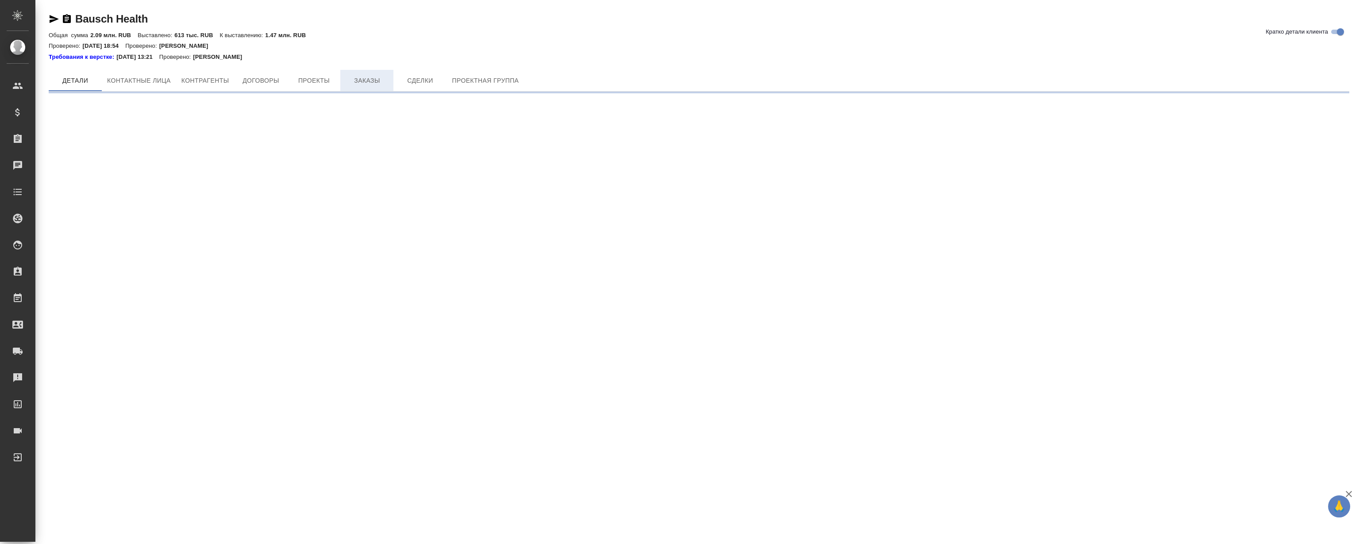
click at [368, 79] on span "Заказы" at bounding box center [367, 80] width 42 height 11
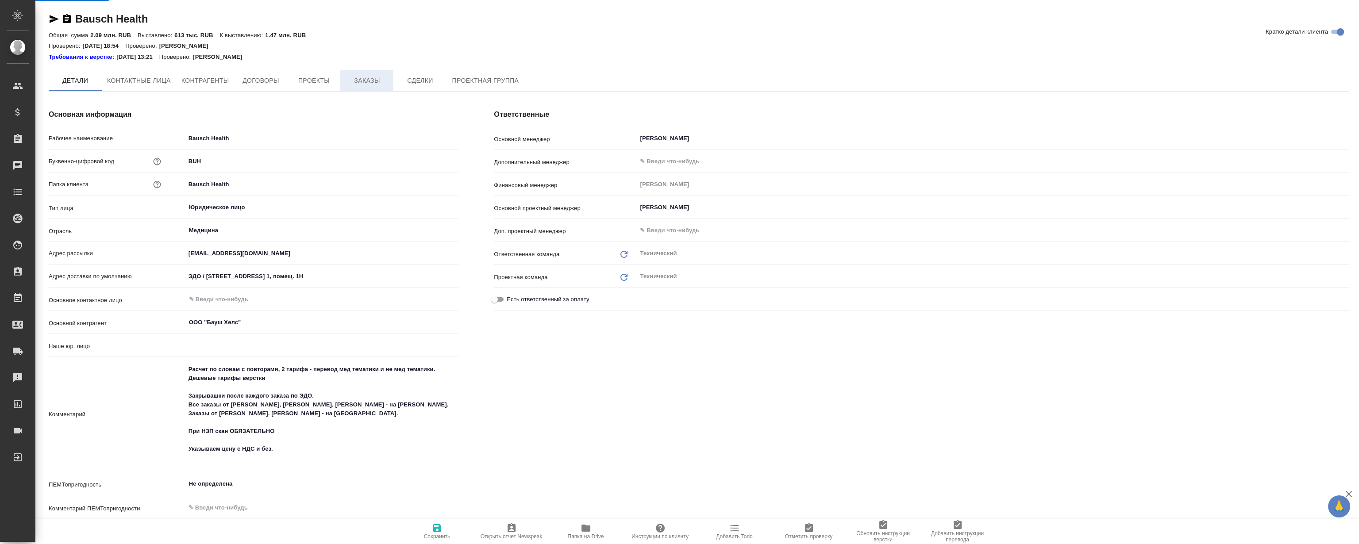
type input "(AU) Общество с ограниченной ответственностью "АЛС""
type textarea "x"
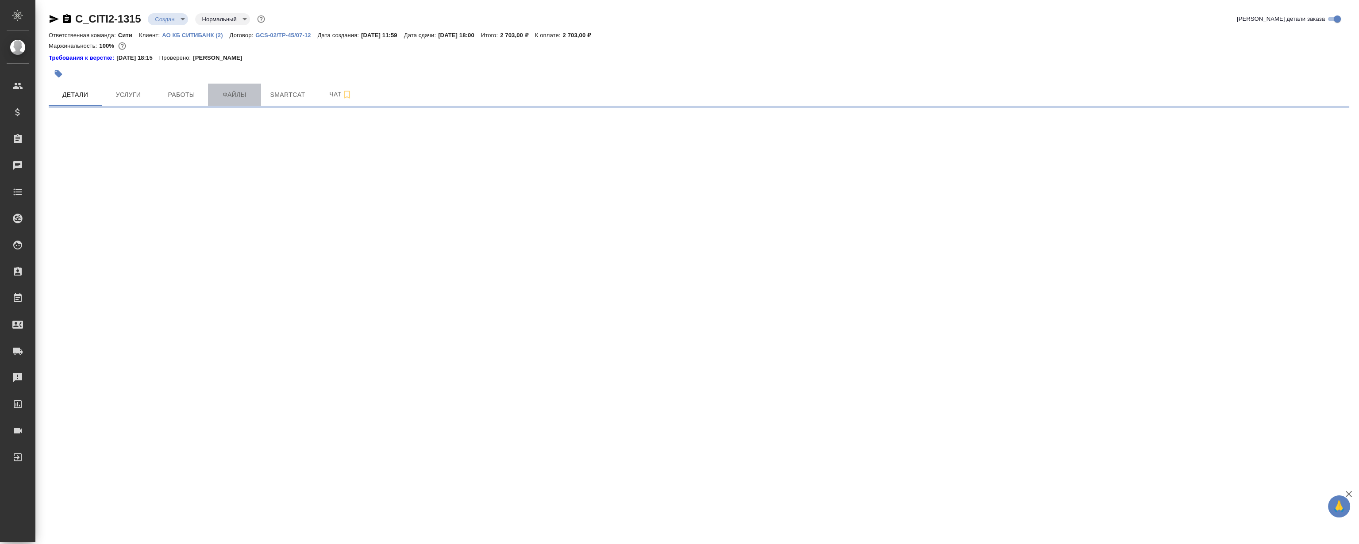
click at [237, 95] on span "Файлы" at bounding box center [234, 94] width 42 height 11
select select "RU"
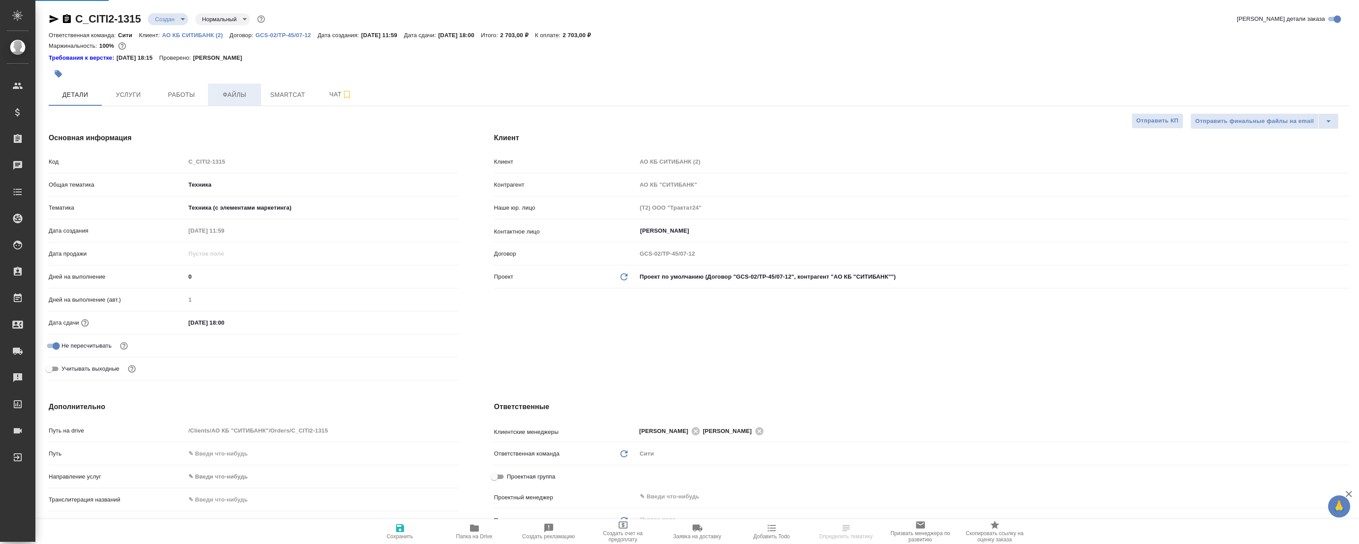
type textarea "x"
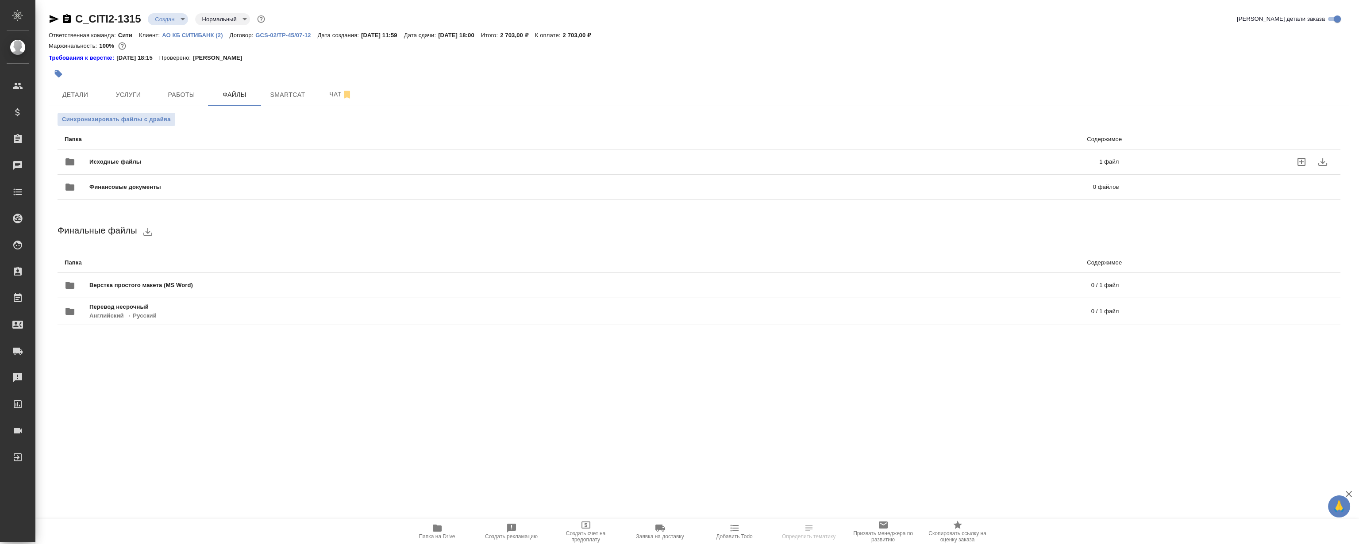
click at [289, 161] on span "Исходные файлы" at bounding box center [354, 162] width 531 height 9
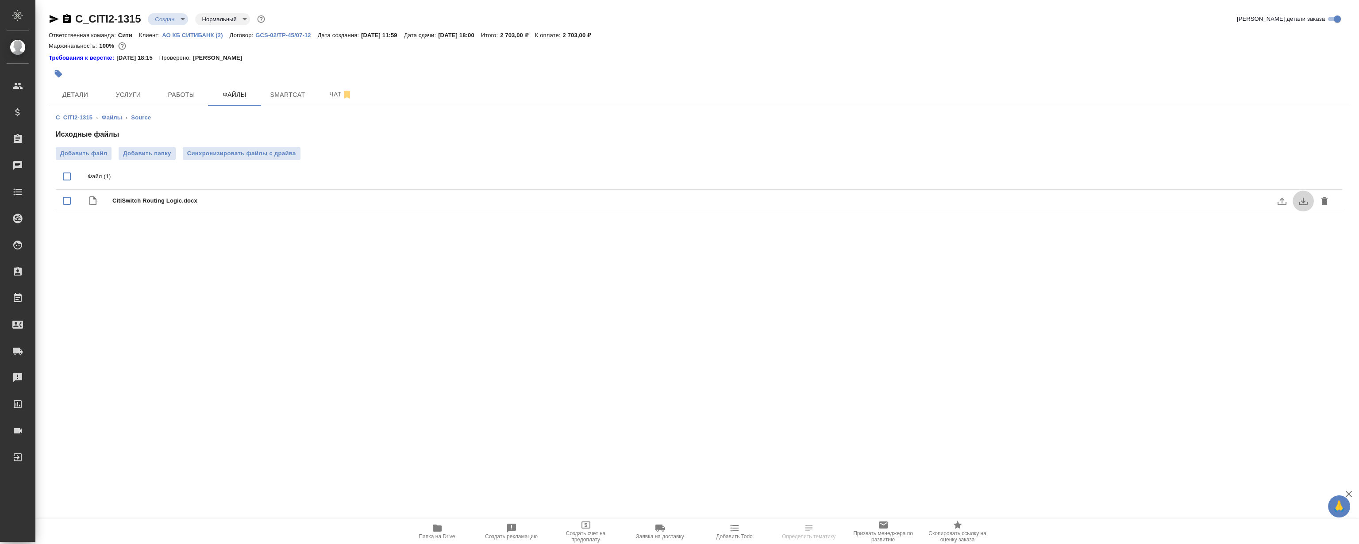
click at [1302, 202] on icon "download" at bounding box center [1303, 201] width 11 height 11
click at [321, 92] on span "Чат" at bounding box center [341, 94] width 42 height 11
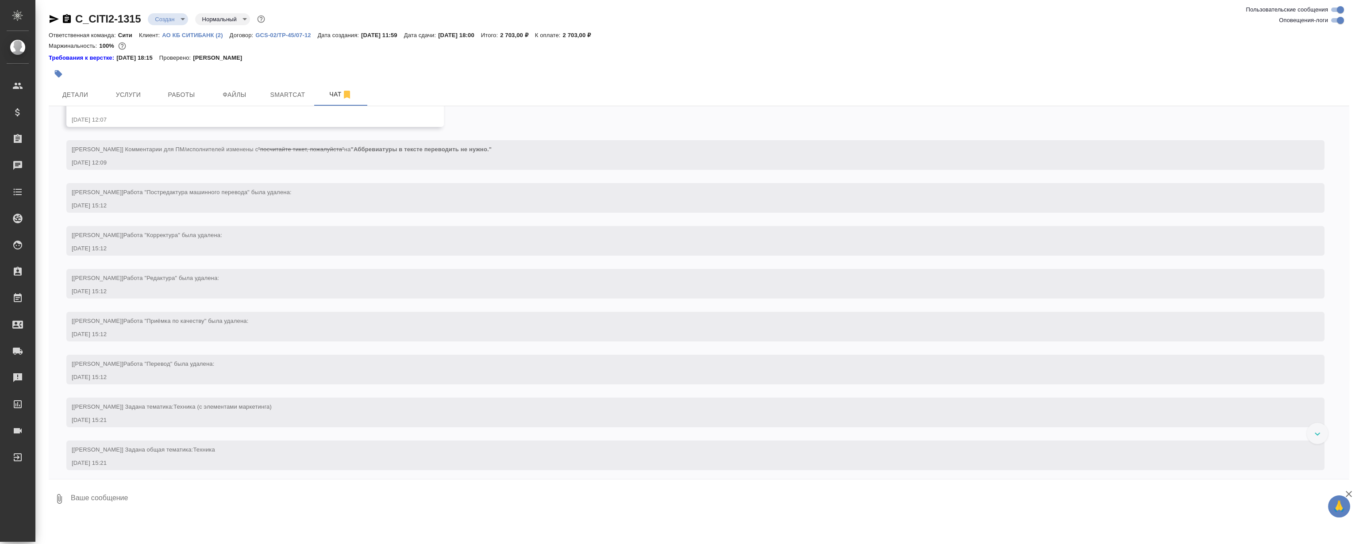
scroll to position [306, 0]
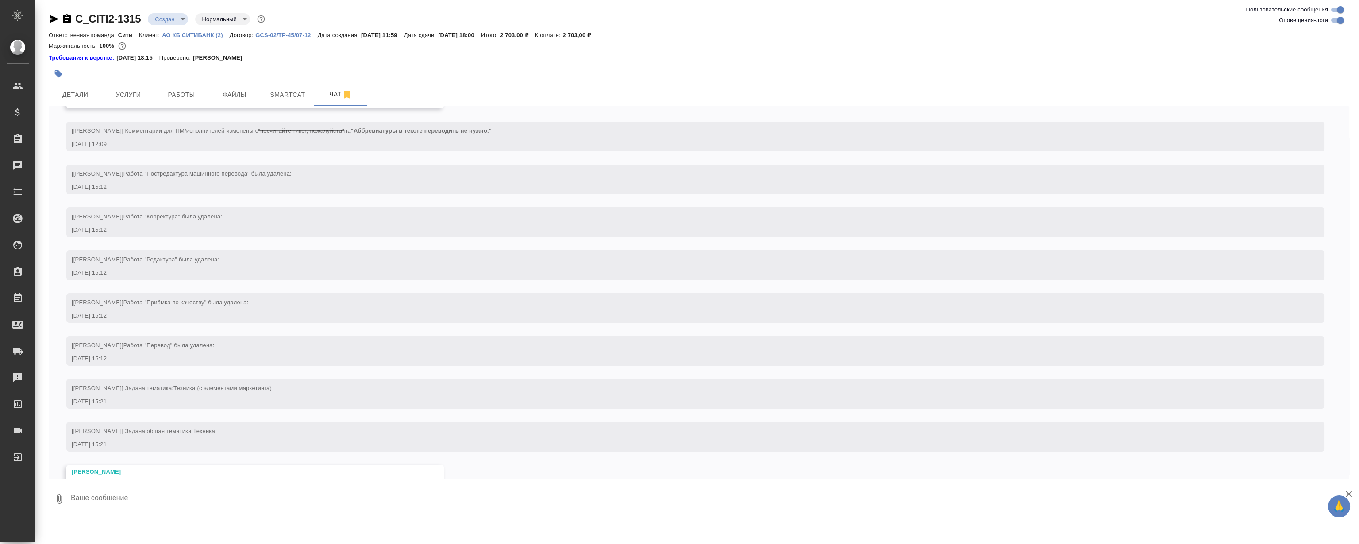
click at [173, 495] on textarea at bounding box center [710, 499] width 1280 height 30
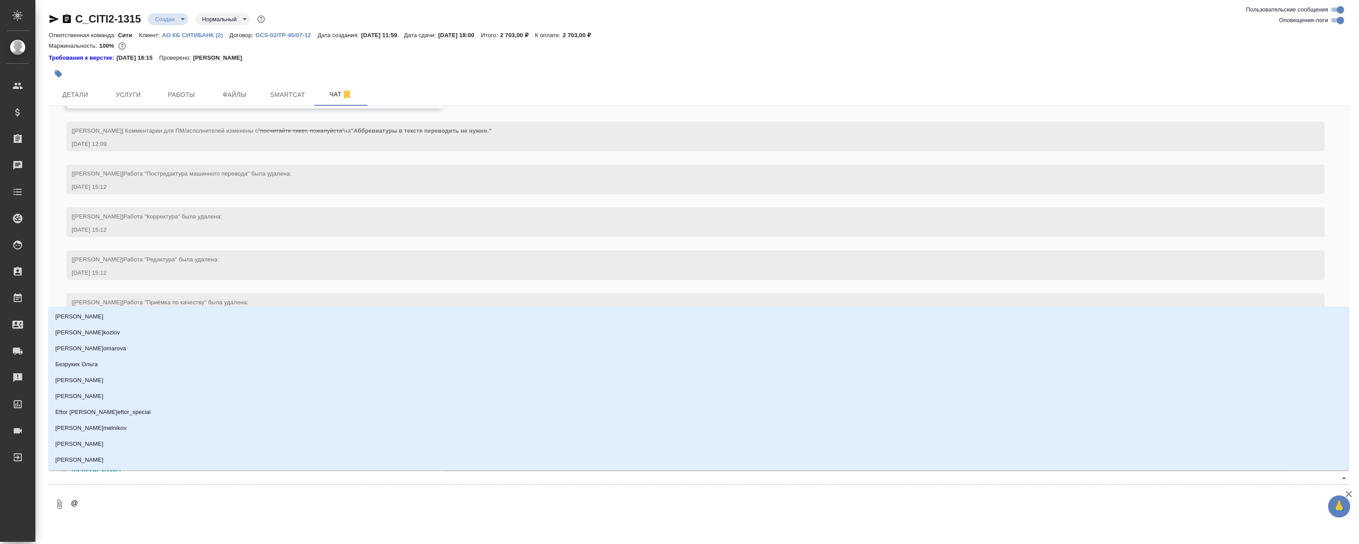
scroll to position [345, 0]
type textarea "@Л"
type input "Л"
type textarea "@Ля"
type input "Ля"
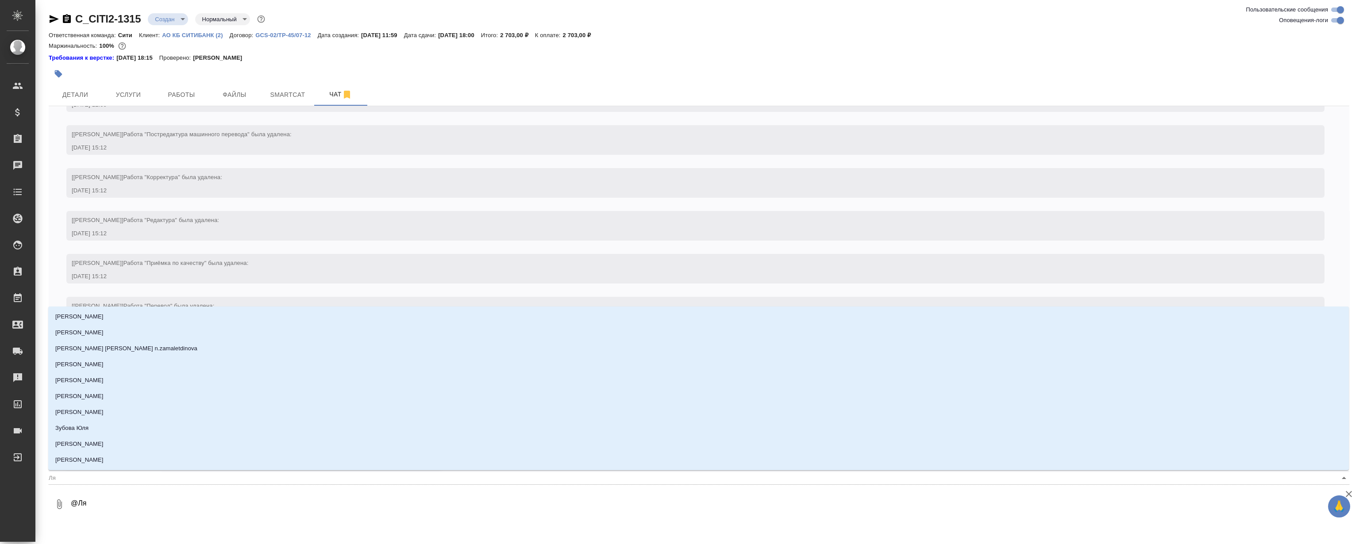
type textarea "@Лям"
type input "Лям"
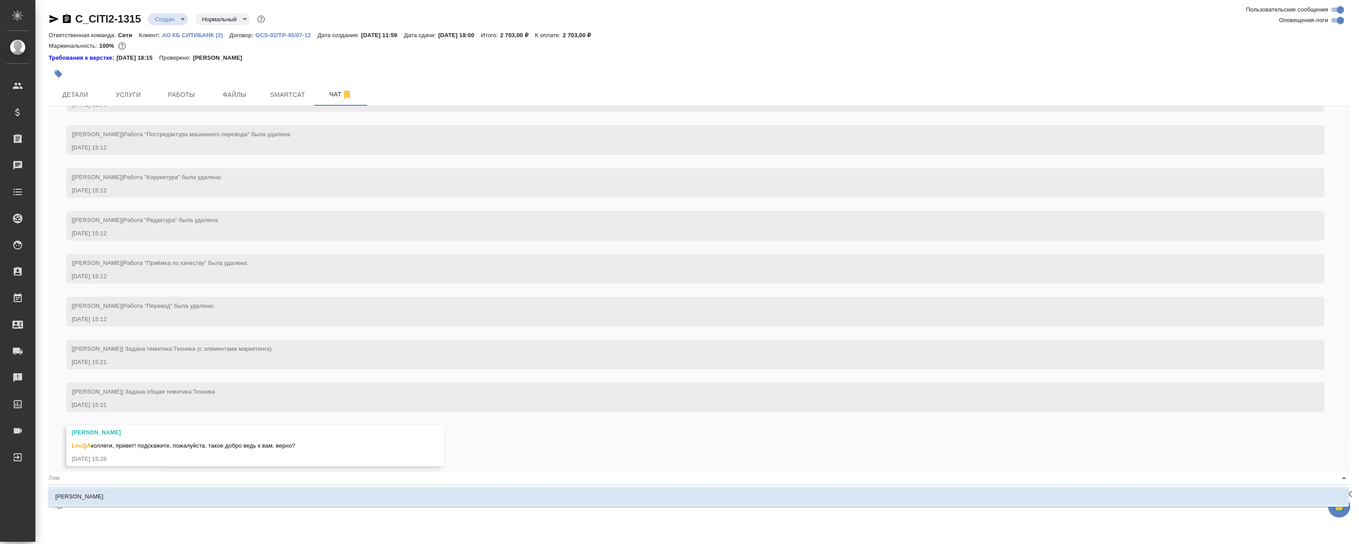
type textarea "@Лями"
type input "Лями"
click at [228, 493] on li "Лямина Надежда" at bounding box center [698, 497] width 1301 height 16
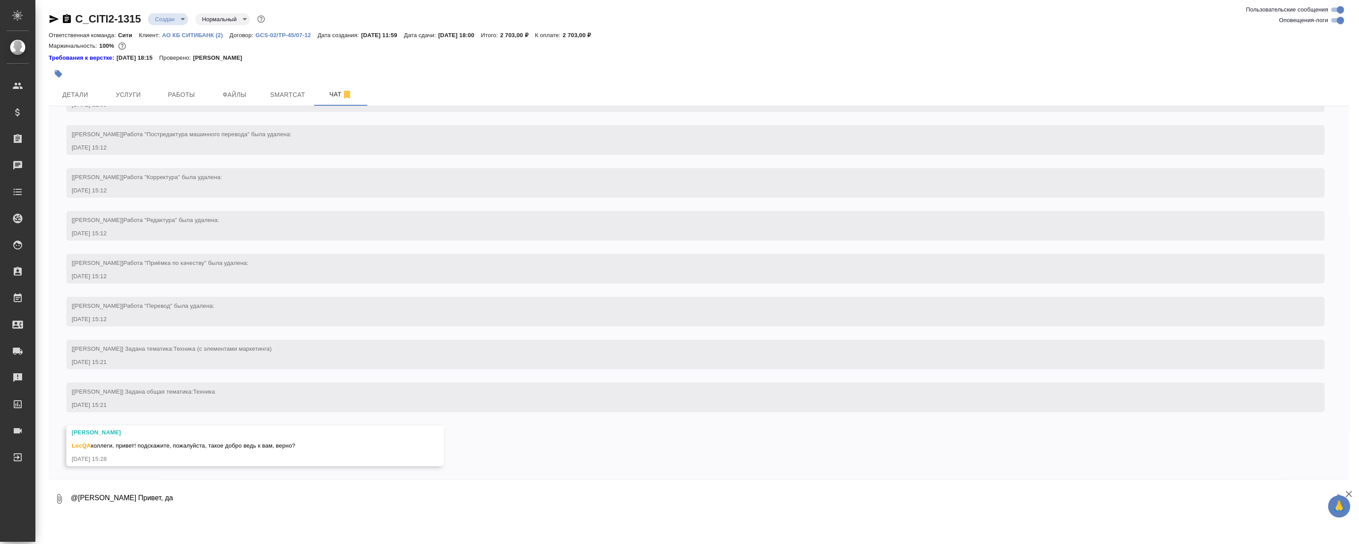
type textarea "@Лямина Надежда Привет, да"
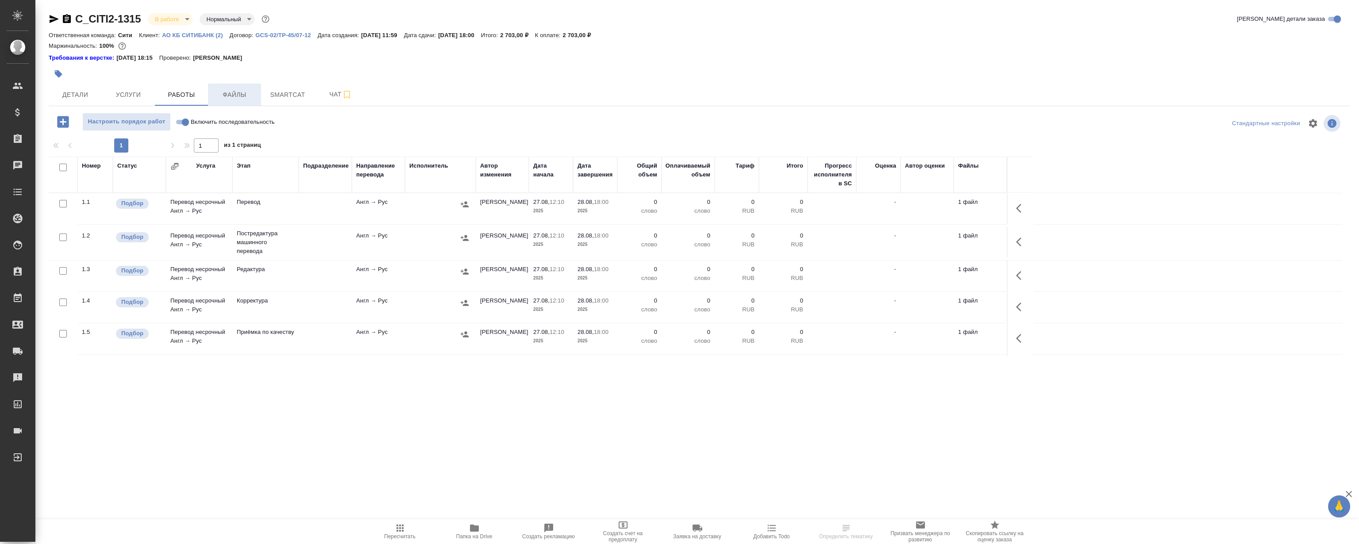
click at [233, 95] on span "Файлы" at bounding box center [234, 94] width 42 height 11
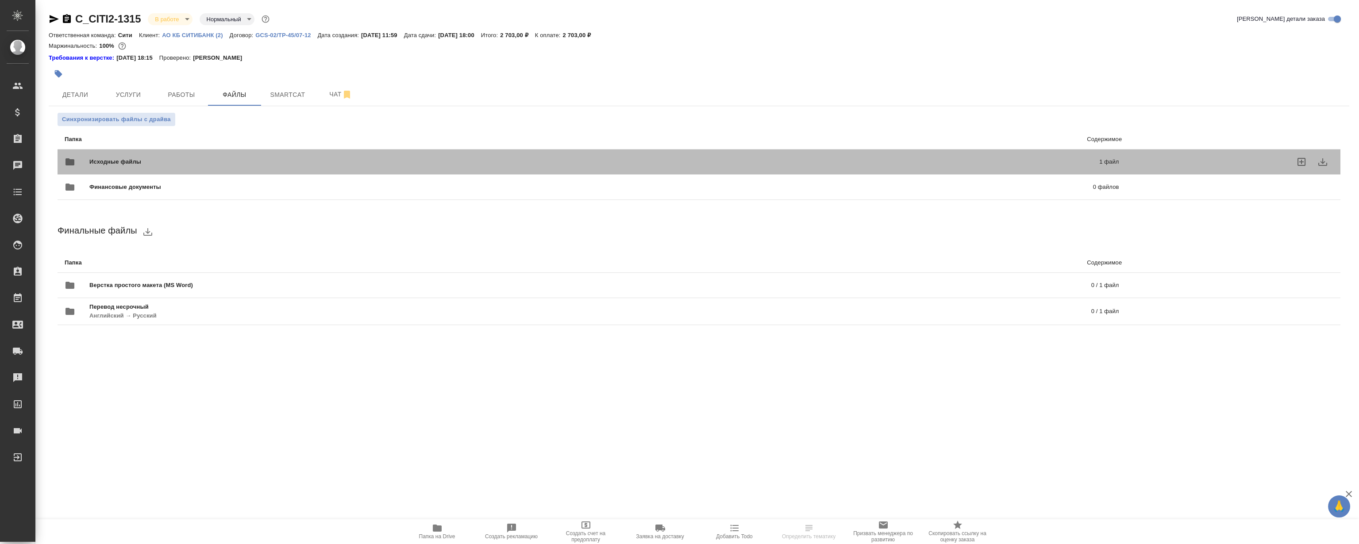
click at [274, 157] on div "Исходные файлы 1 файл" at bounding box center [592, 161] width 1054 height 21
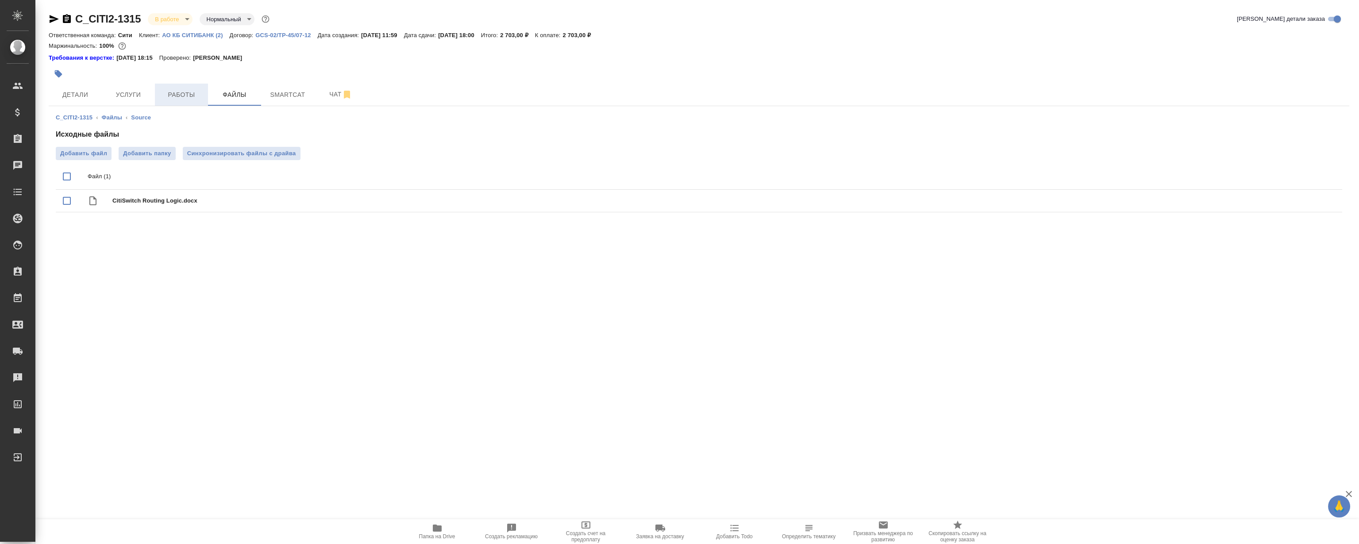
click at [182, 93] on span "Работы" at bounding box center [181, 94] width 42 height 11
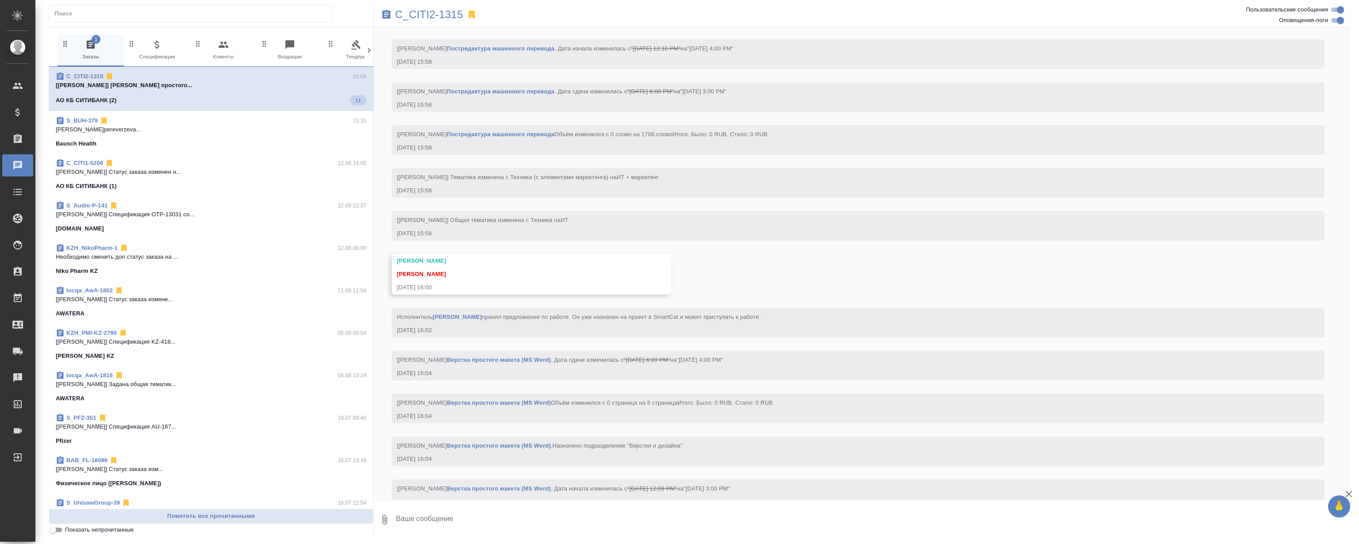
scroll to position [1519, 0]
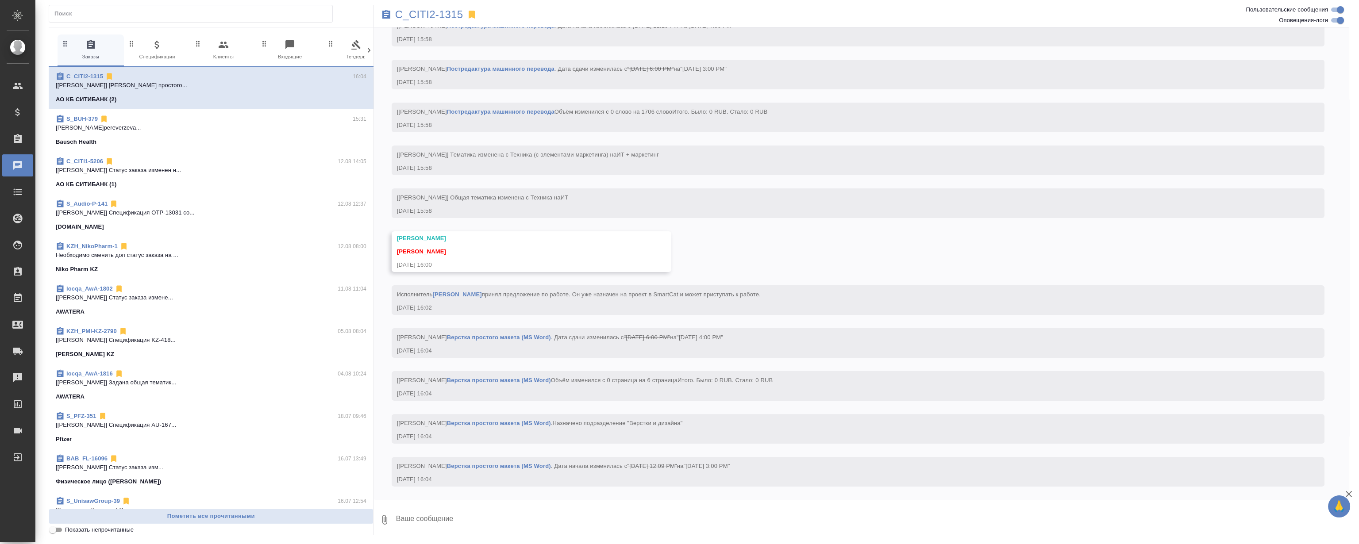
click at [473, 12] on icon at bounding box center [472, 15] width 6 height 8
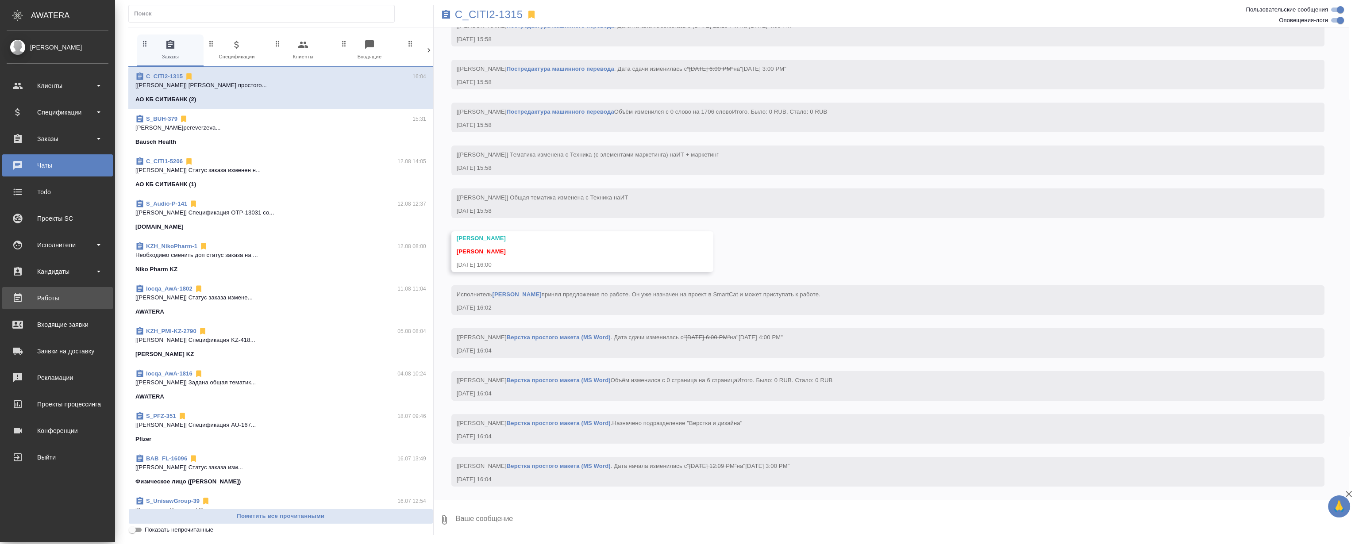
click at [46, 301] on div "Работы" at bounding box center [58, 298] width 102 height 13
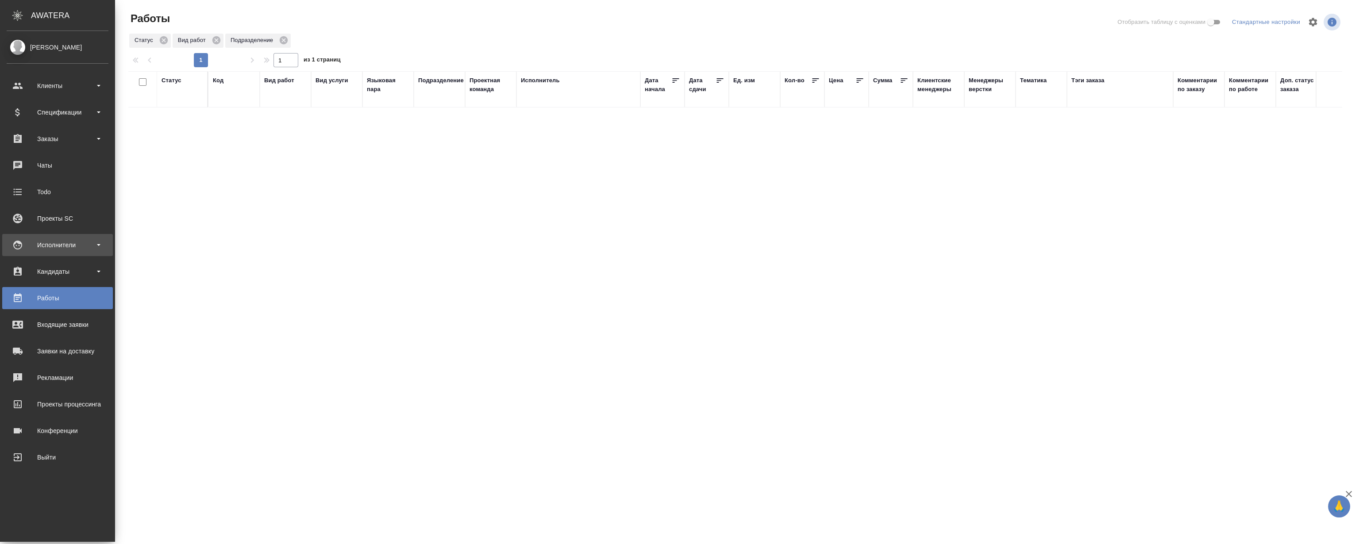
click at [46, 251] on div "Исполнители" at bounding box center [58, 245] width 102 height 13
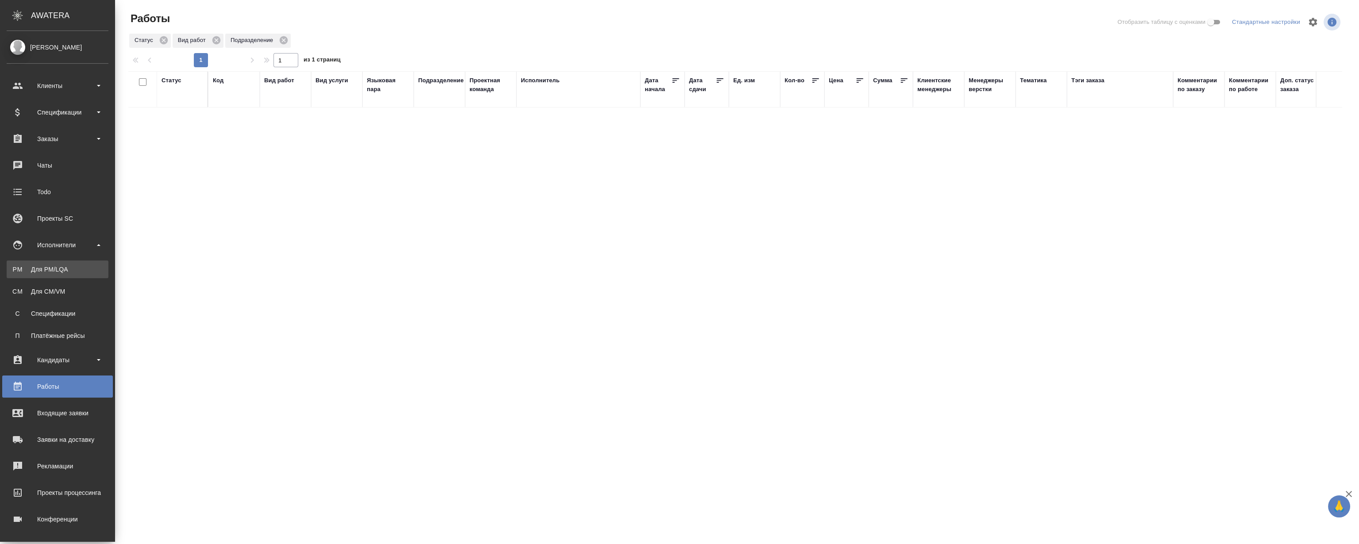
click at [71, 265] on div "Для PM/LQA" at bounding box center [57, 269] width 93 height 9
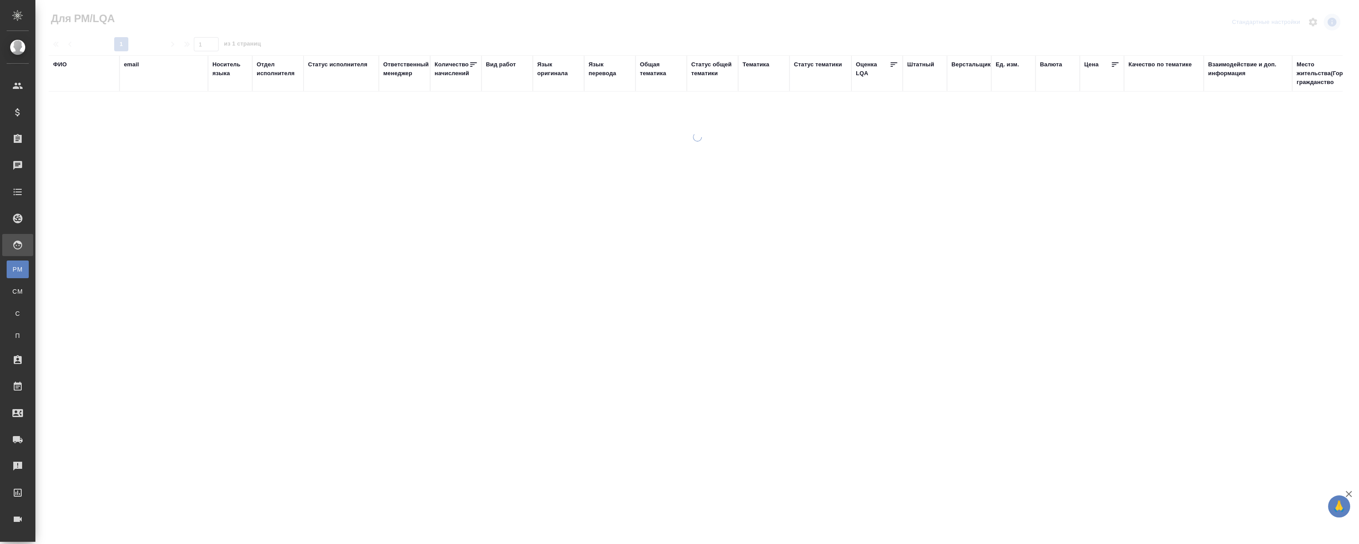
click at [64, 63] on div "ФИО" at bounding box center [60, 64] width 14 height 9
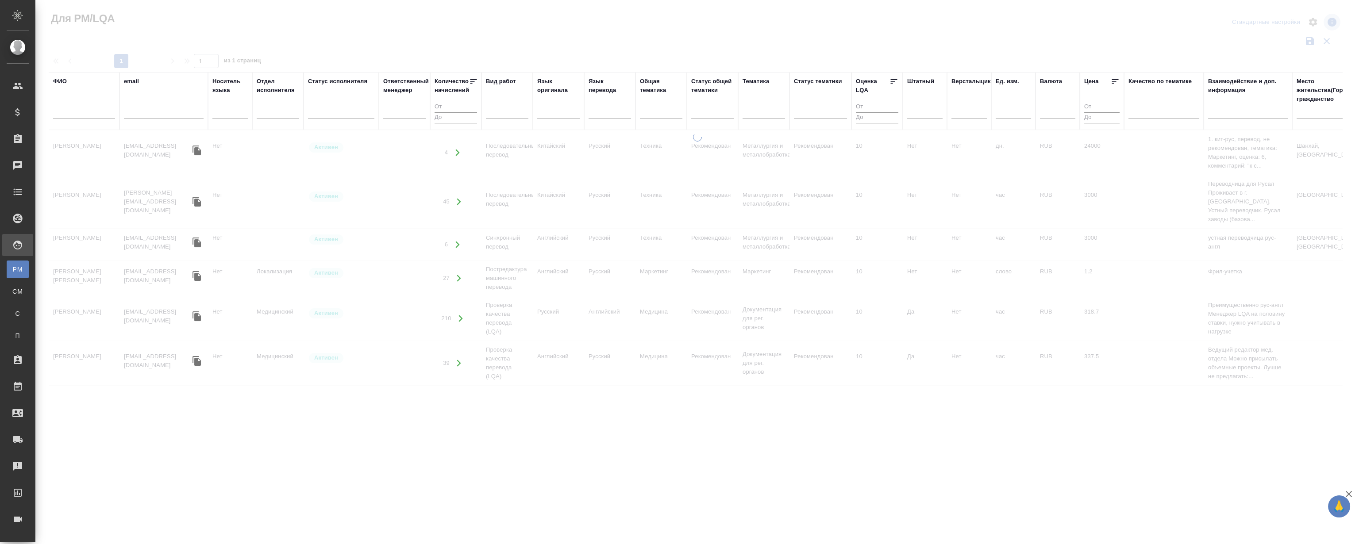
click at [77, 108] on input "text" at bounding box center [84, 113] width 62 height 11
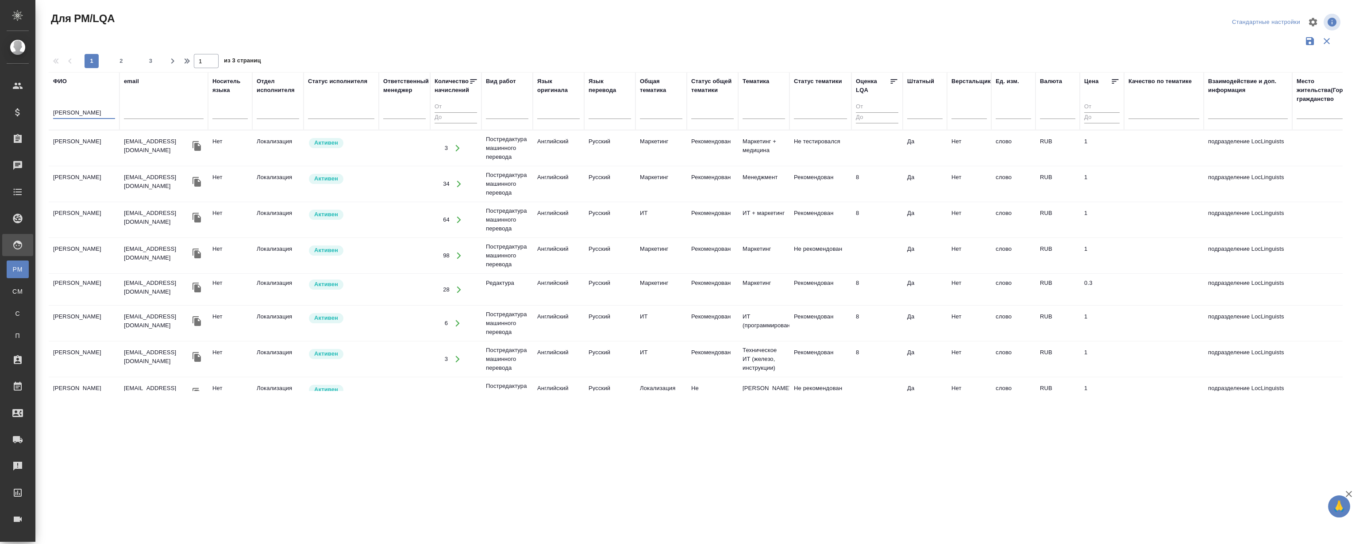
type input "макарова"
click at [70, 141] on td "Макарова Елена Алексеевна" at bounding box center [84, 148] width 71 height 31
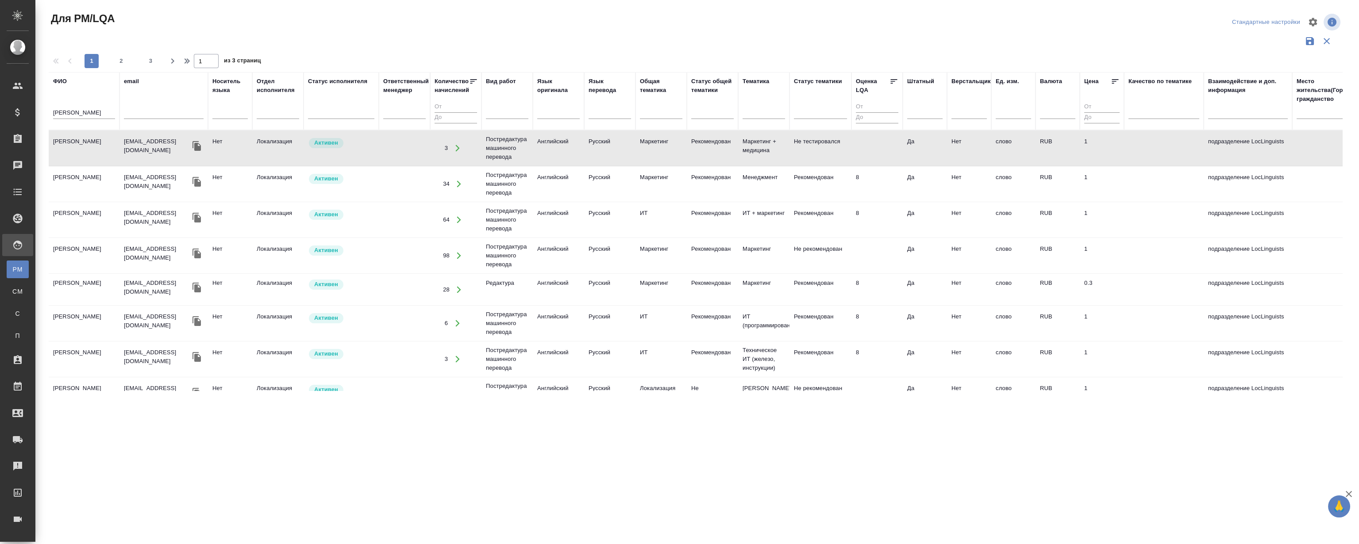
click at [70, 141] on td "Макарова Елена Алексеевна" at bounding box center [84, 148] width 71 height 31
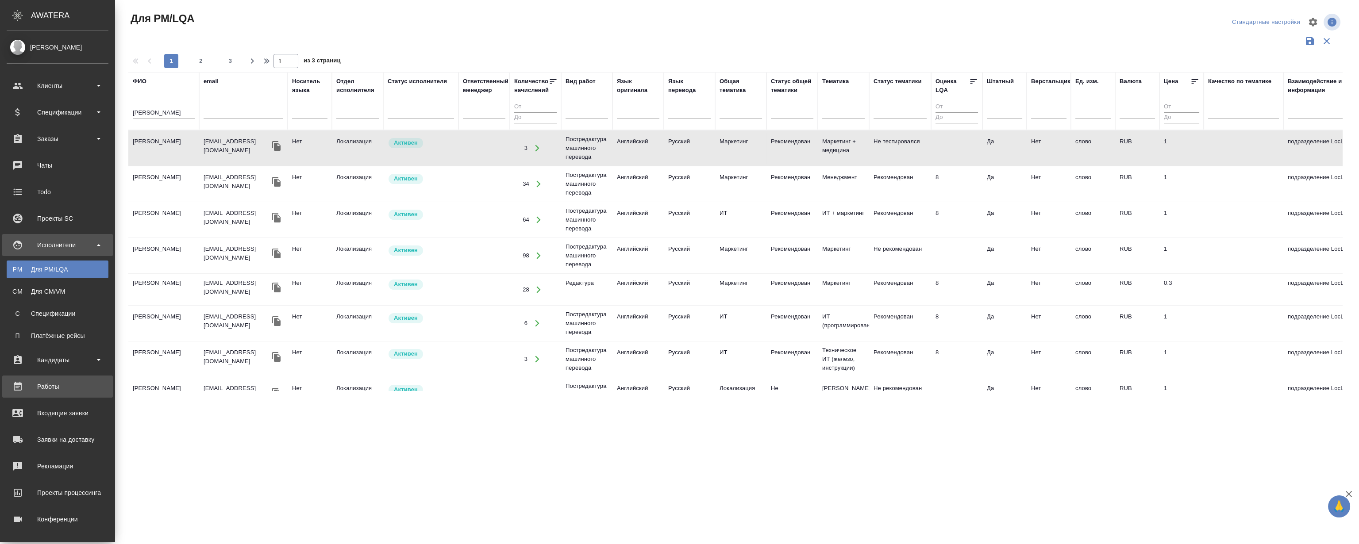
click at [46, 382] on div "Работы" at bounding box center [58, 386] width 102 height 13
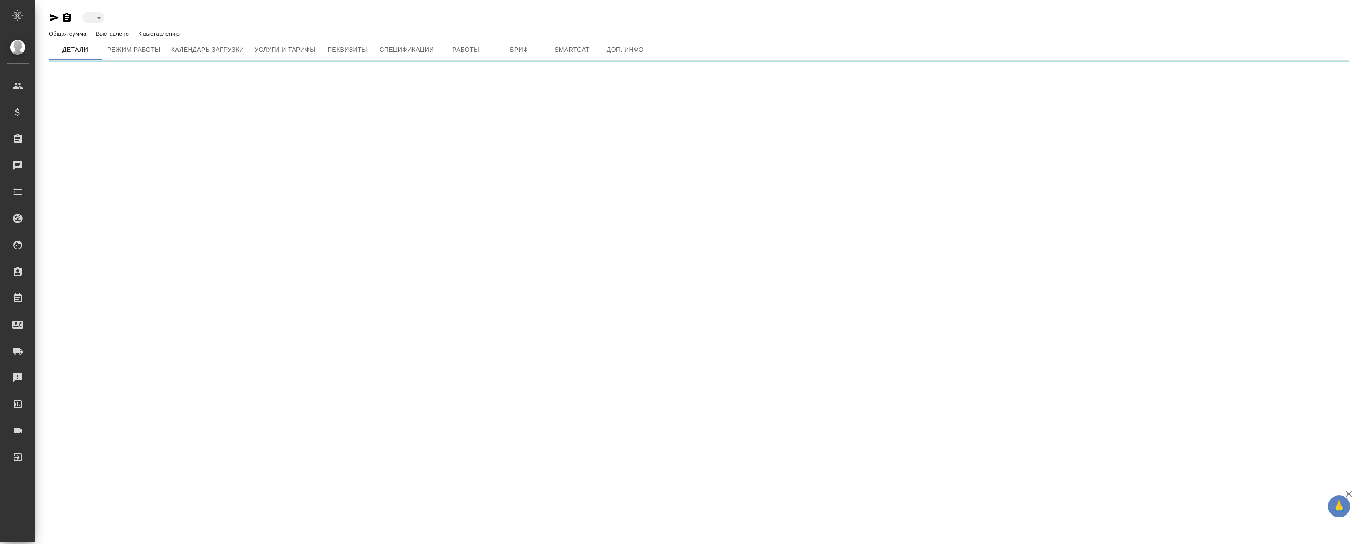
type input "active"
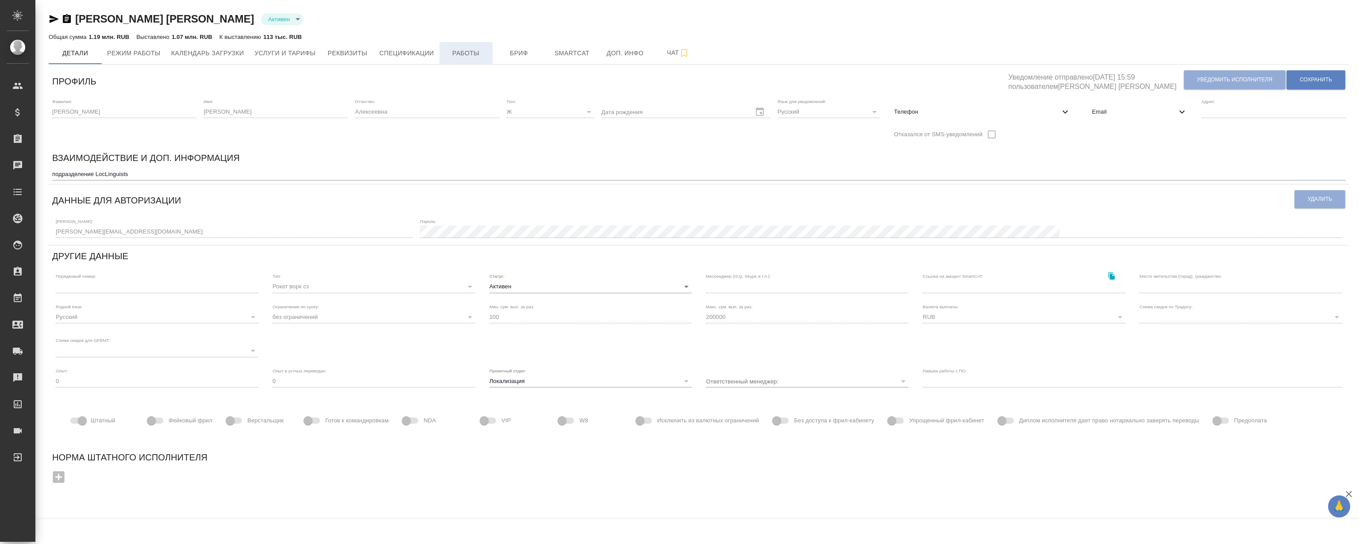
click at [476, 57] on span "Работы" at bounding box center [466, 53] width 42 height 11
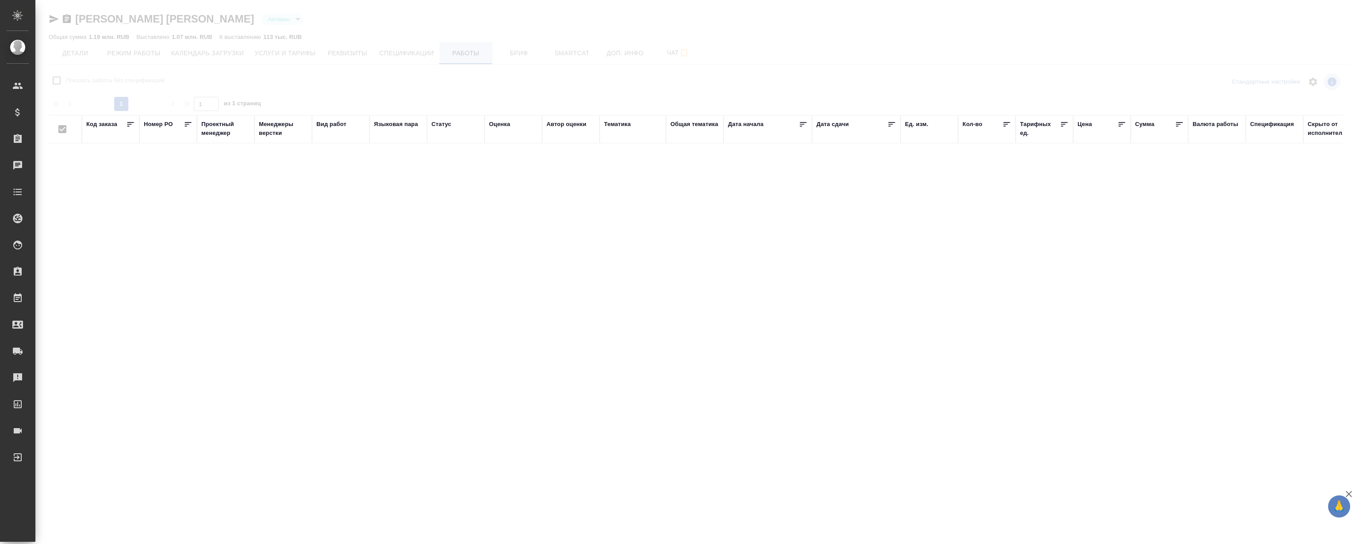
checkbox input "false"
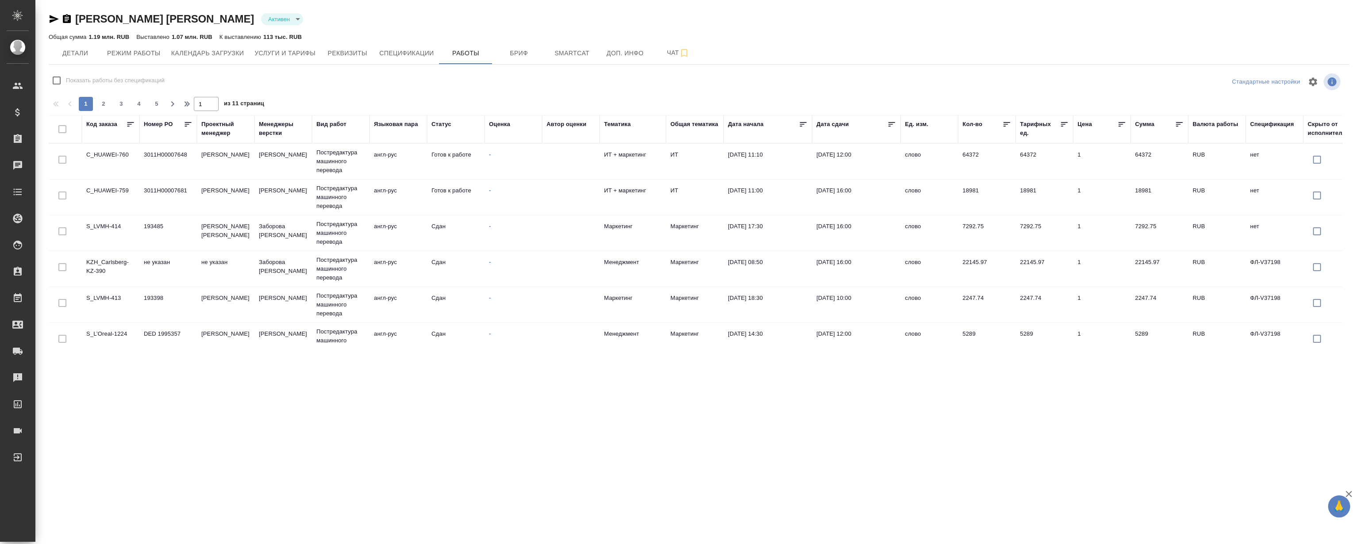
click at [798, 48] on div "Детали Режим работы Календарь загрузки Услуги и тарифы Реквизиты Спецификации Р…" at bounding box center [699, 53] width 1301 height 22
click at [806, 63] on div "Детали Режим работы Календарь загрузки Услуги и тарифы Реквизиты Спецификации Р…" at bounding box center [699, 53] width 1301 height 22
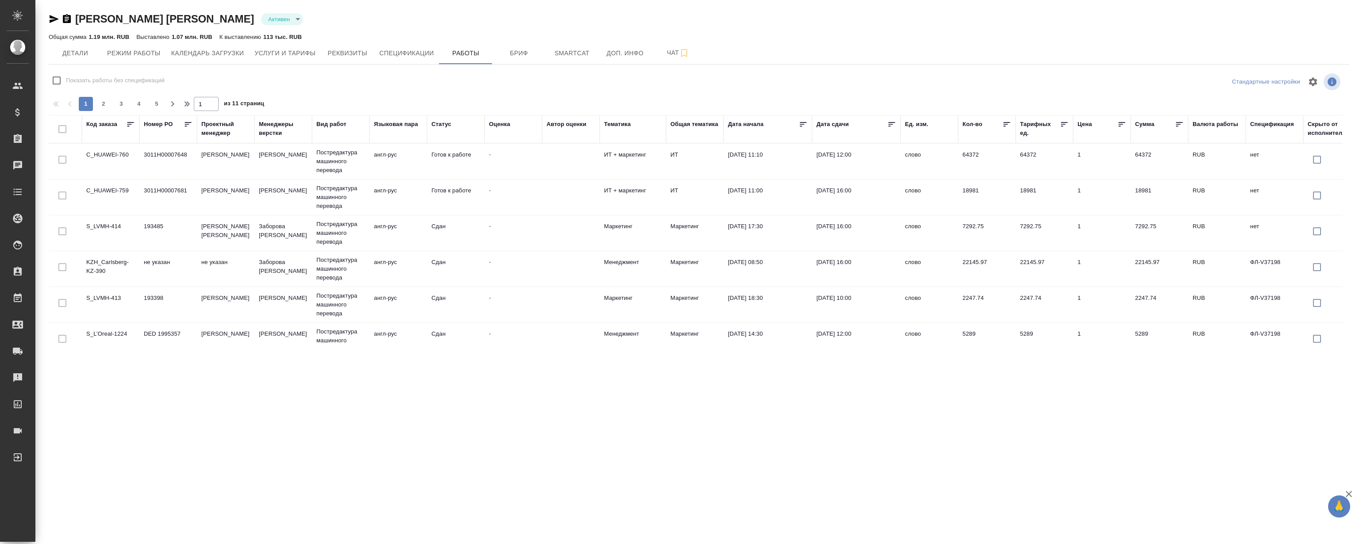
click at [806, 63] on div "Детали Режим работы Календарь загрузки Услуги и тарифы Реквизиты Спецификации Р…" at bounding box center [699, 53] width 1301 height 22
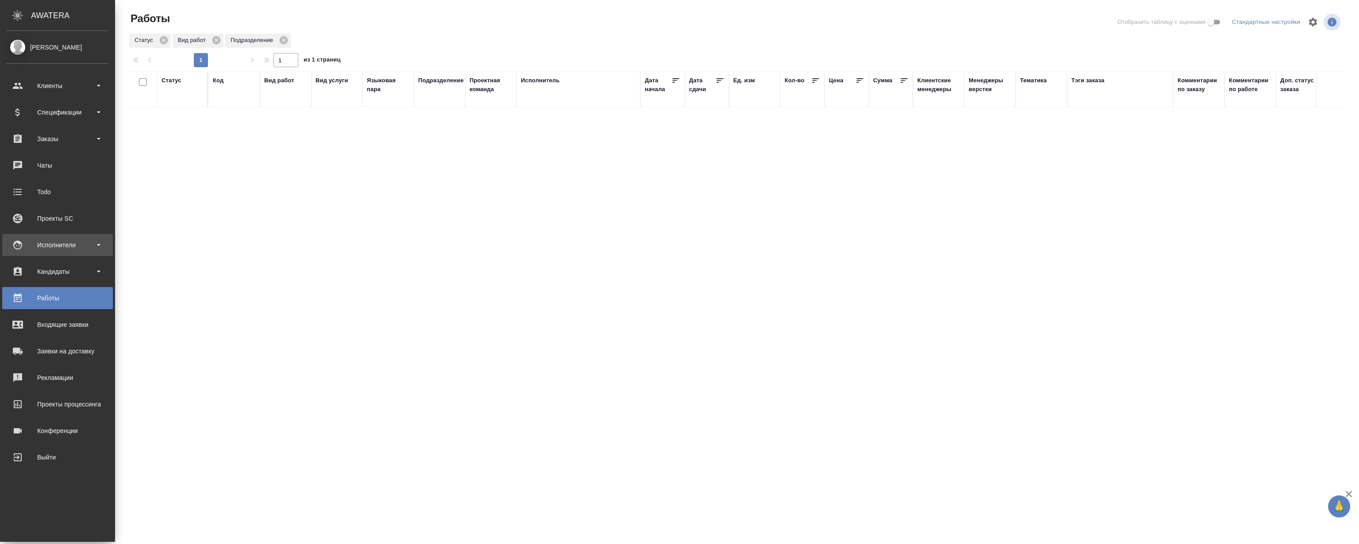
click at [69, 240] on div "Исполнители" at bounding box center [58, 245] width 102 height 13
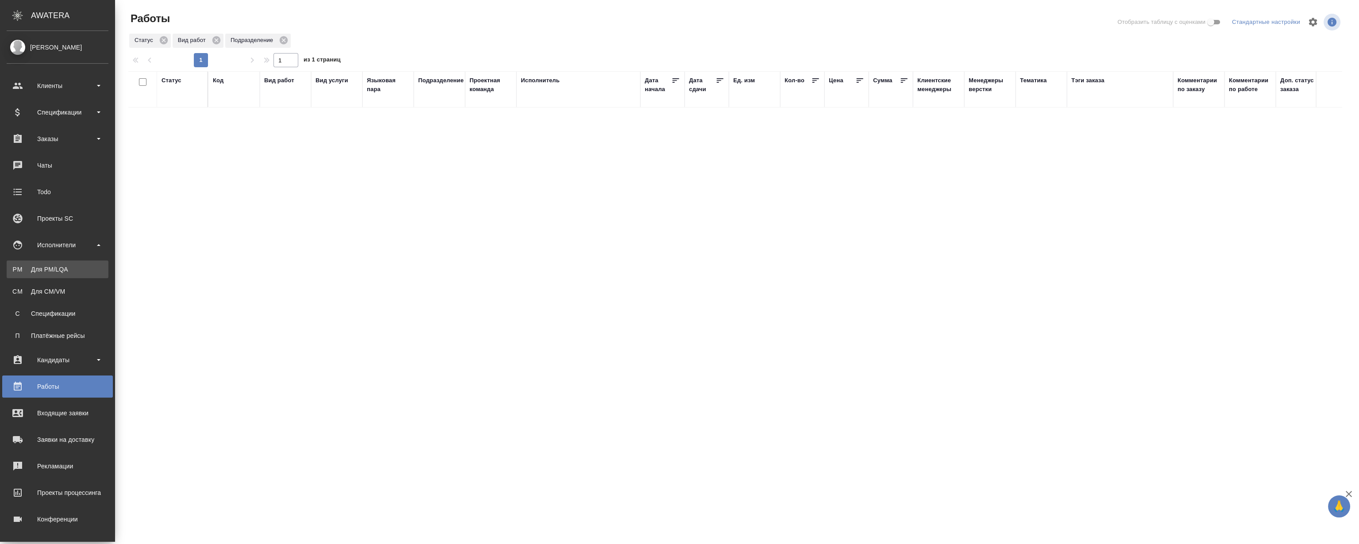
click at [63, 270] on div "Для PM/LQA" at bounding box center [57, 269] width 93 height 9
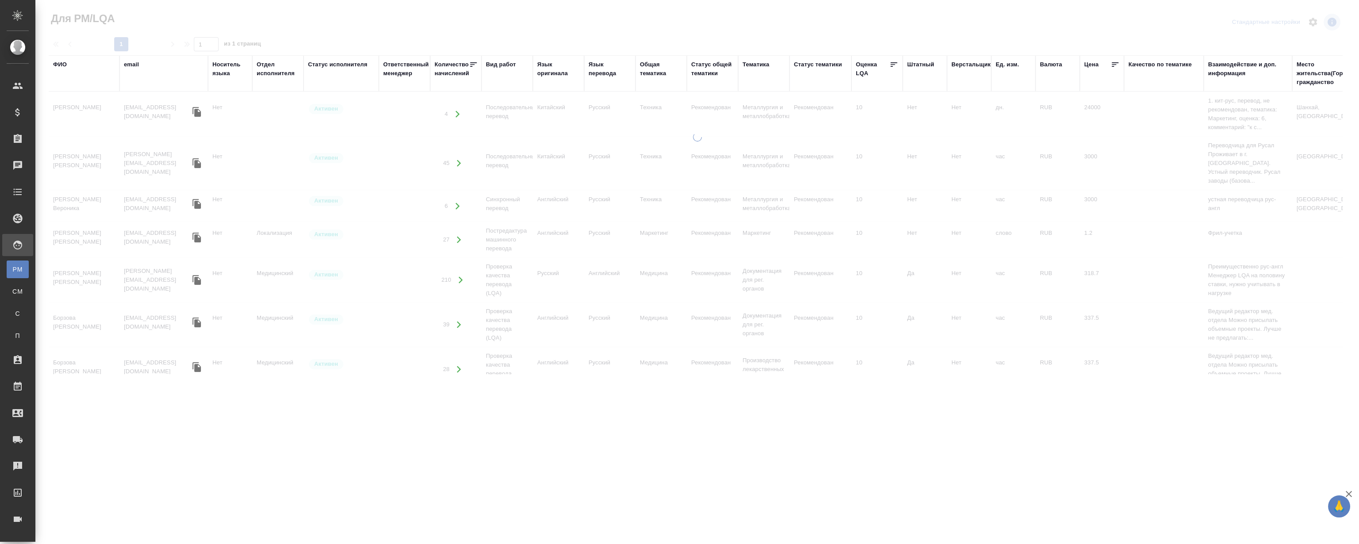
click at [62, 62] on div "ФИО" at bounding box center [60, 64] width 14 height 9
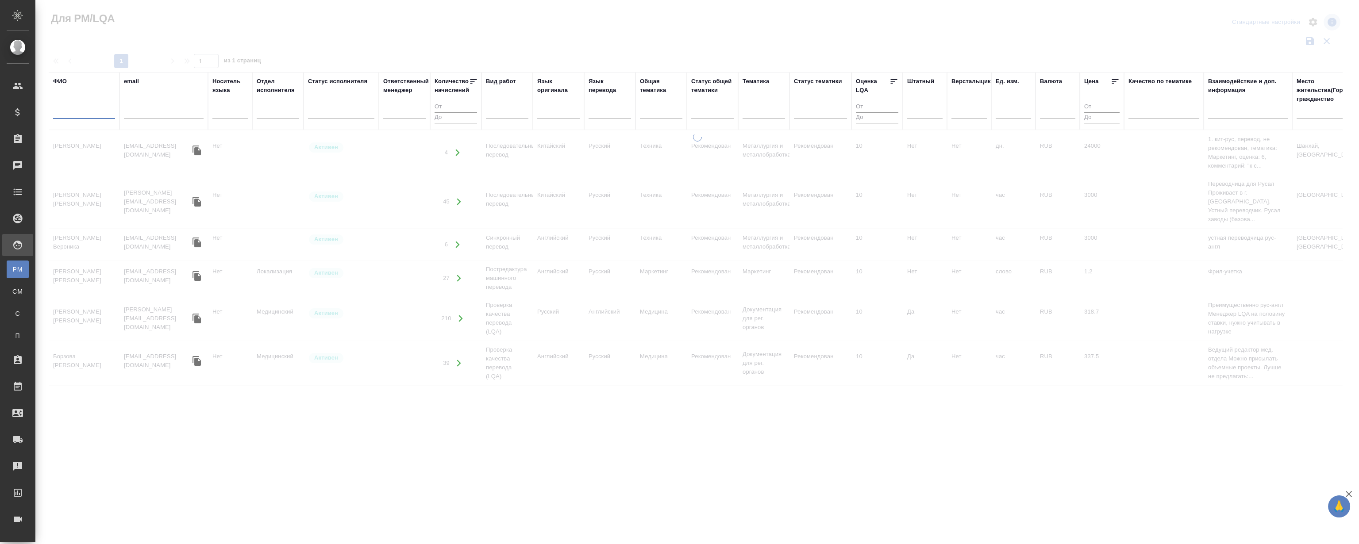
click at [79, 113] on input "text" at bounding box center [84, 113] width 62 height 11
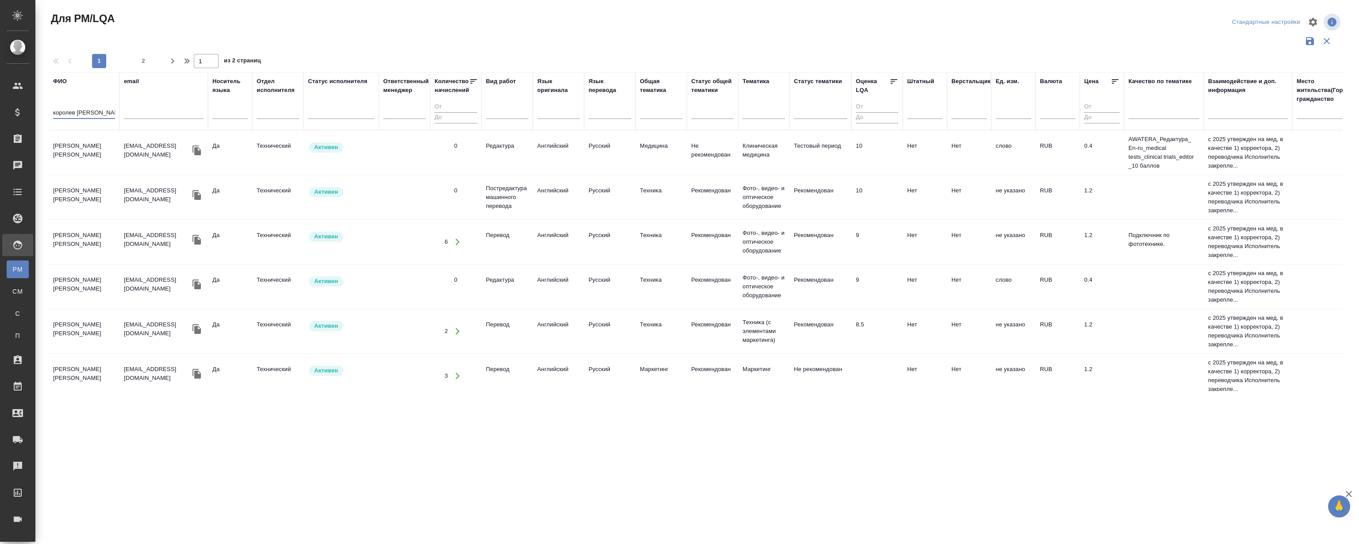
type input "королев алексей"
click at [90, 147] on td "[PERSON_NAME]" at bounding box center [84, 152] width 71 height 31
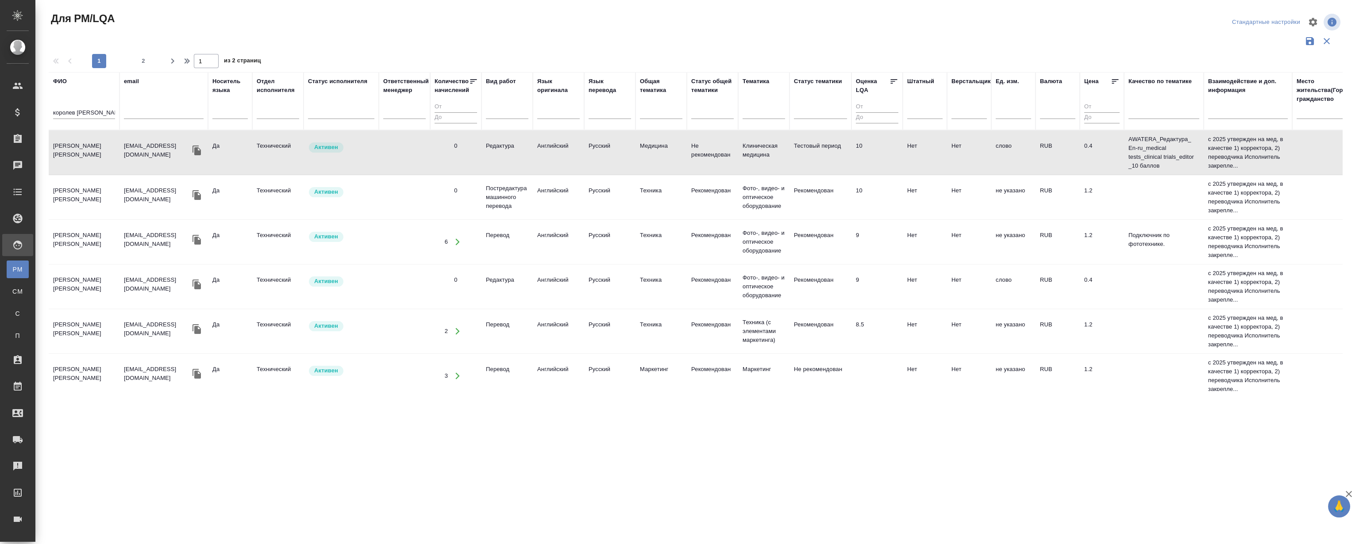
click at [90, 147] on td "[PERSON_NAME]" at bounding box center [84, 152] width 71 height 31
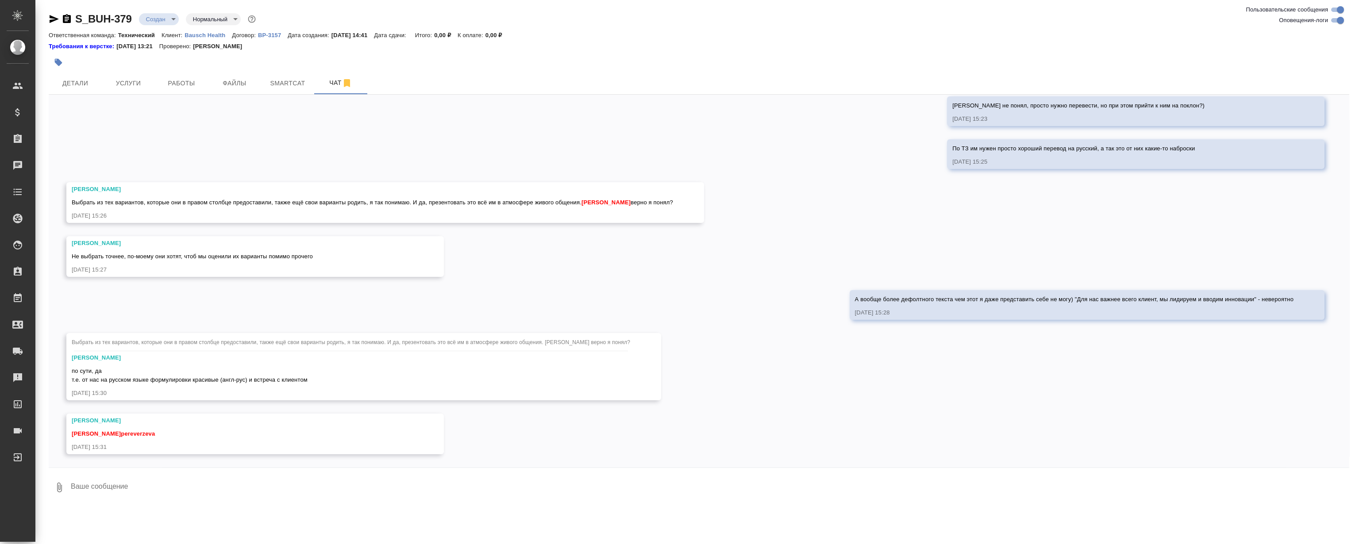
scroll to position [313, 0]
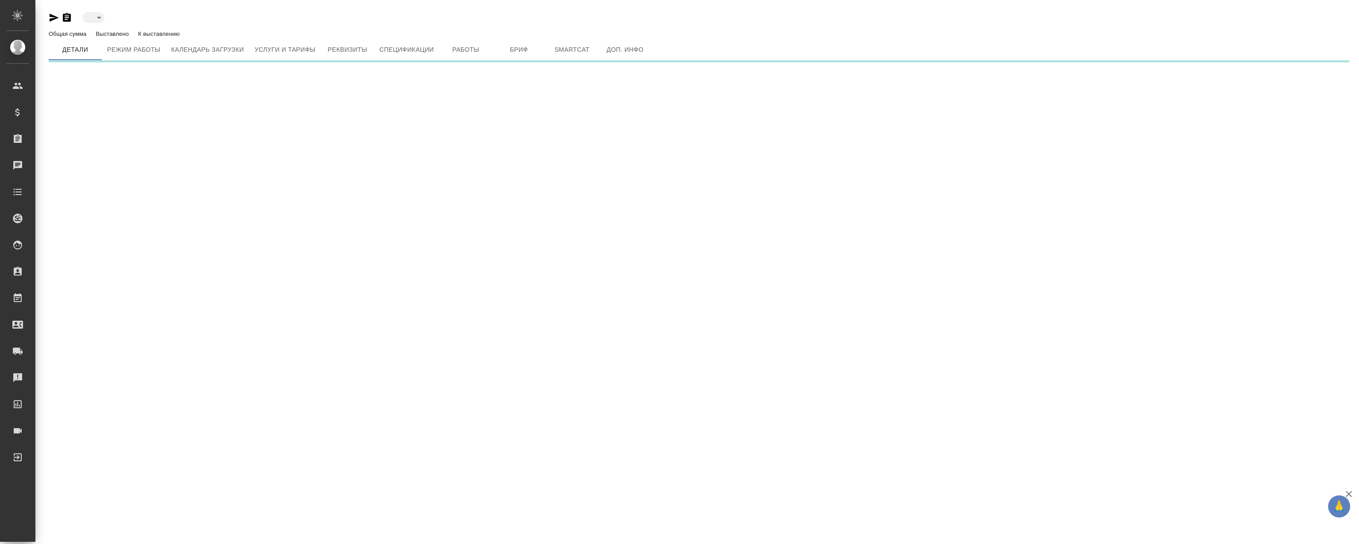
type input "active"
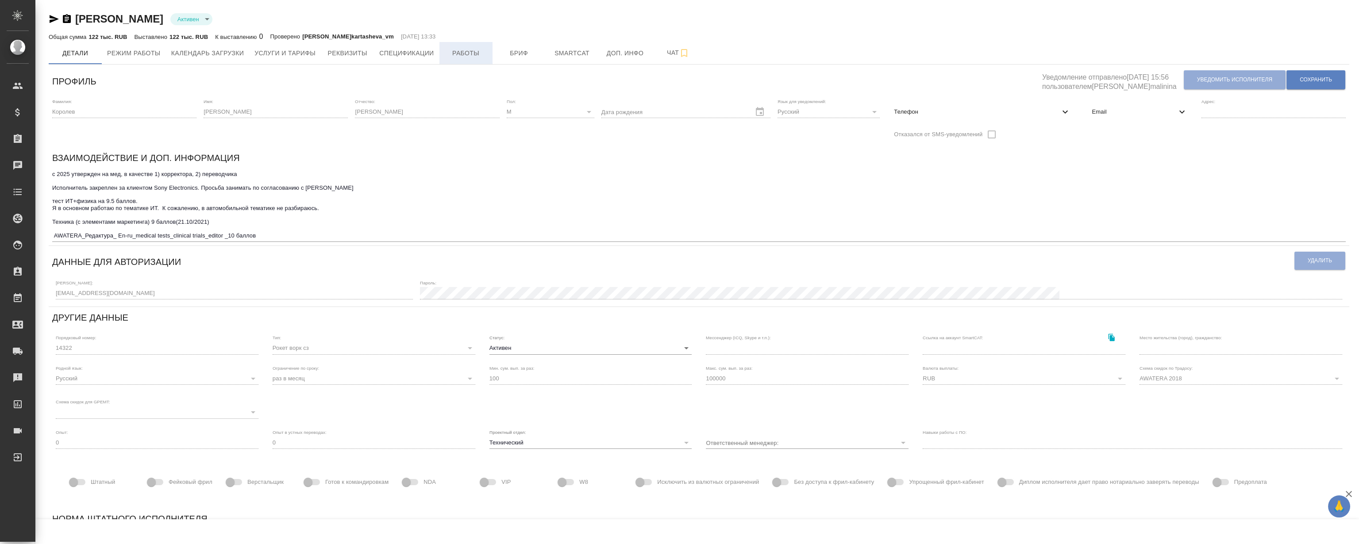
click at [465, 58] on span "Работы" at bounding box center [466, 53] width 42 height 11
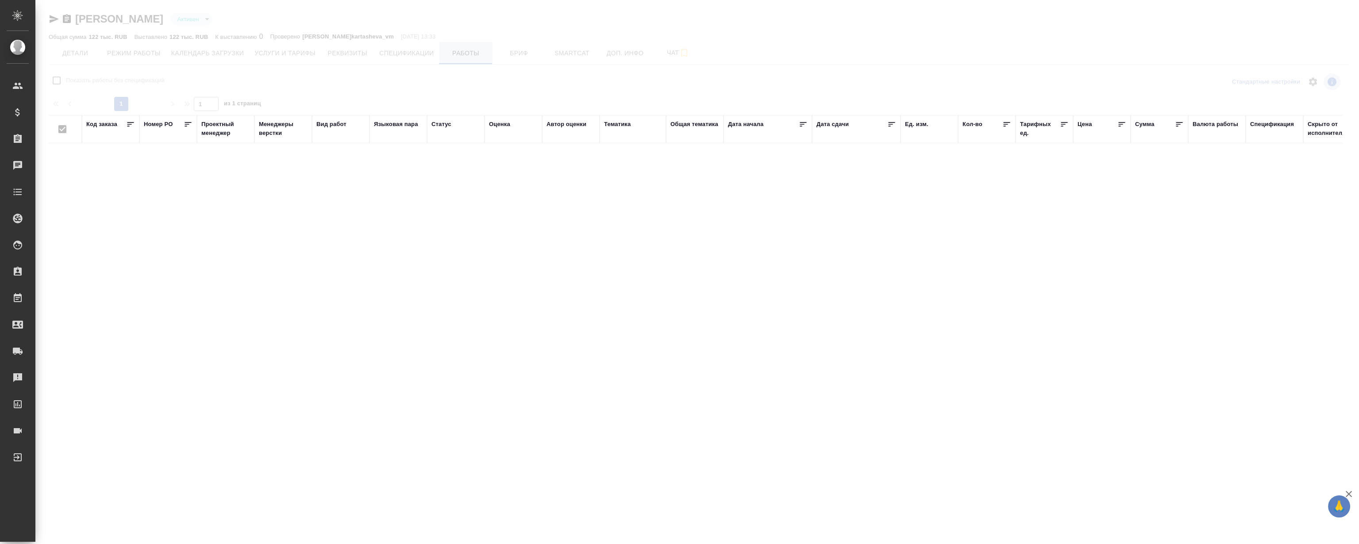
checkbox input "false"
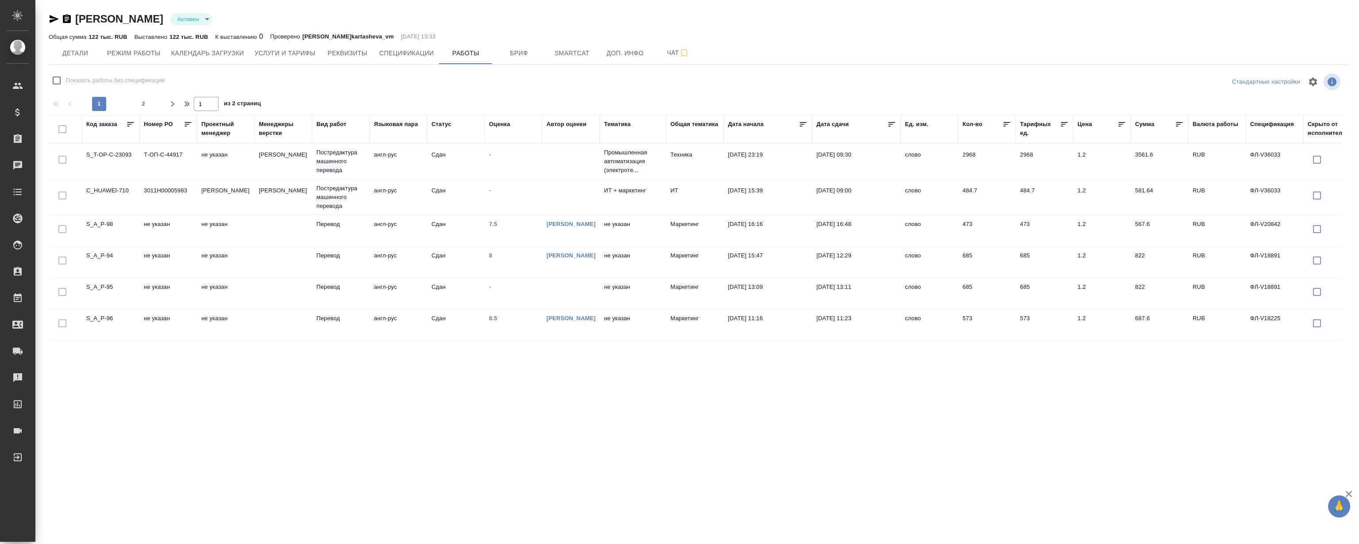
click at [810, 52] on div "Детали Режим работы Календарь загрузки Услуги и тарифы Реквизиты Спецификации Р…" at bounding box center [699, 53] width 1301 height 22
click at [126, 191] on td "C_HUAWEI-710" at bounding box center [111, 197] width 58 height 31
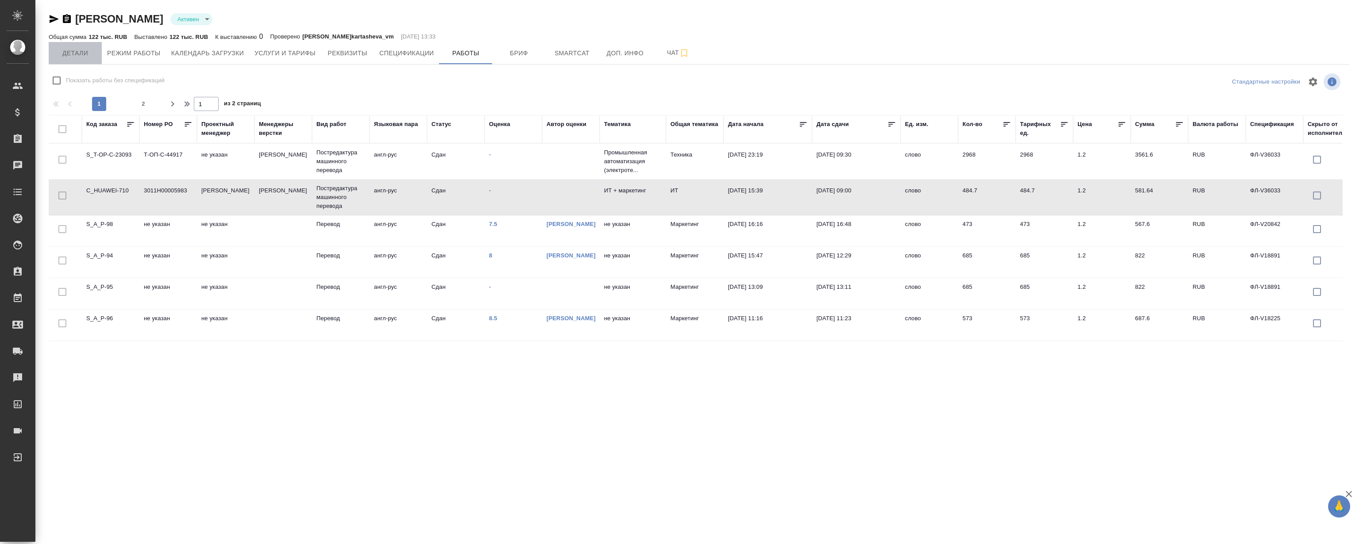
click at [71, 58] on span "Детали" at bounding box center [75, 53] width 42 height 11
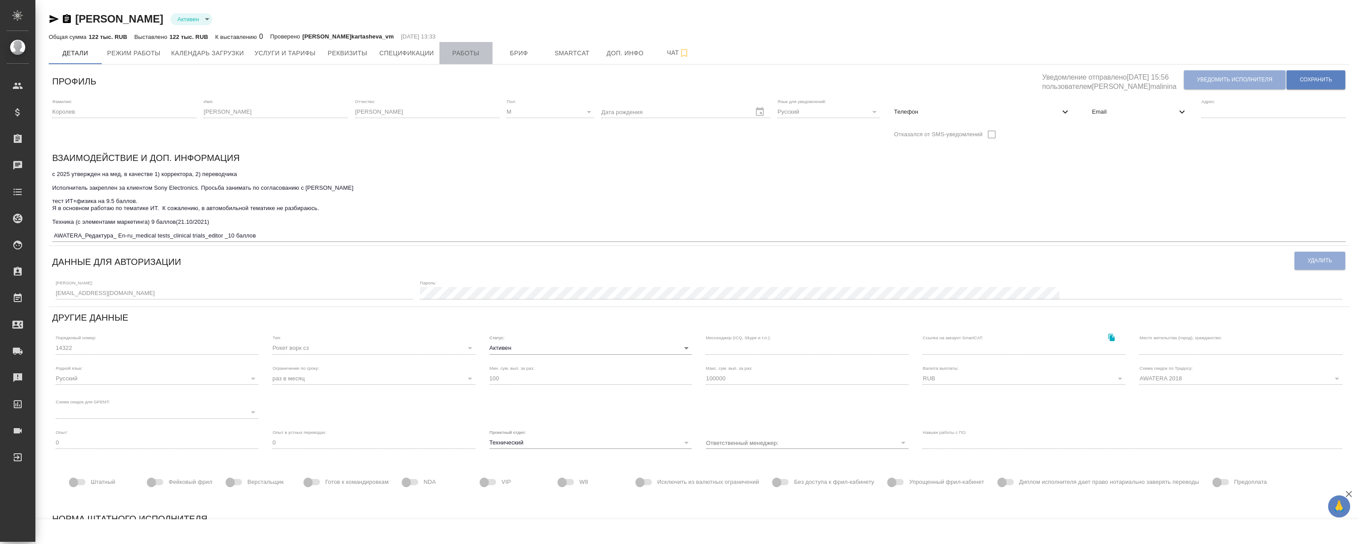
click at [468, 54] on span "Работы" at bounding box center [466, 53] width 42 height 11
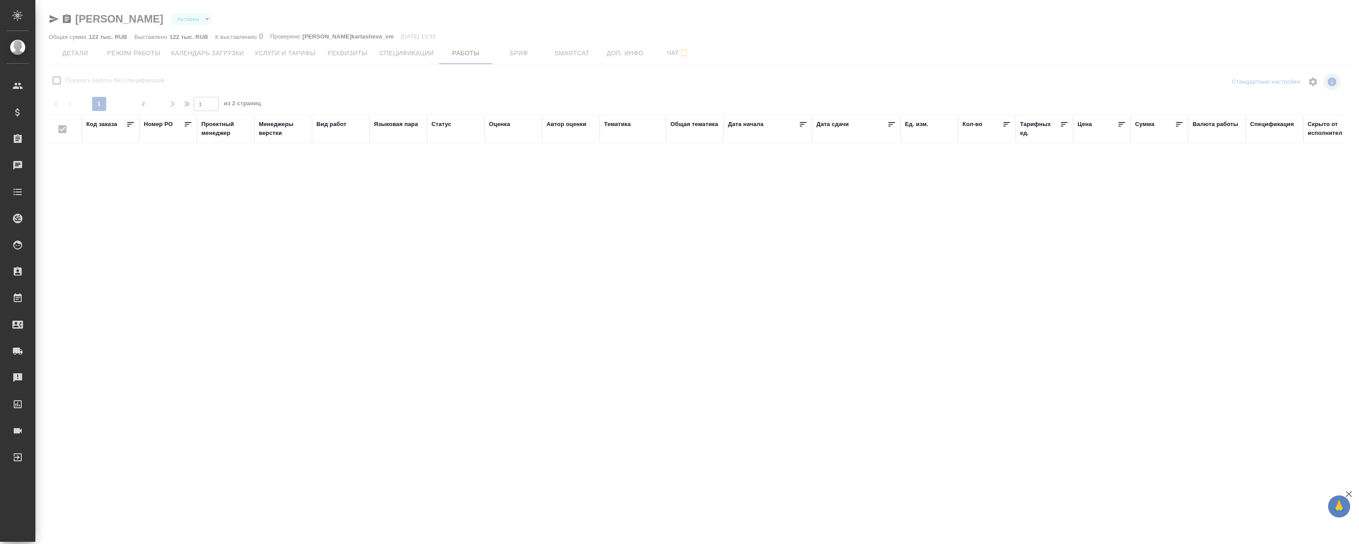
checkbox input "false"
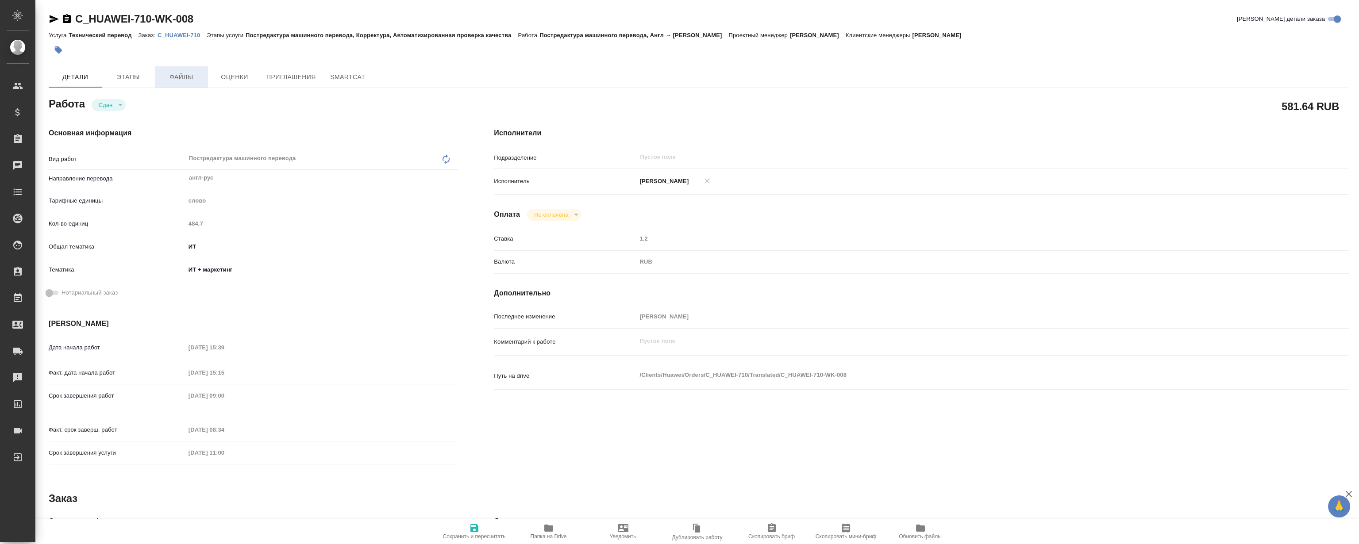
type textarea "x"
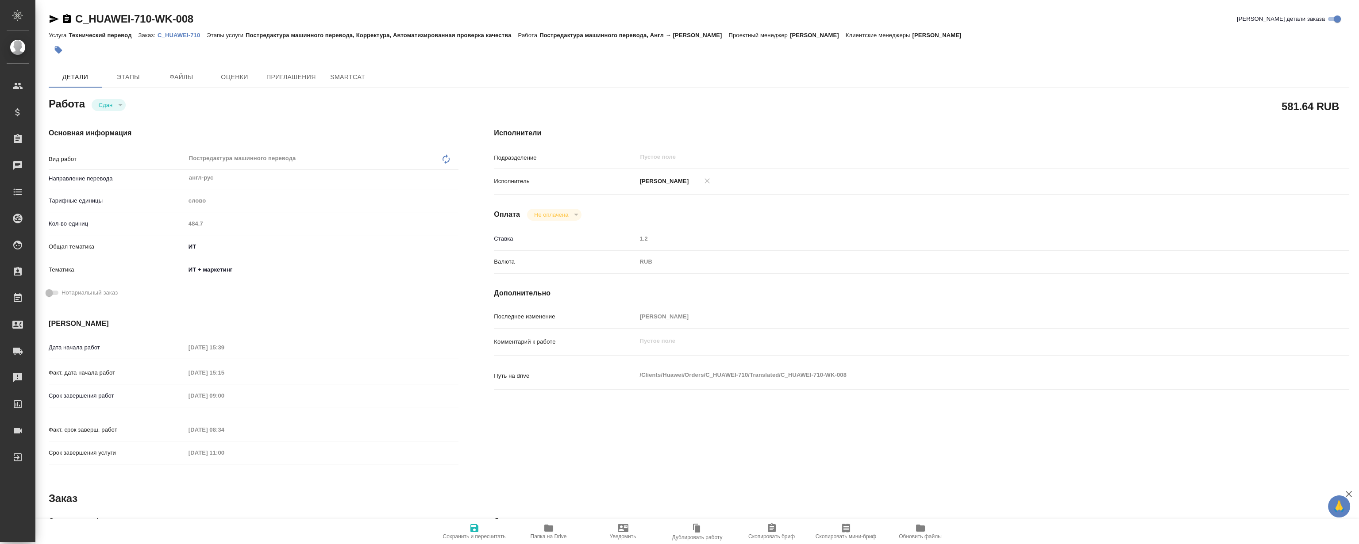
type textarea "x"
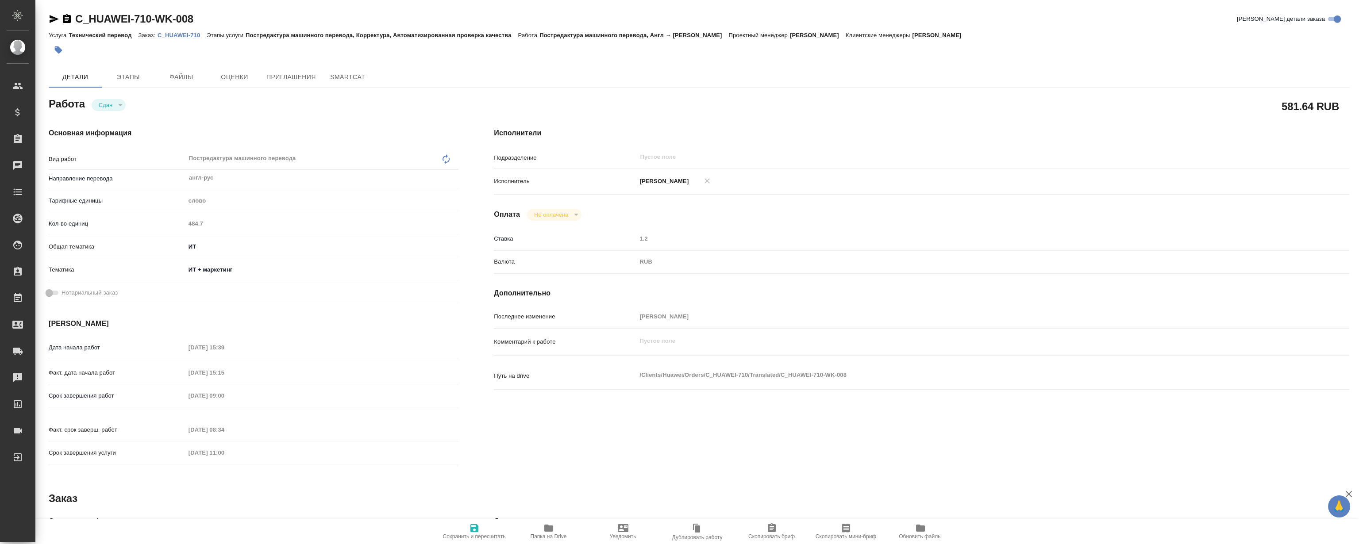
type textarea "x"
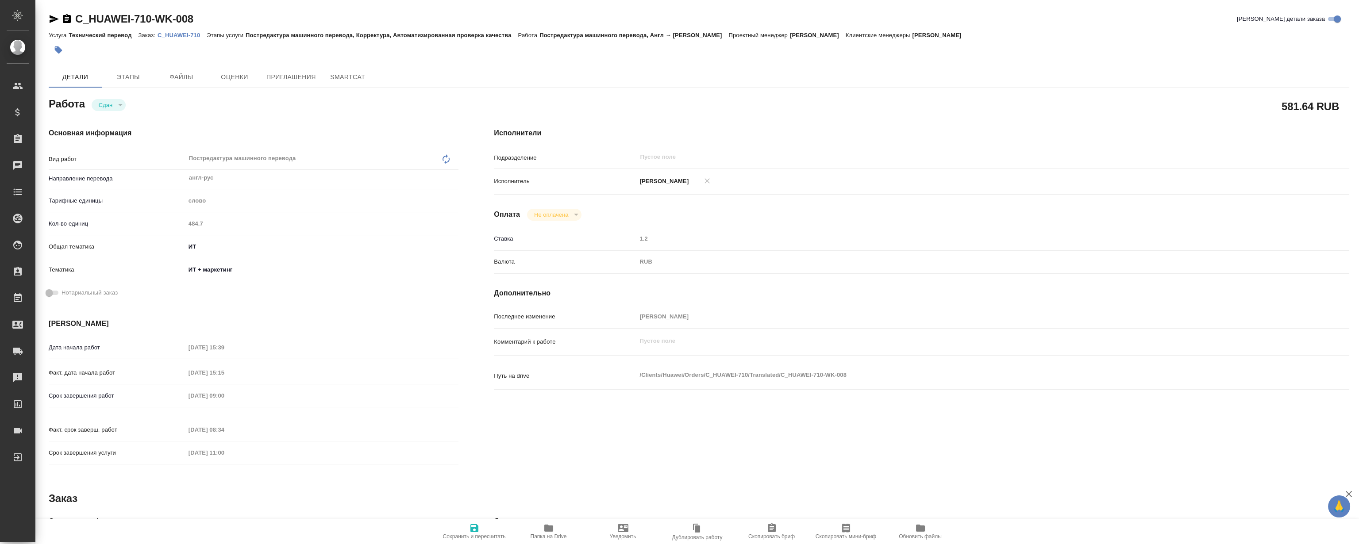
type textarea "x"
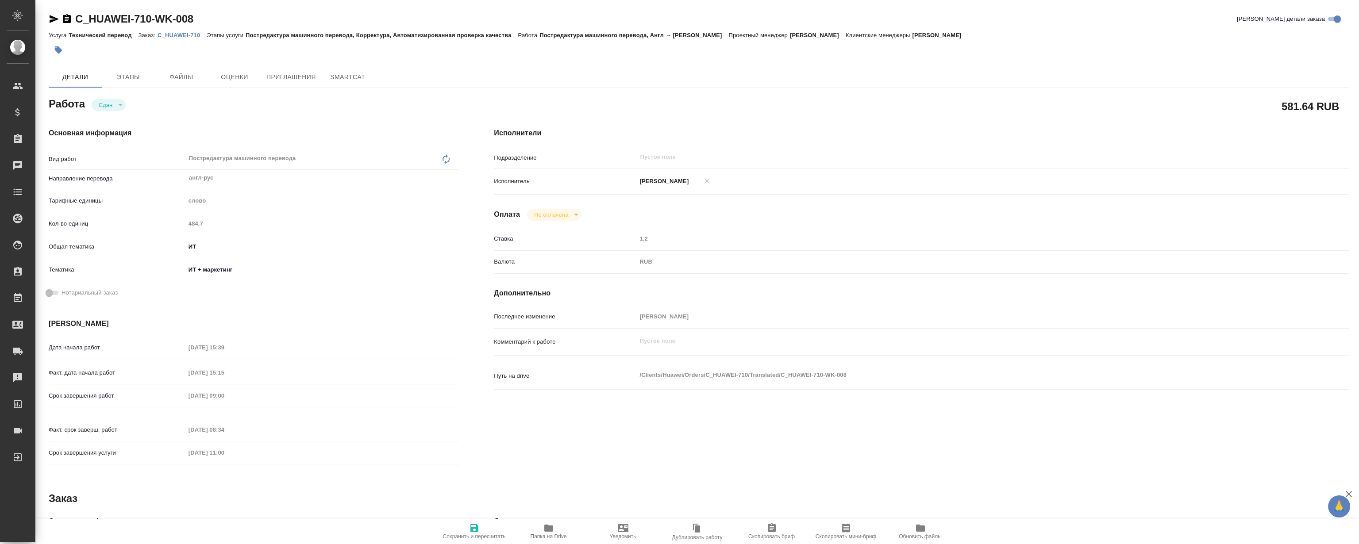
type textarea "x"
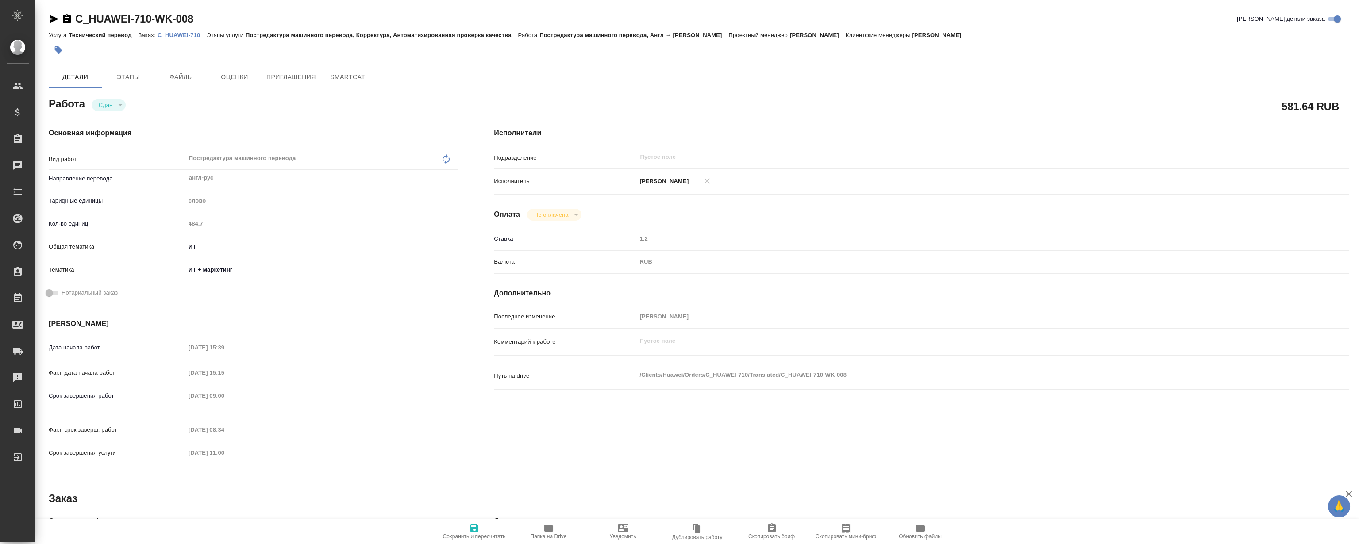
type textarea "x"
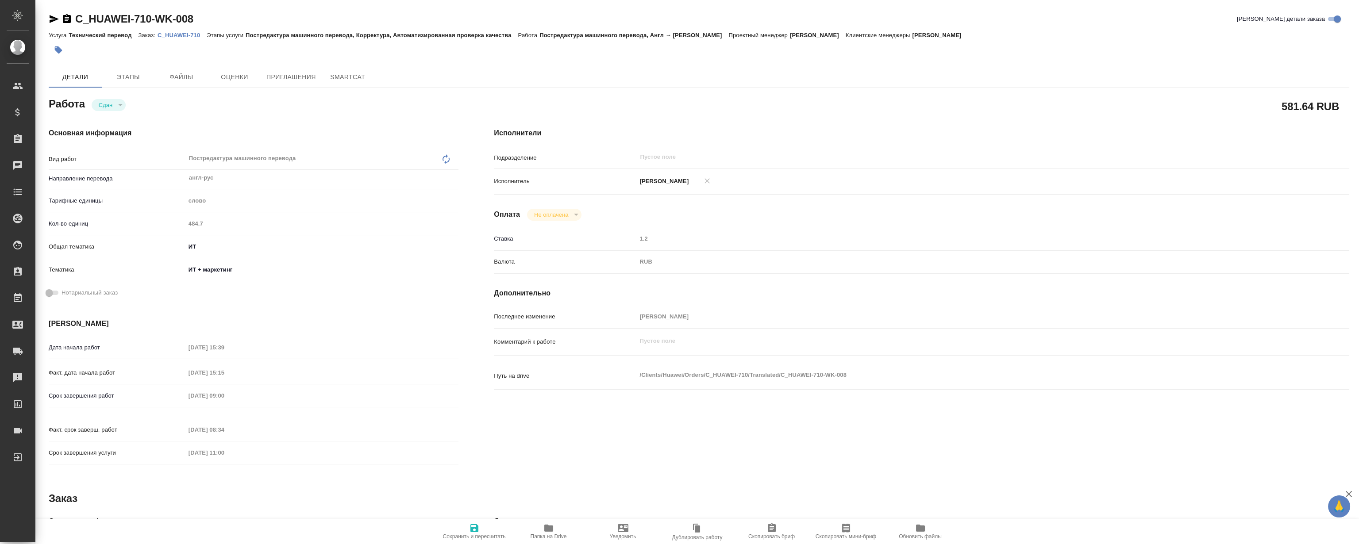
click at [186, 34] on p "C_HUAWEI-710" at bounding box center [182, 35] width 49 height 7
type textarea "x"
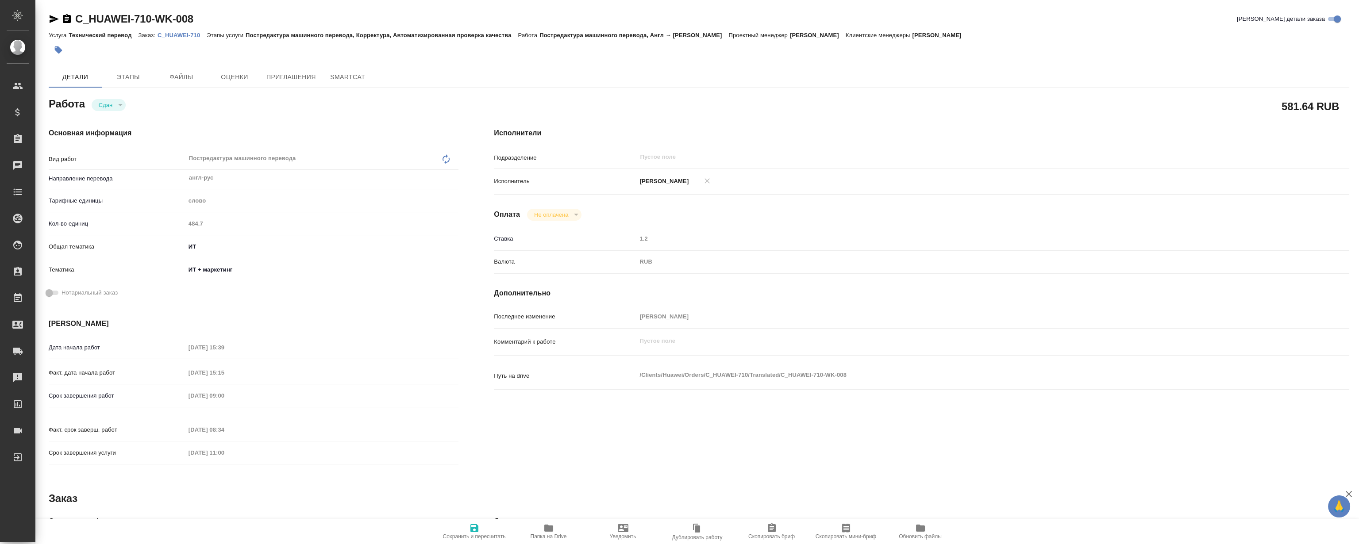
type textarea "x"
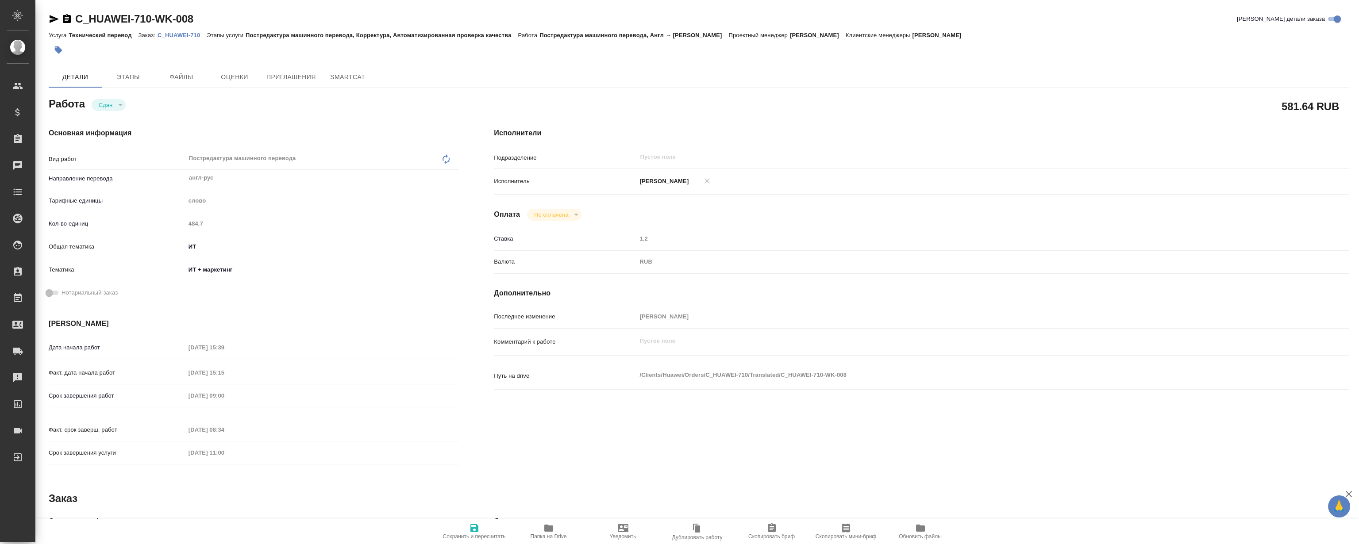
type textarea "x"
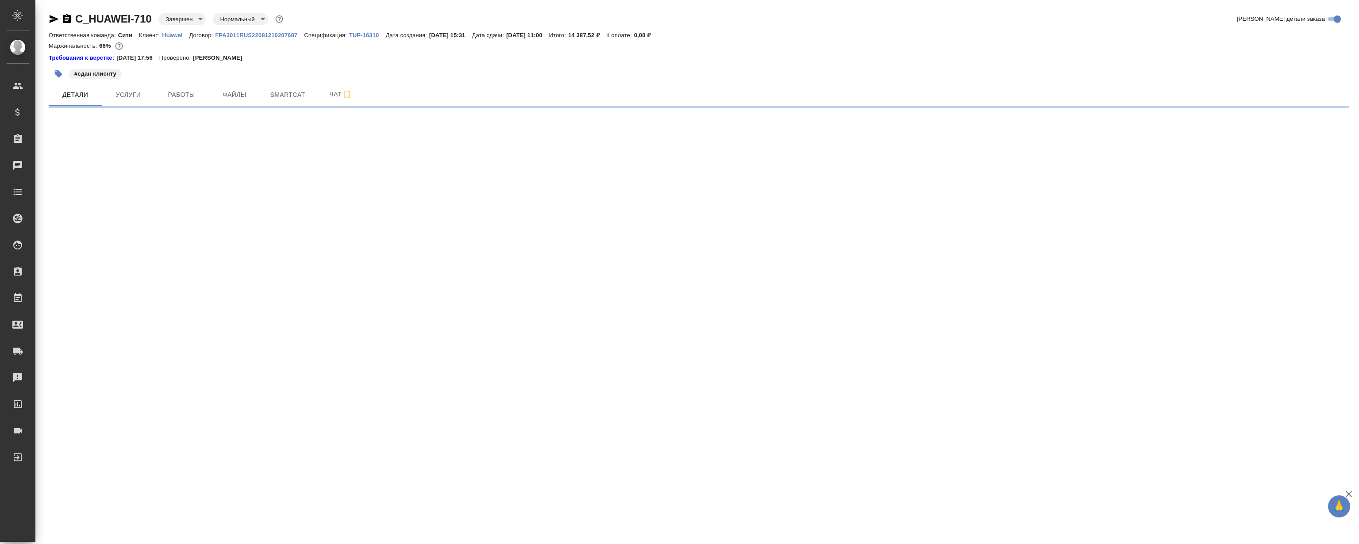
select select "RU"
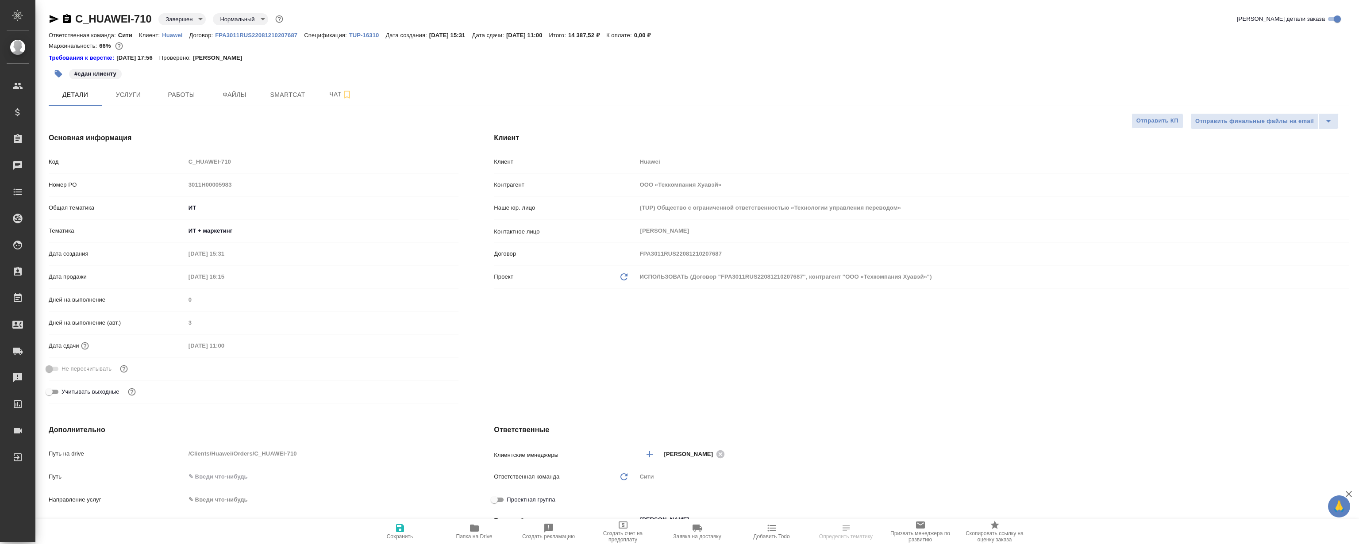
type textarea "x"
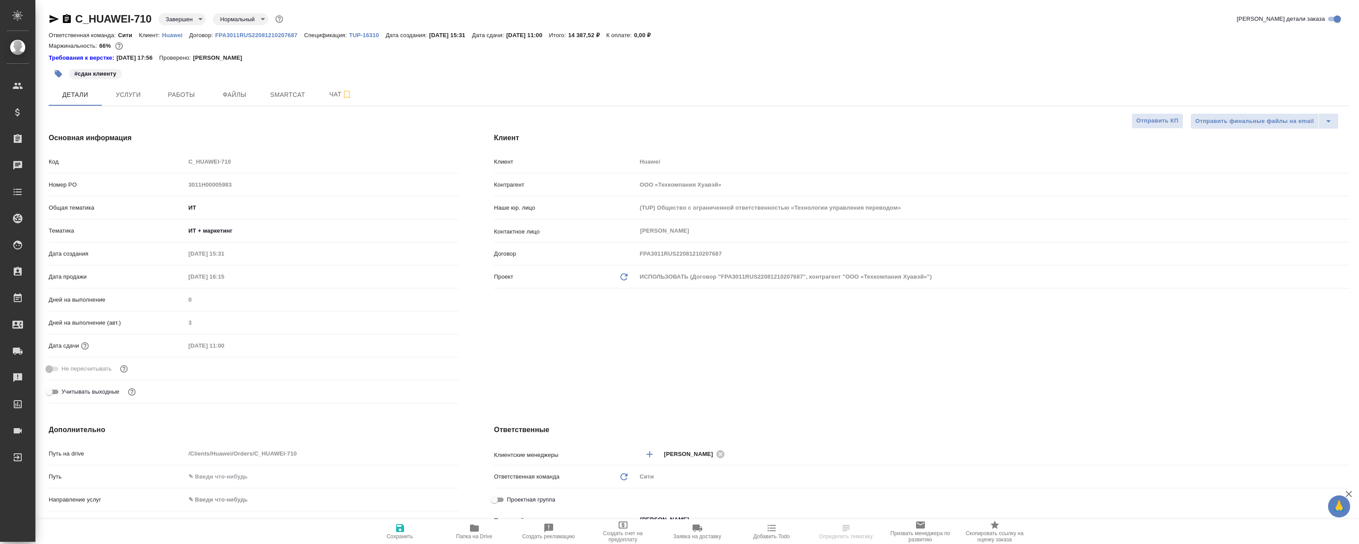
type textarea "x"
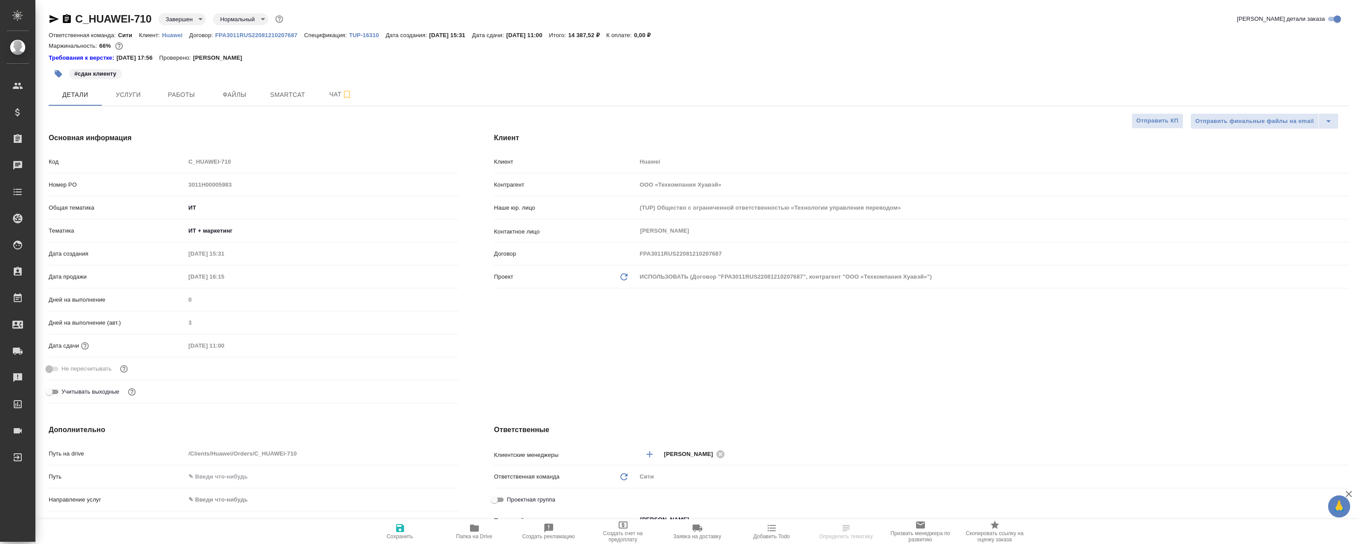
type textarea "x"
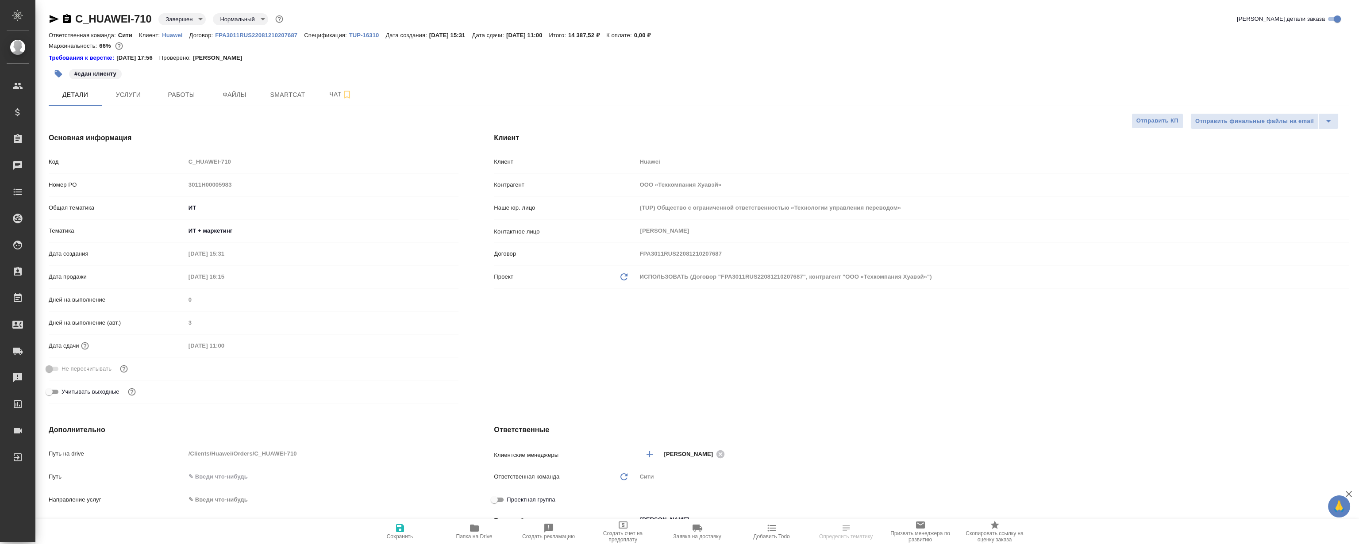
select select "RU"
type textarea "x"
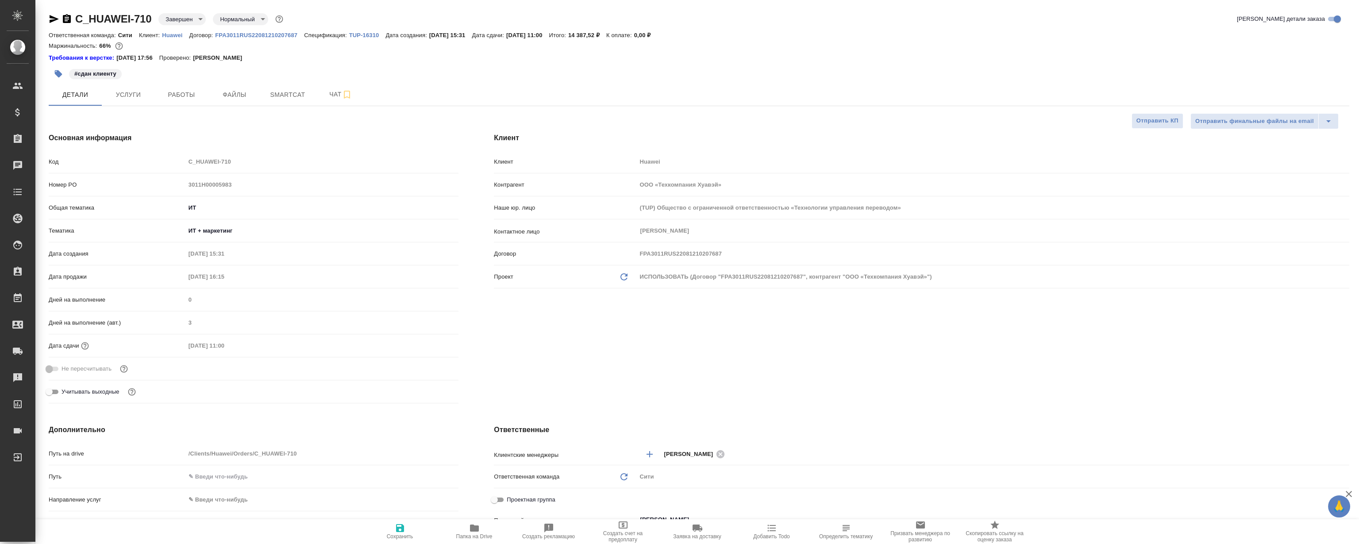
type textarea "x"
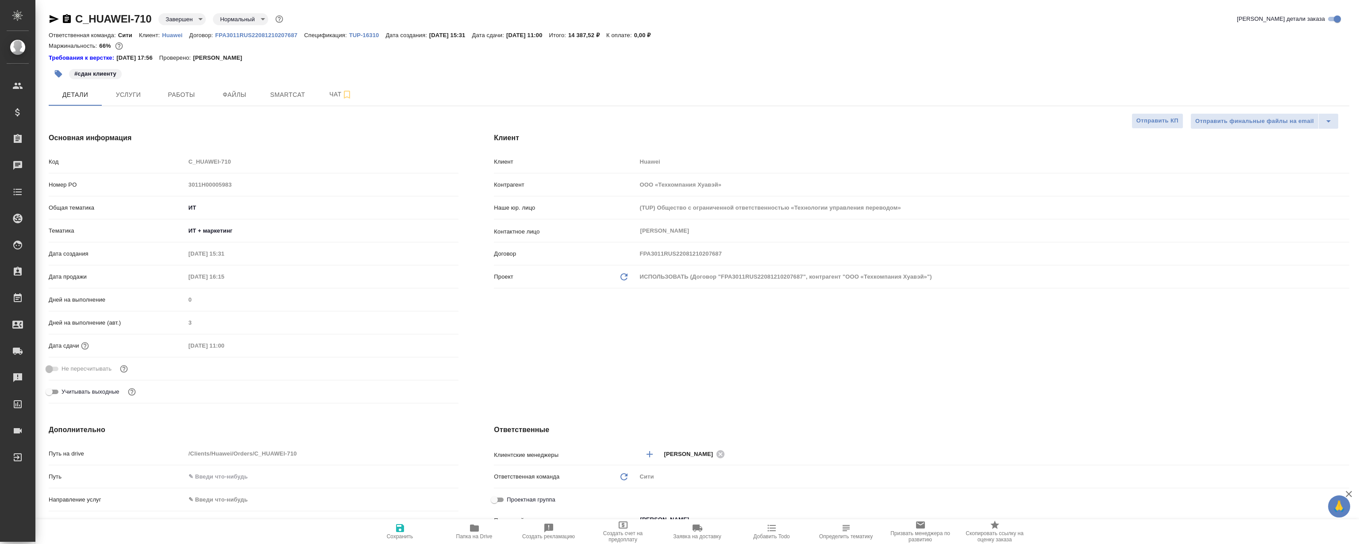
type textarea "x"
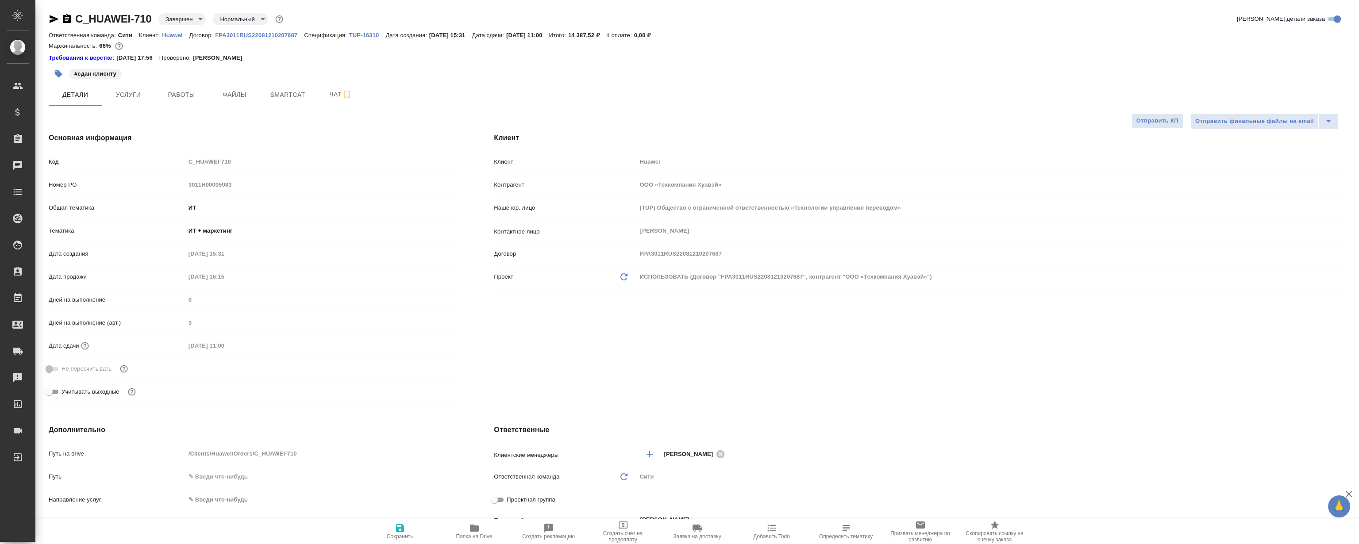
type textarea "x"
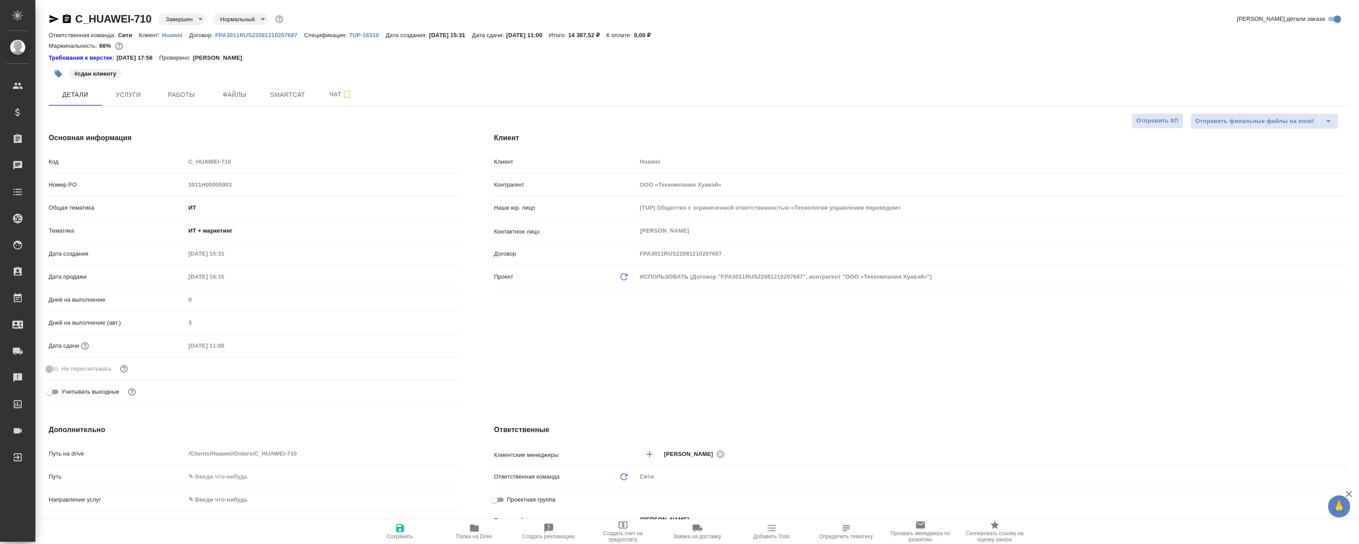
type textarea "x"
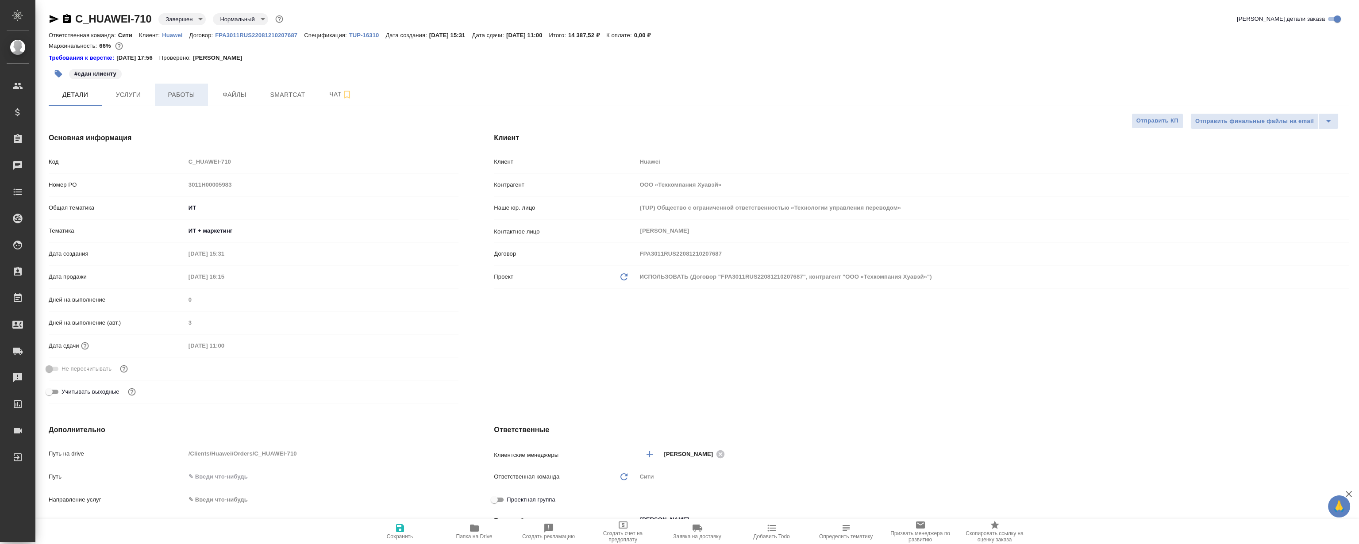
click at [200, 102] on button "Работы" at bounding box center [181, 95] width 53 height 22
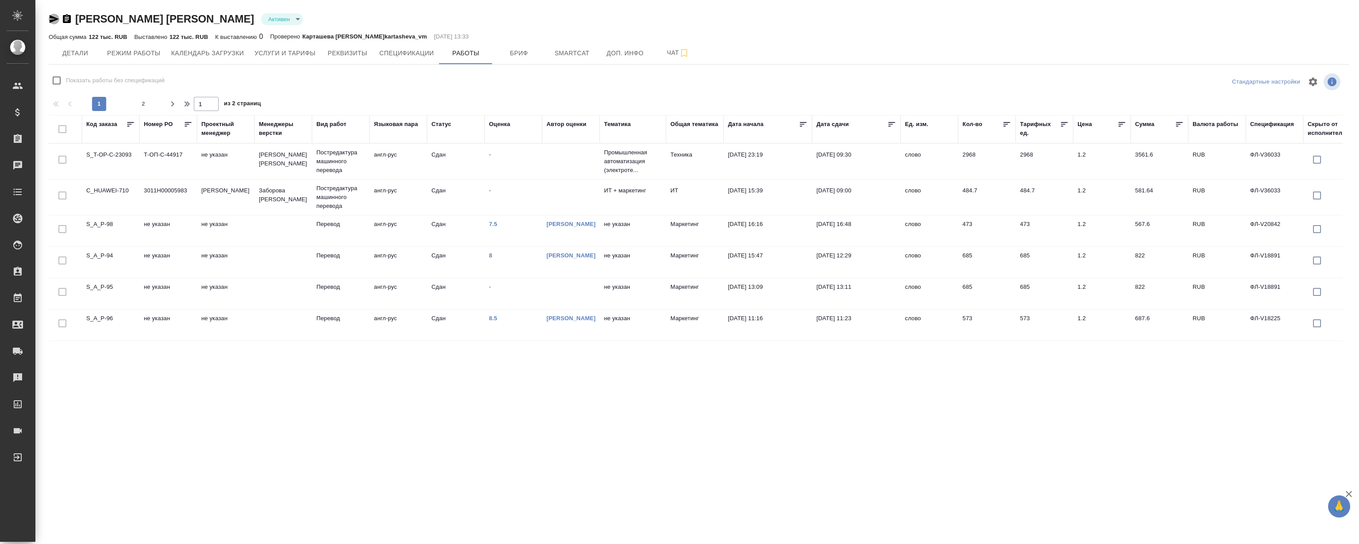
click at [53, 19] on icon "button" at bounding box center [54, 19] width 11 height 11
